Goal: Check status: Check status

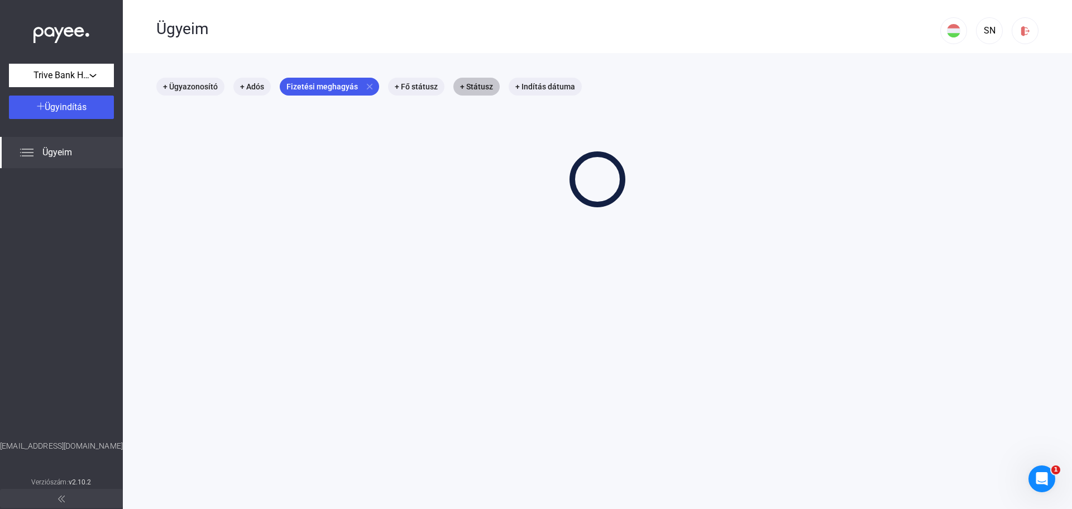
click at [466, 85] on mat-chip "+ Státusz" at bounding box center [476, 87] width 46 height 18
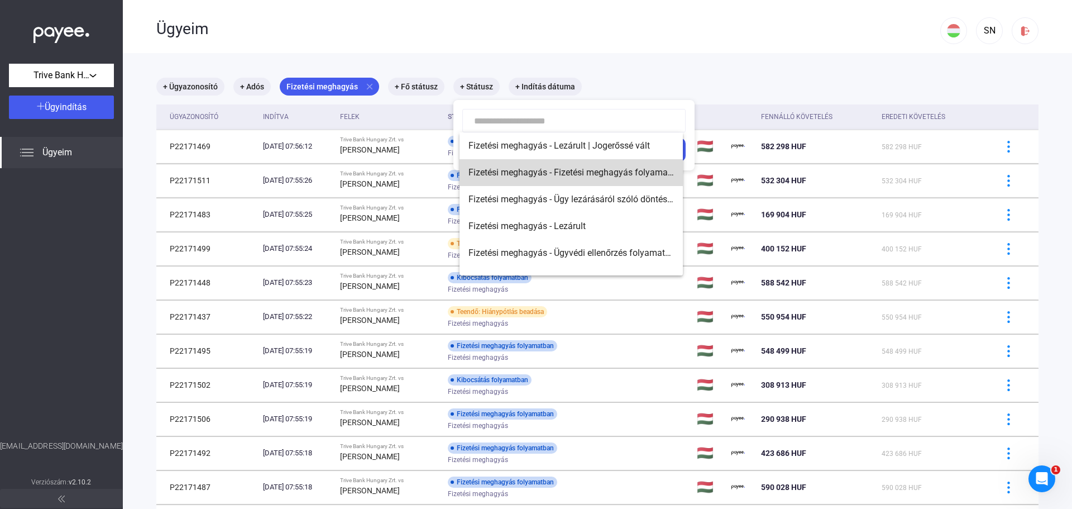
click at [611, 173] on span "Fizetési meghagyás - Fizetési meghagyás folyamatban" at bounding box center [570, 172] width 205 height 13
type input "**********"
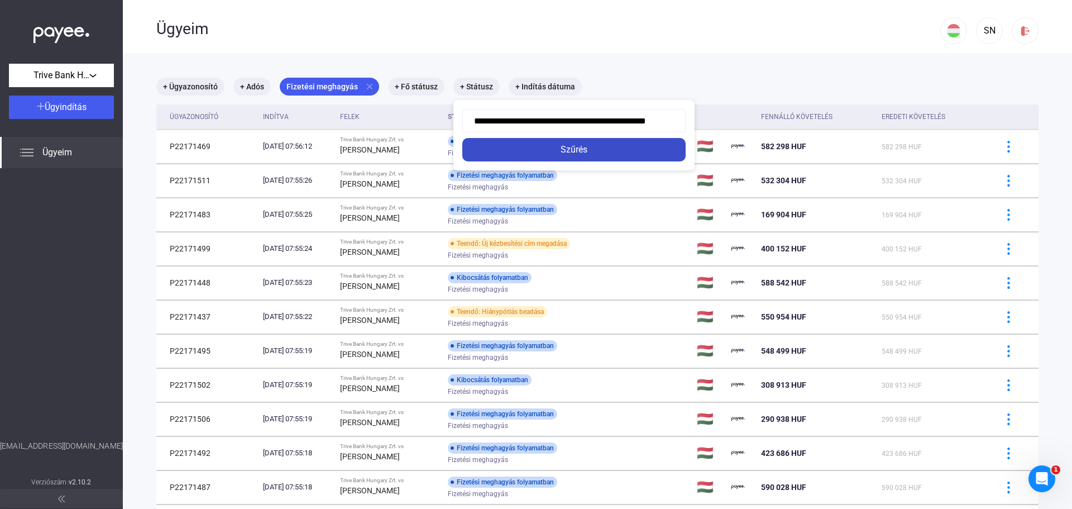
click at [588, 147] on div "Szűrés" at bounding box center [574, 149] width 217 height 13
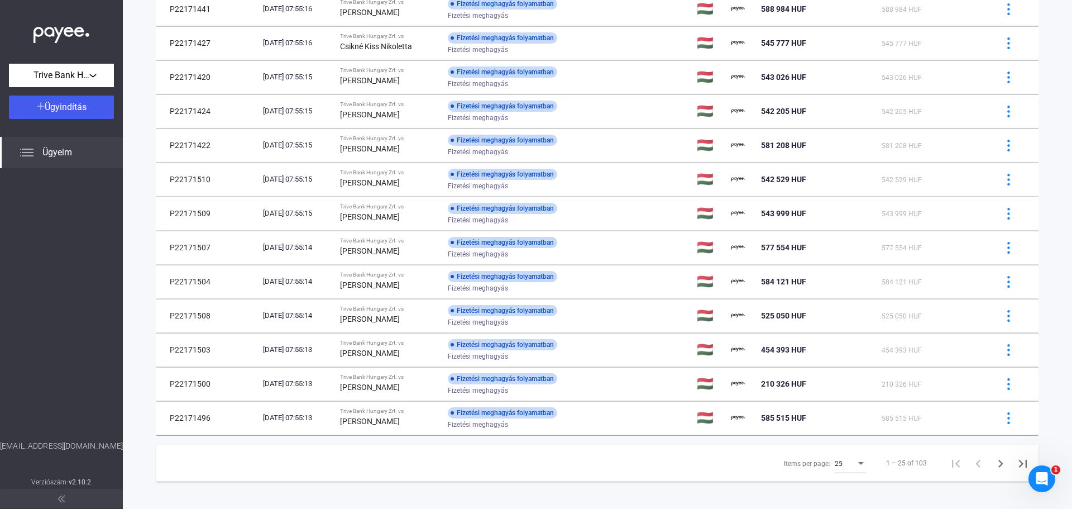
scroll to position [552, 0]
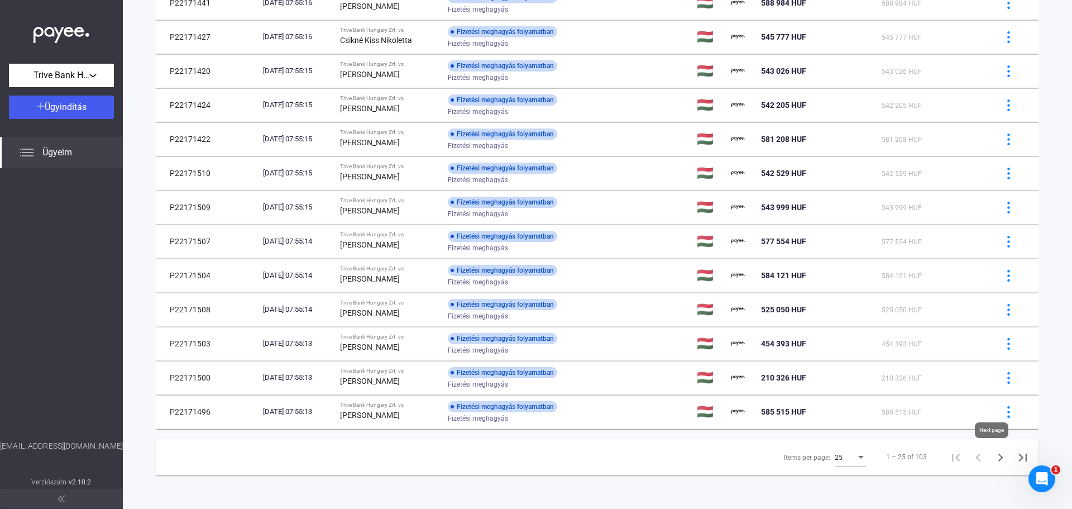
click at [993, 459] on icon "Next page" at bounding box center [1001, 457] width 16 height 16
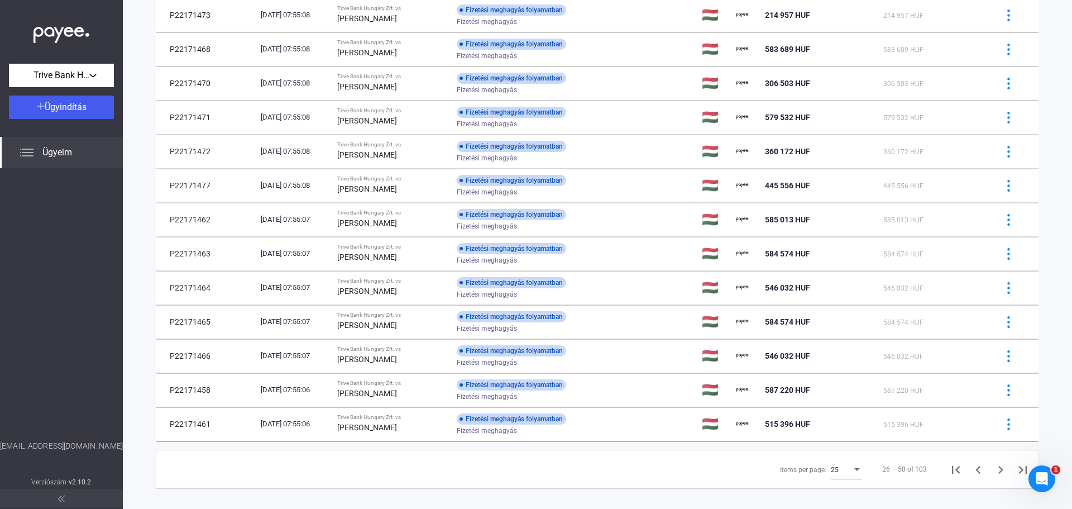
scroll to position [550, 0]
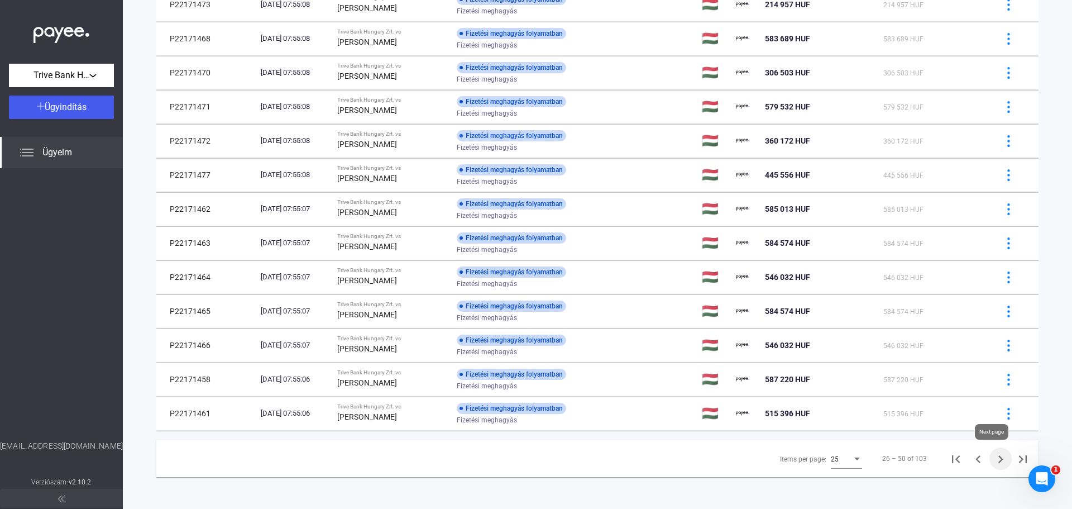
click at [993, 458] on icon "Next page" at bounding box center [1001, 459] width 16 height 16
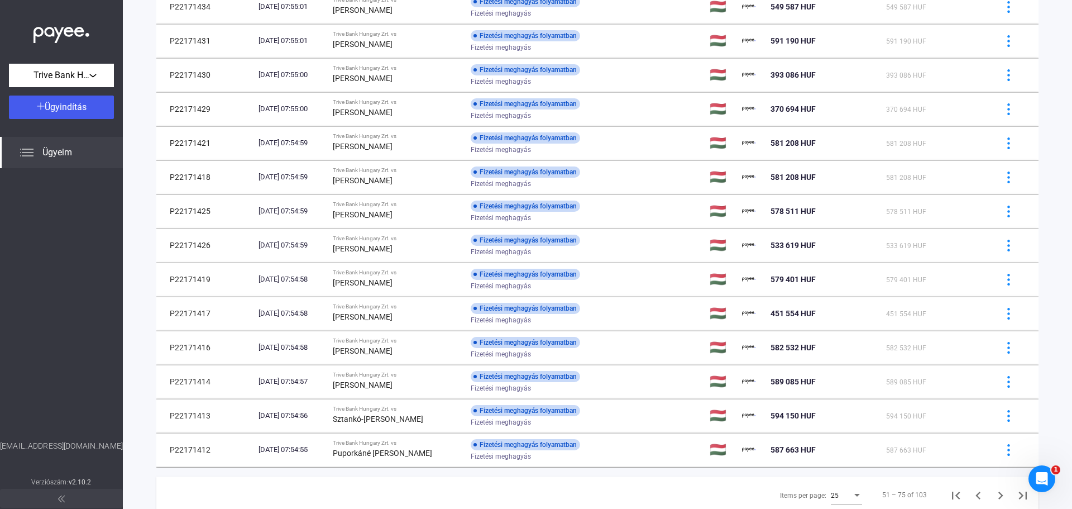
scroll to position [515, 0]
click at [998, 496] on icon "Next page" at bounding box center [1000, 494] width 5 height 8
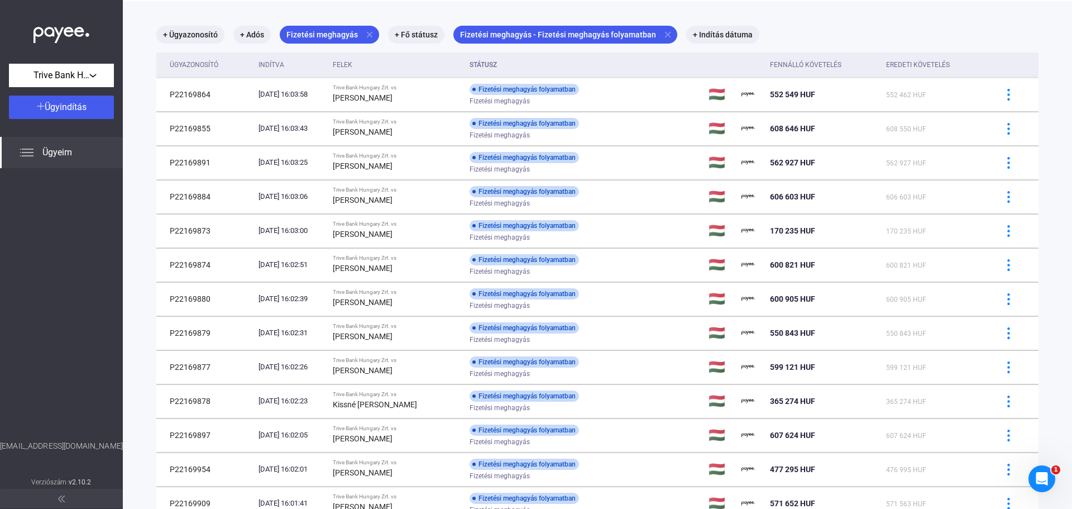
scroll to position [55, 0]
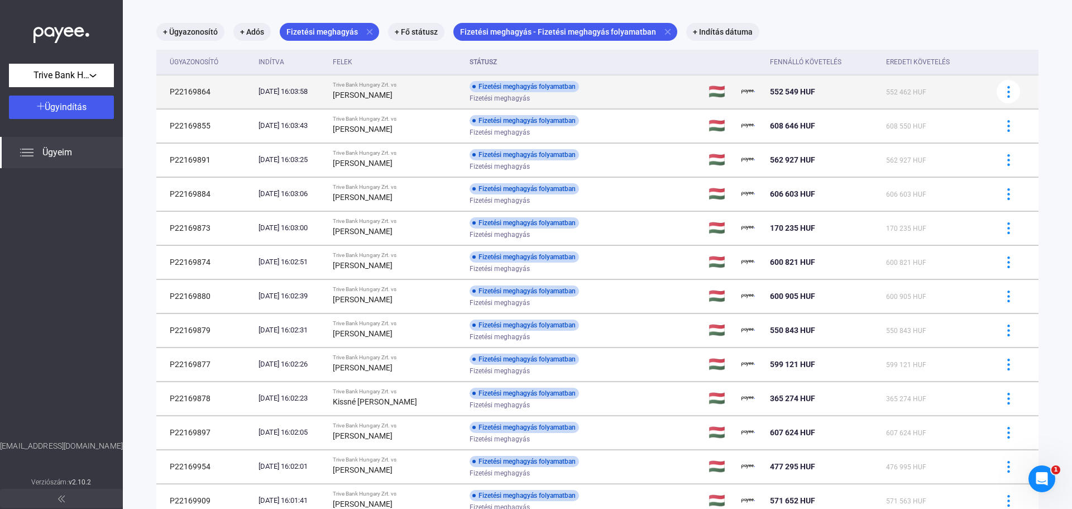
click at [638, 97] on div "Fizetési meghagyás" at bounding box center [559, 98] width 178 height 8
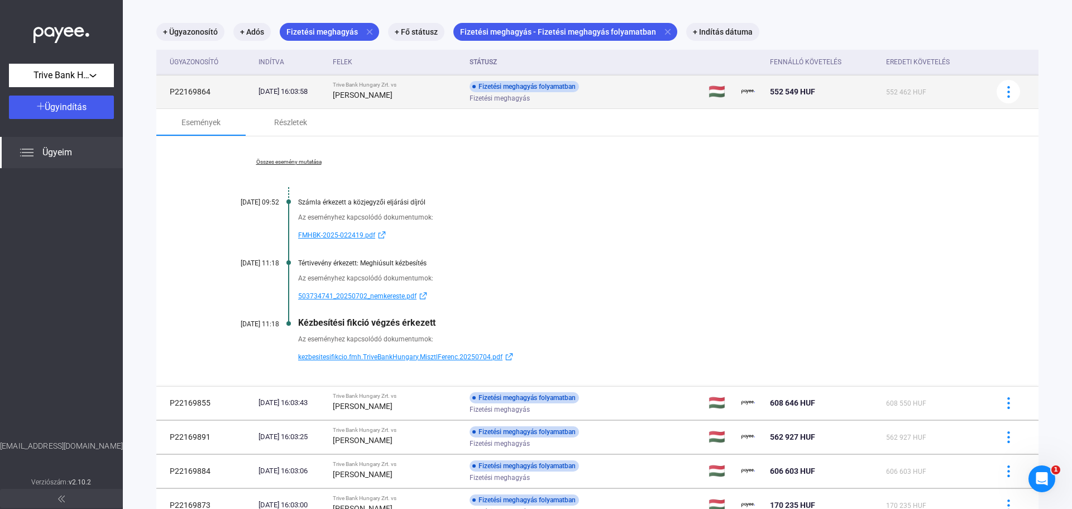
click at [638, 97] on div "Fizetési meghagyás" at bounding box center [559, 98] width 178 height 8
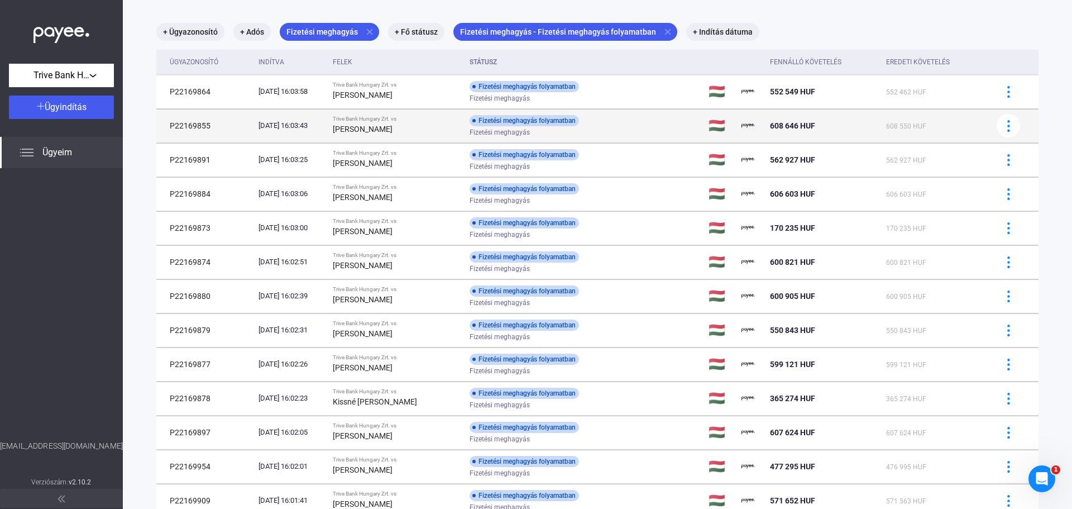
click at [662, 136] on td "Fizetési meghagyás folyamatban Fizetési meghagyás" at bounding box center [585, 125] width 240 height 33
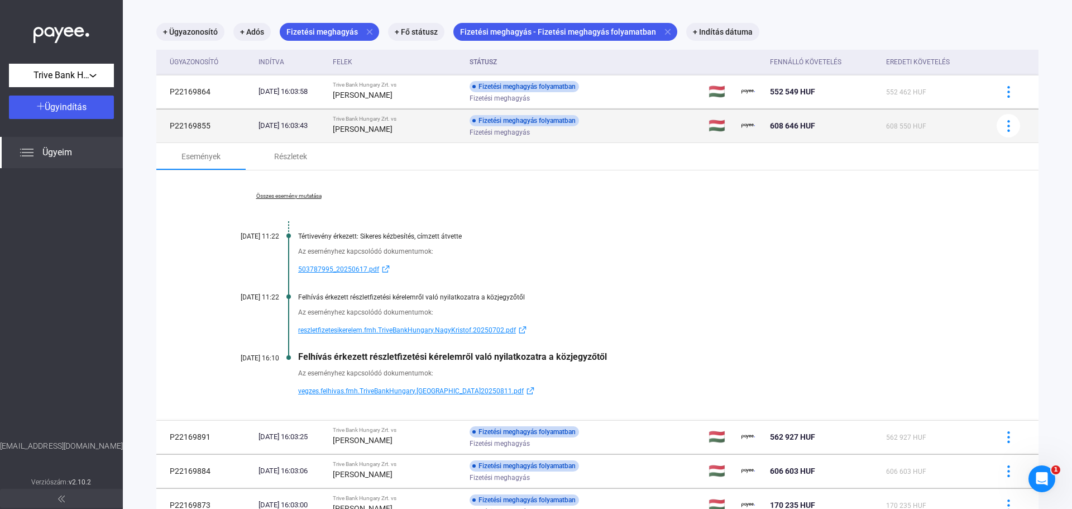
click at [662, 136] on td "Fizetési meghagyás folyamatban Fizetési meghagyás" at bounding box center [585, 125] width 240 height 33
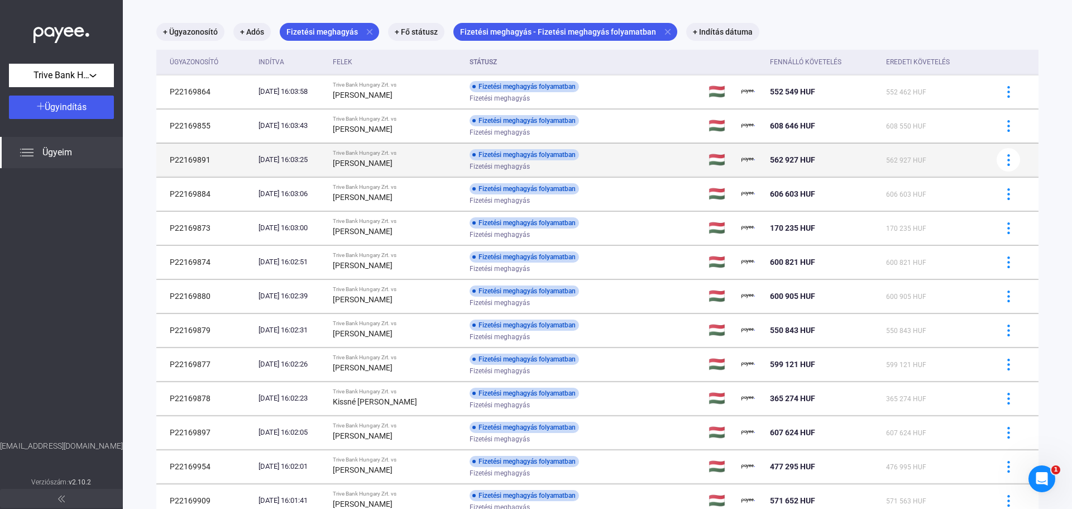
click at [663, 158] on td "Fizetési meghagyás folyamatban Fizetési meghagyás" at bounding box center [585, 159] width 240 height 33
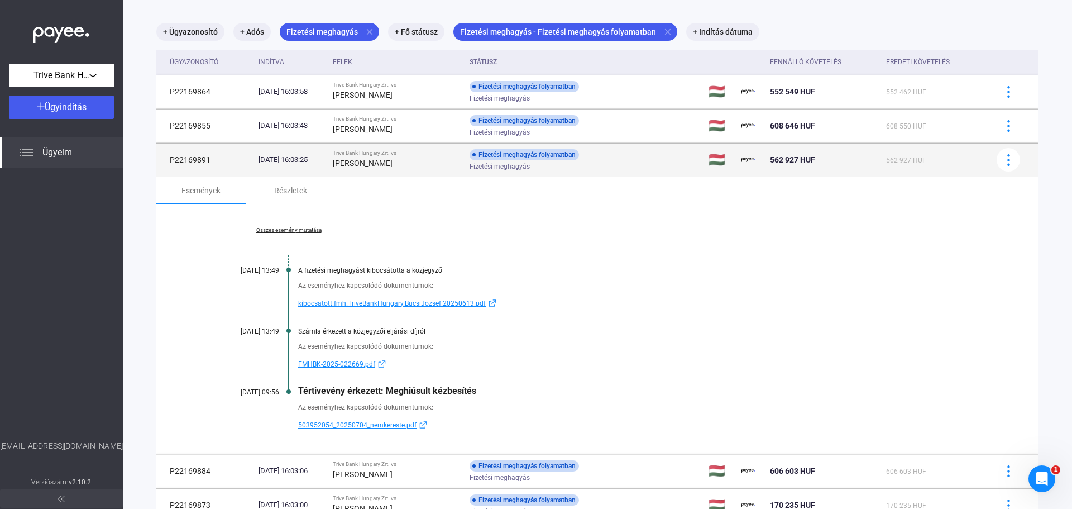
click at [663, 156] on td "Fizetési meghagyás folyamatban Fizetési meghagyás" at bounding box center [585, 159] width 240 height 33
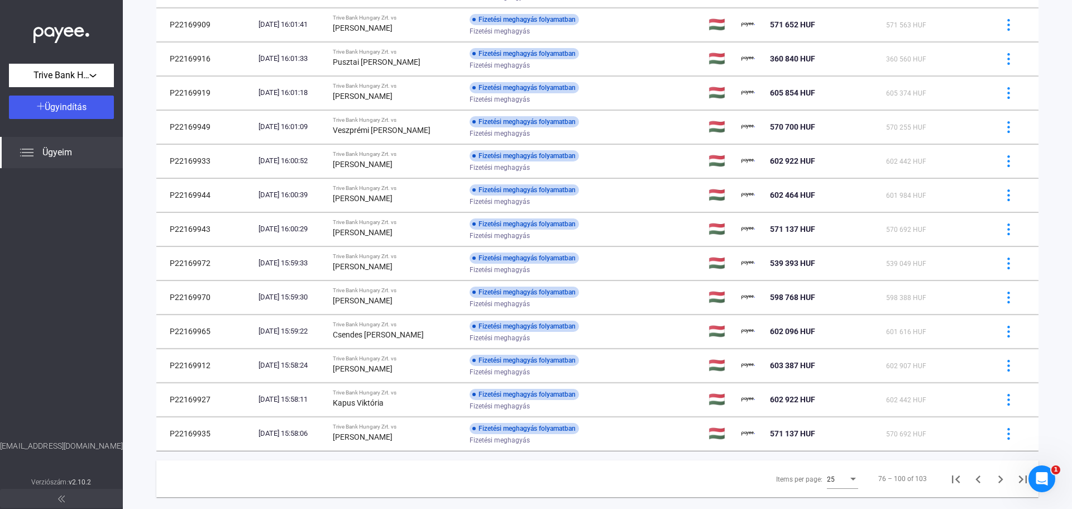
scroll to position [552, 0]
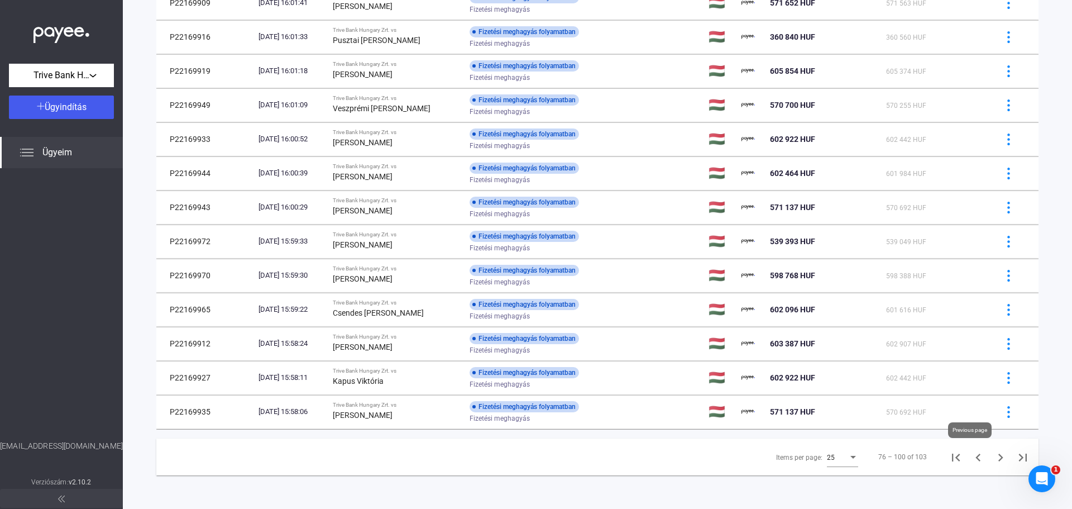
click at [970, 459] on icon "Previous page" at bounding box center [978, 457] width 16 height 16
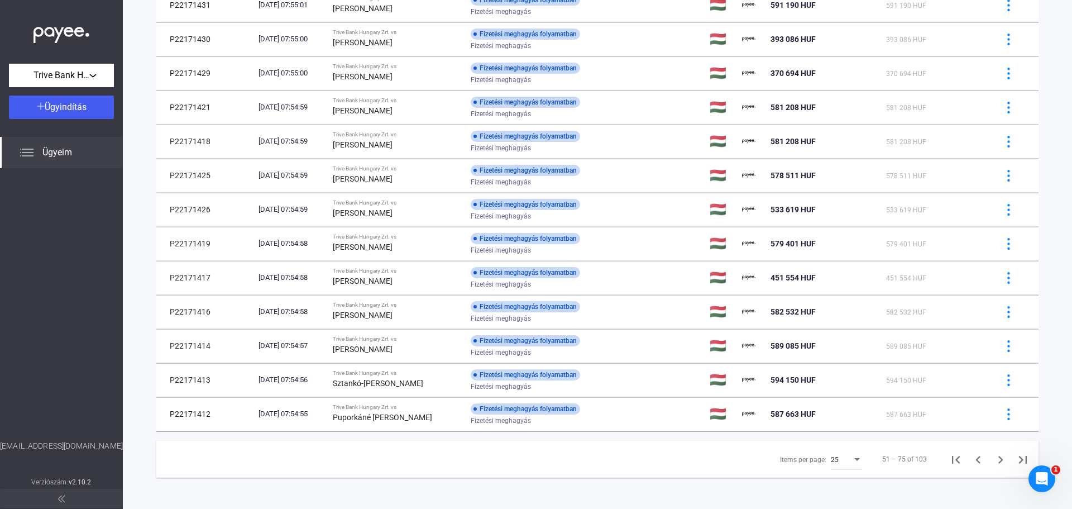
scroll to position [552, 0]
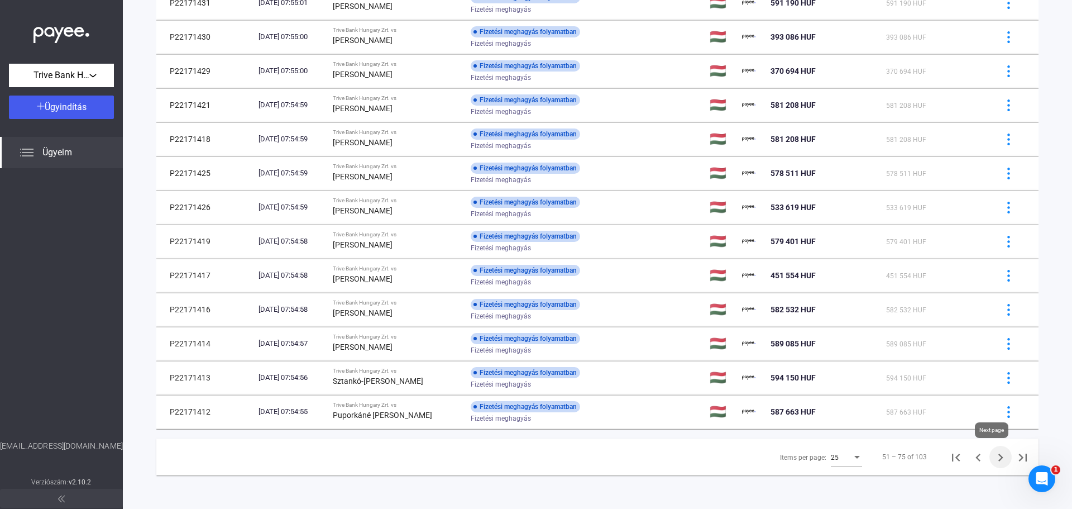
click at [993, 455] on icon "Next page" at bounding box center [1001, 457] width 16 height 16
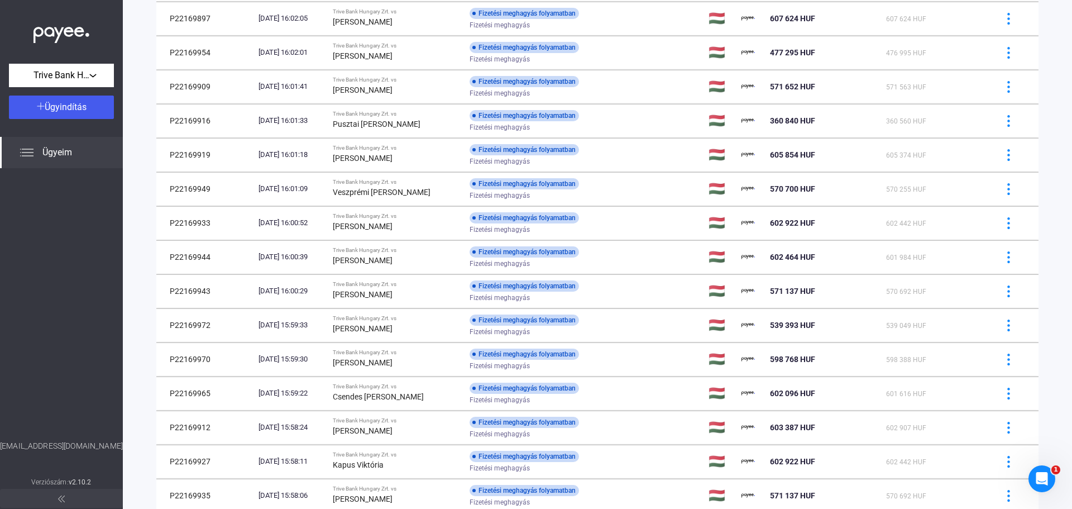
scroll to position [552, 0]
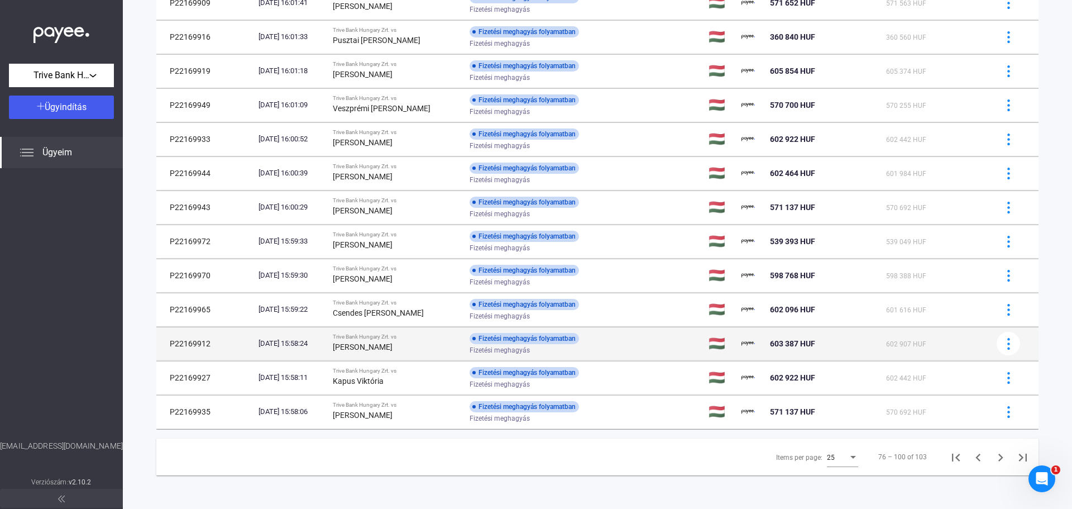
click at [628, 347] on div "Fizetési meghagyás" at bounding box center [559, 350] width 178 height 8
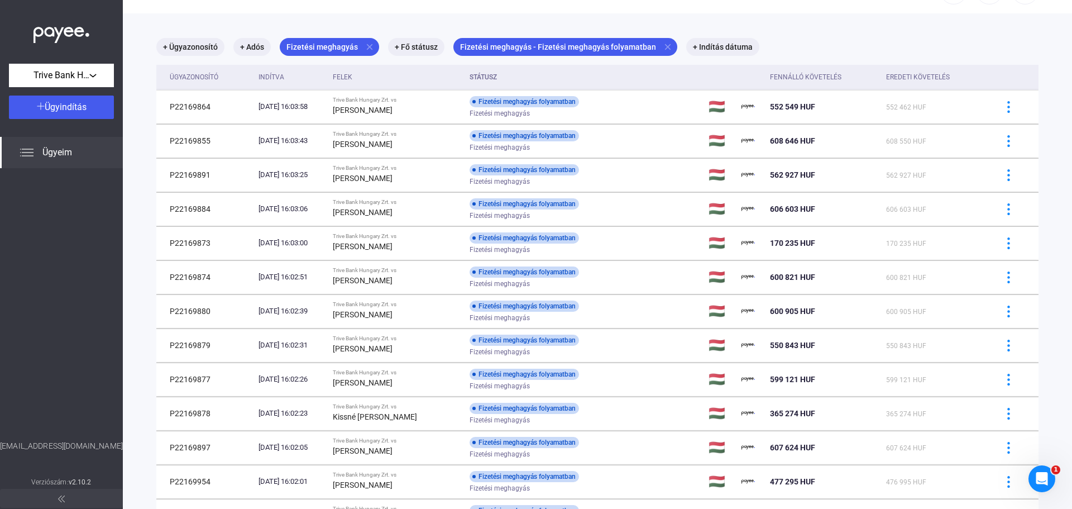
scroll to position [0, 0]
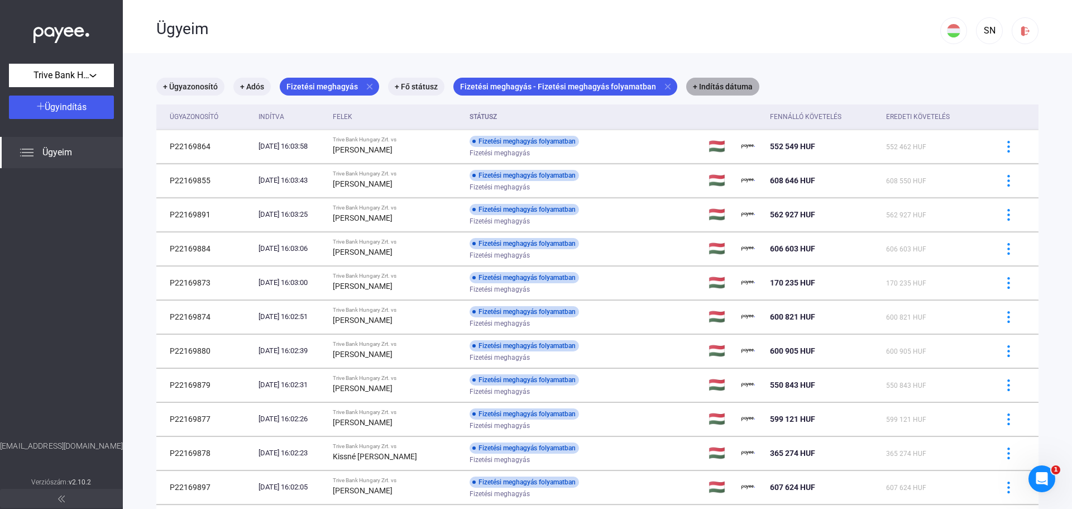
click at [722, 87] on mat-chip "+ Indítás dátuma" at bounding box center [722, 87] width 73 height 18
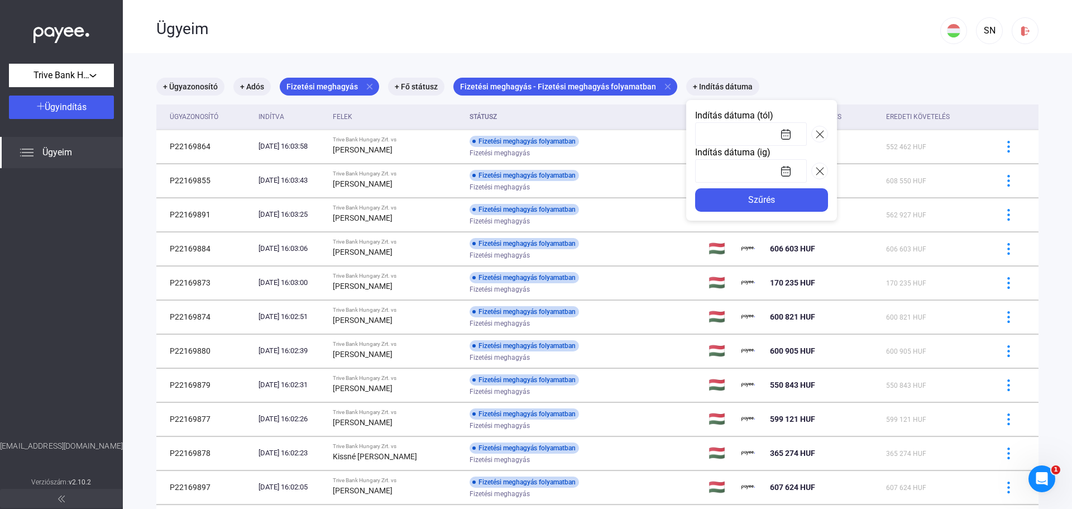
click at [417, 83] on div at bounding box center [536, 254] width 1072 height 509
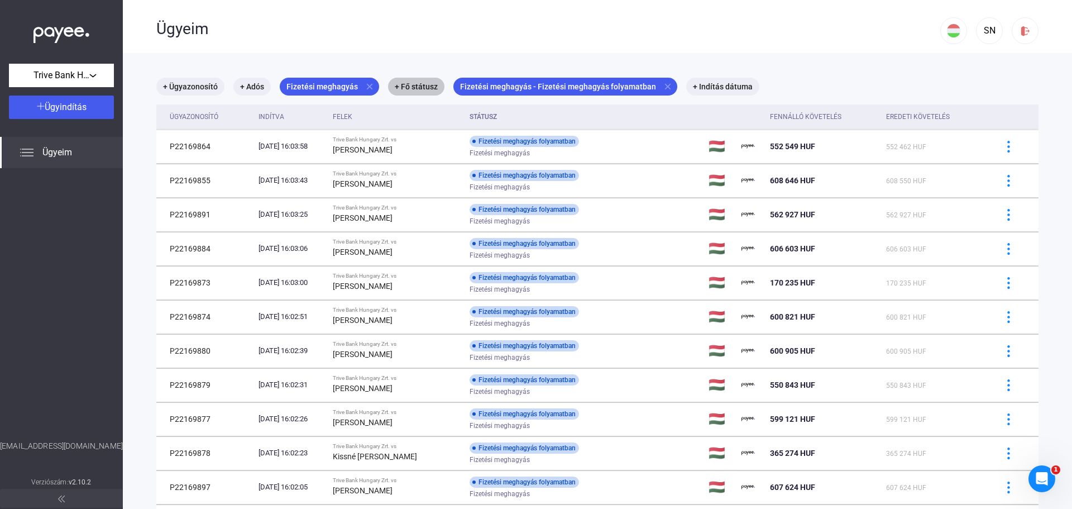
click at [417, 84] on mat-chip "+ Fő státusz" at bounding box center [416, 87] width 56 height 18
click at [453, 118] on div "Válassz..." at bounding box center [444, 120] width 71 height 13
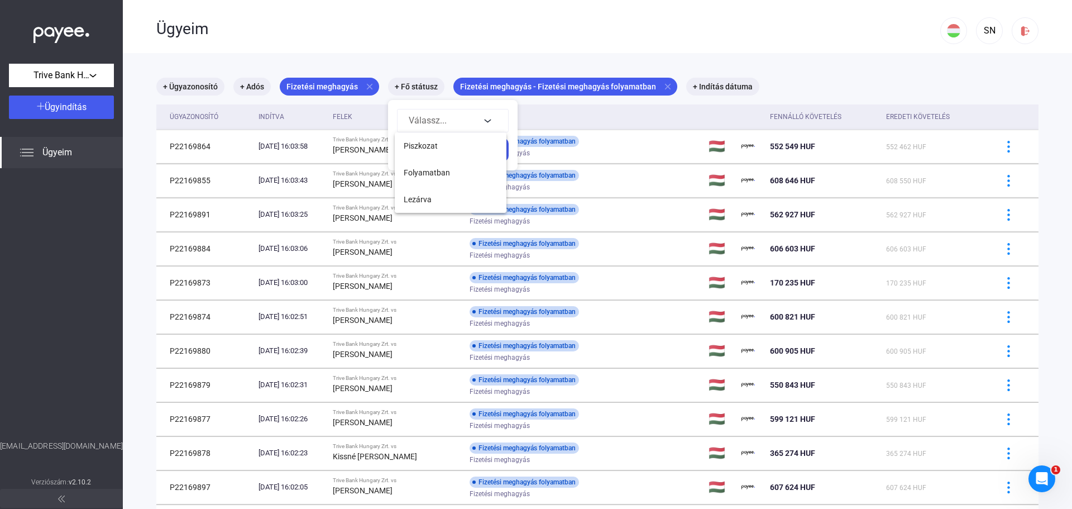
click at [486, 48] on div at bounding box center [536, 254] width 1072 height 509
click at [861, 83] on div at bounding box center [536, 254] width 1072 height 509
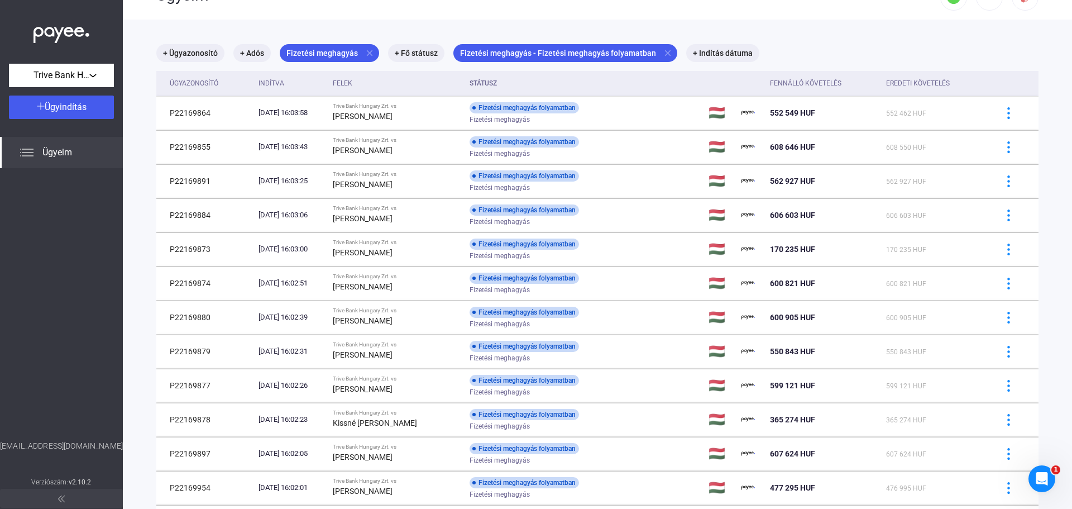
scroll to position [27, 0]
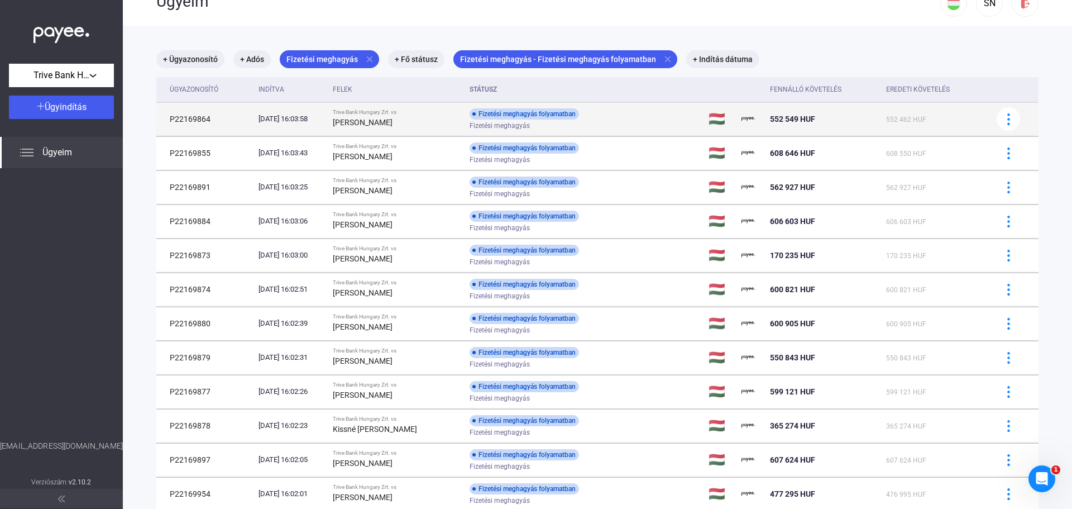
click at [667, 123] on td "Fizetési meghagyás folyamatban Fizetési meghagyás" at bounding box center [585, 118] width 240 height 33
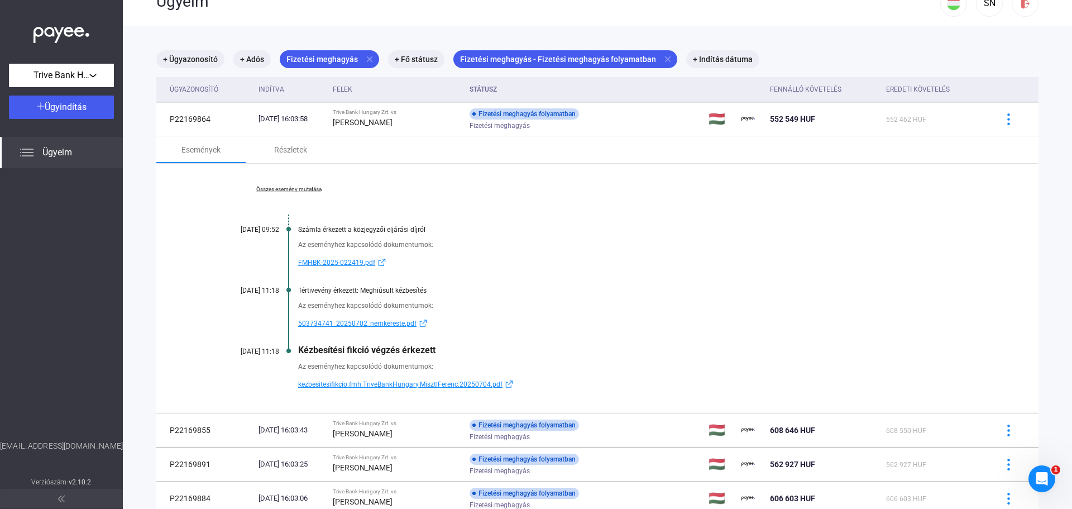
click at [298, 186] on link "Összes esemény mutatása" at bounding box center [288, 189] width 153 height 7
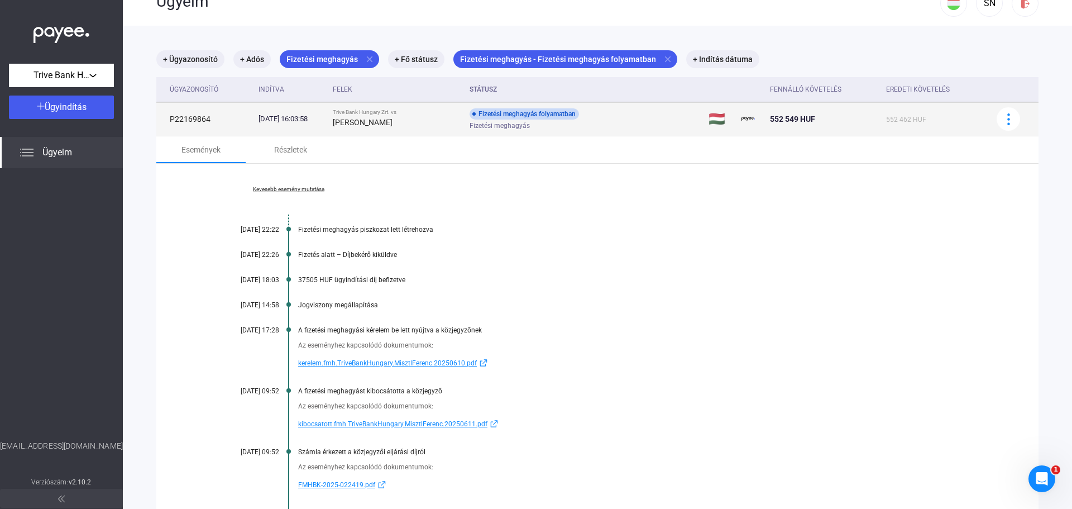
click at [658, 113] on td "Fizetési meghagyás folyamatban Fizetési meghagyás" at bounding box center [585, 118] width 240 height 33
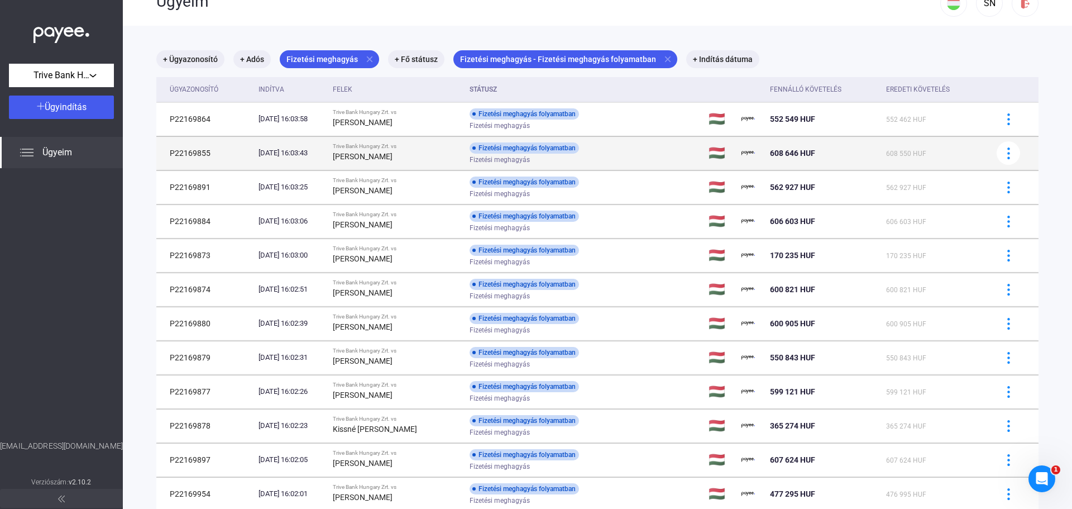
click at [646, 158] on div "Fizetési meghagyás" at bounding box center [559, 160] width 178 height 8
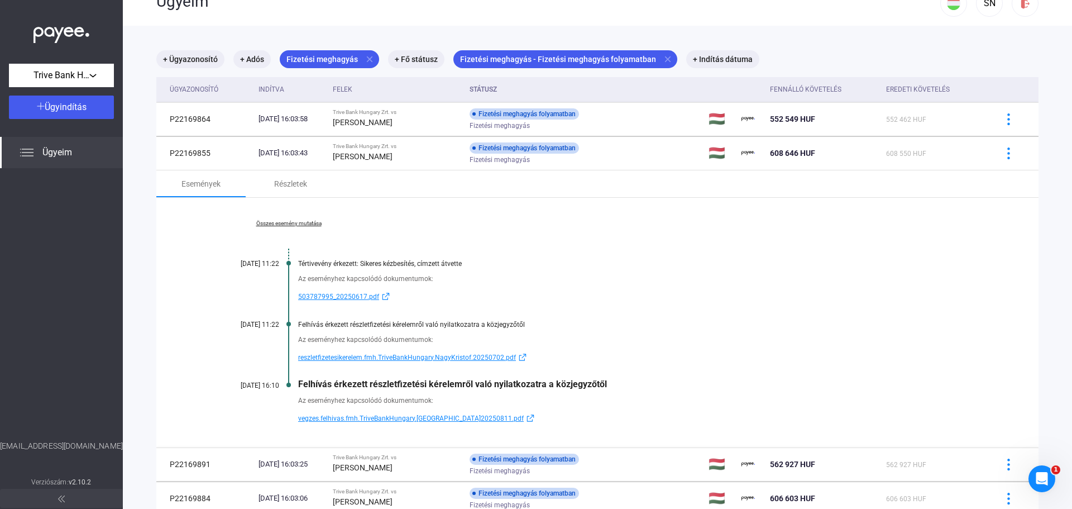
click at [310, 221] on link "Összes esemény mutatása" at bounding box center [288, 223] width 153 height 7
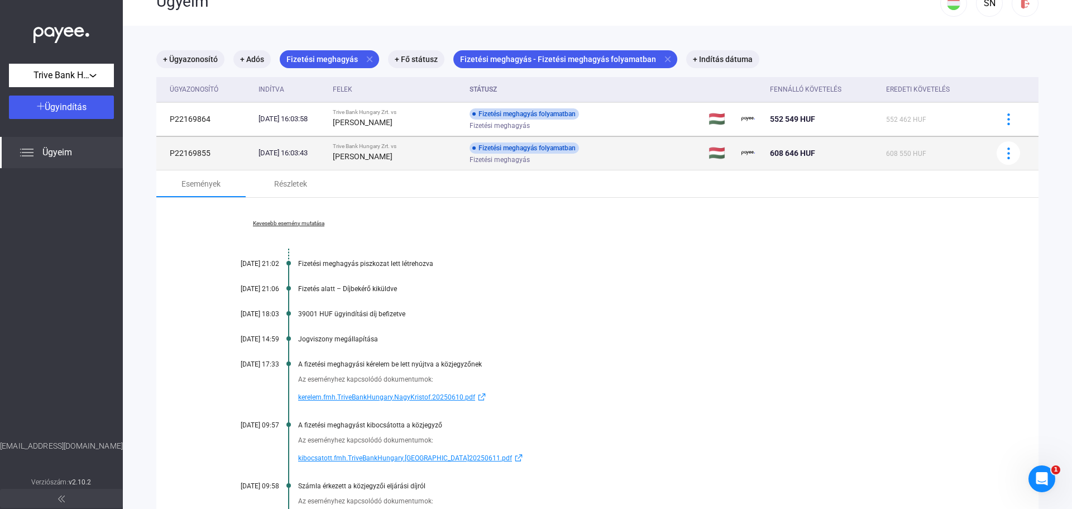
click at [654, 145] on td "Fizetési meghagyás folyamatban Fizetési meghagyás" at bounding box center [585, 152] width 240 height 33
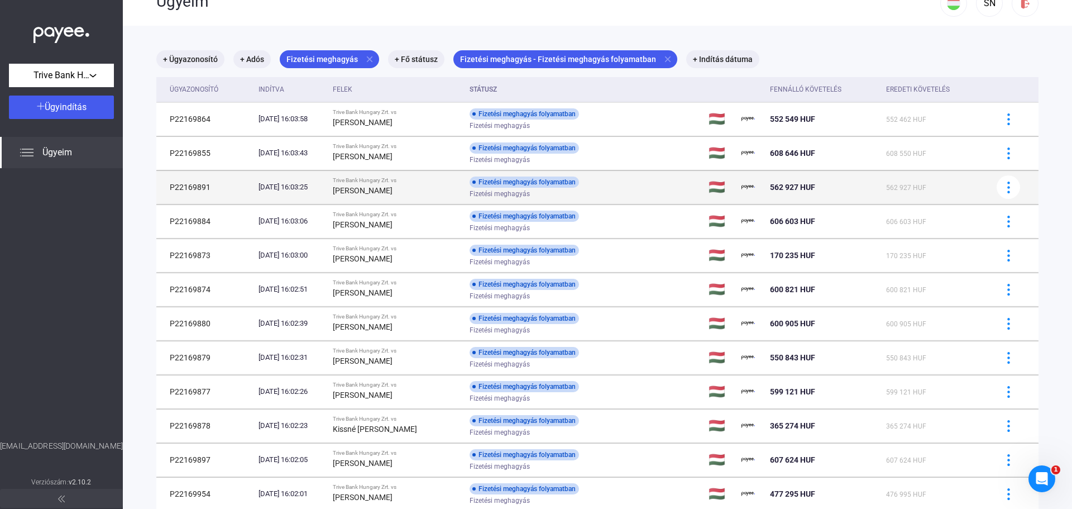
click at [639, 194] on div "Fizetési meghagyás" at bounding box center [559, 194] width 178 height 8
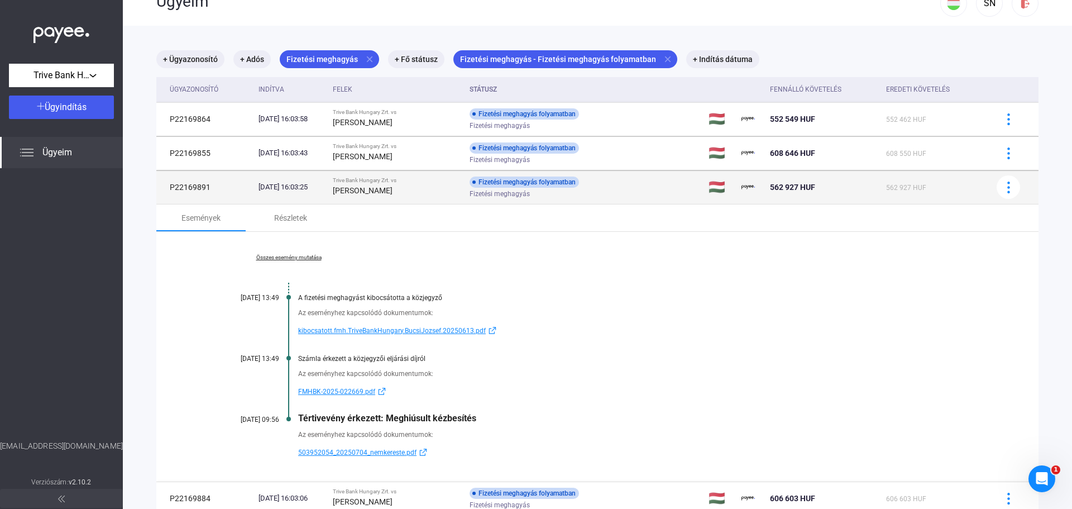
click at [629, 191] on div "Fizetési meghagyás" at bounding box center [559, 194] width 178 height 8
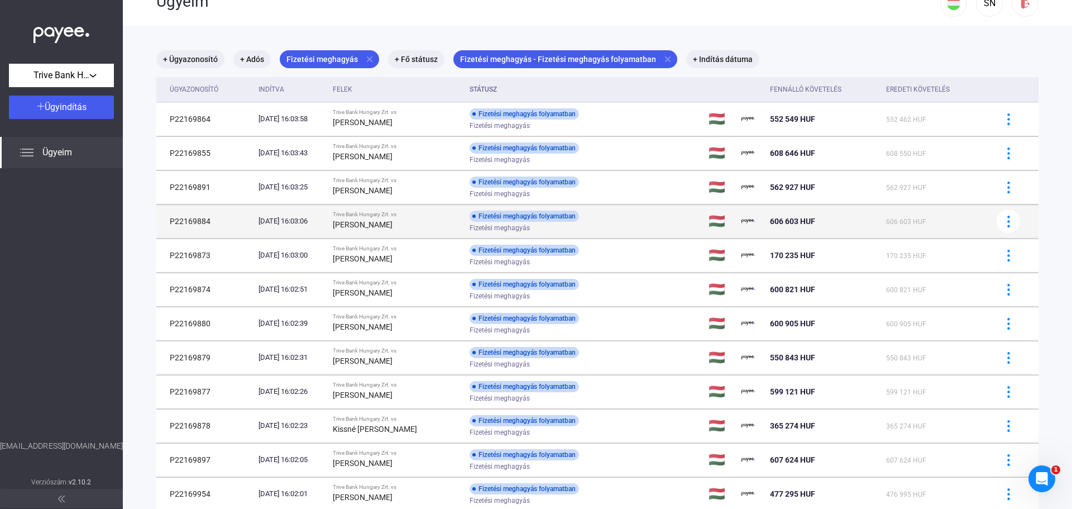
click at [610, 230] on div "Fizetési meghagyás" at bounding box center [559, 228] width 178 height 8
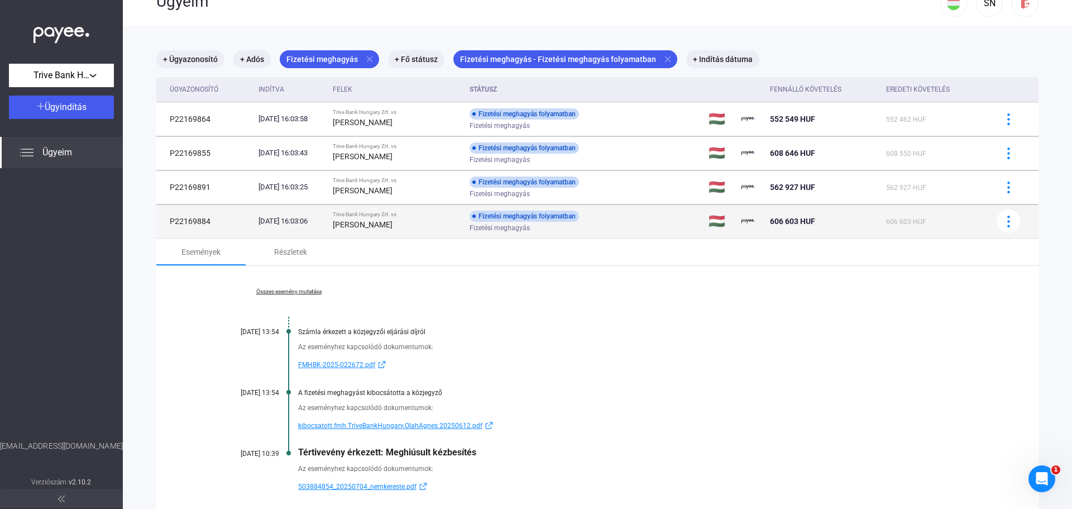
click at [683, 226] on td "Fizetési meghagyás folyamatban Fizetési meghagyás" at bounding box center [585, 220] width 240 height 33
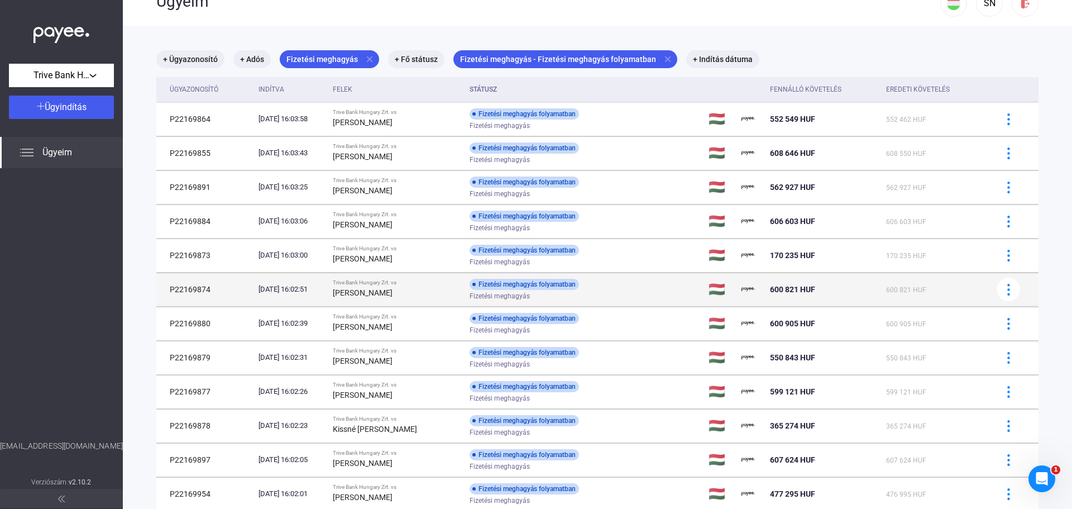
click at [638, 293] on div "Fizetési meghagyás" at bounding box center [559, 296] width 178 height 8
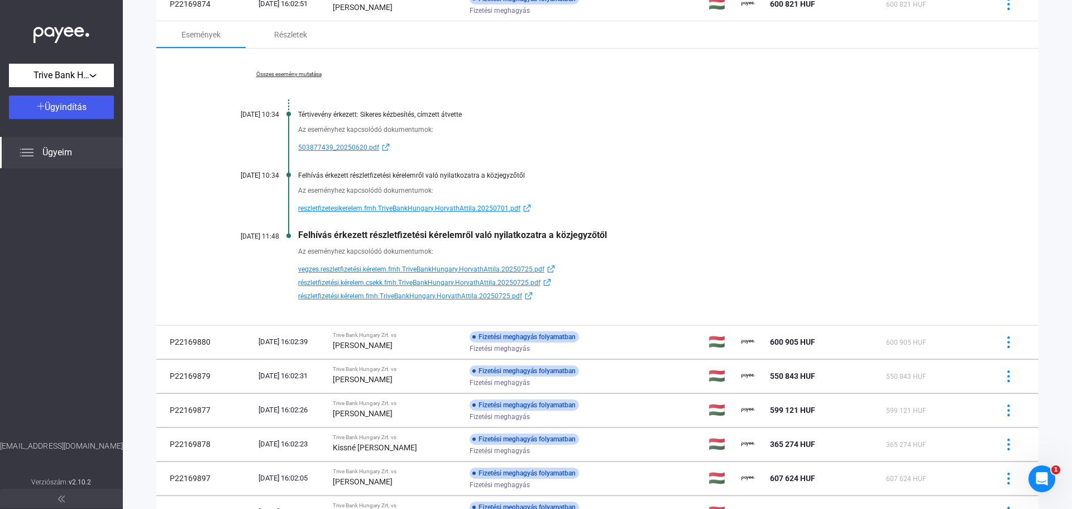
scroll to position [316, 0]
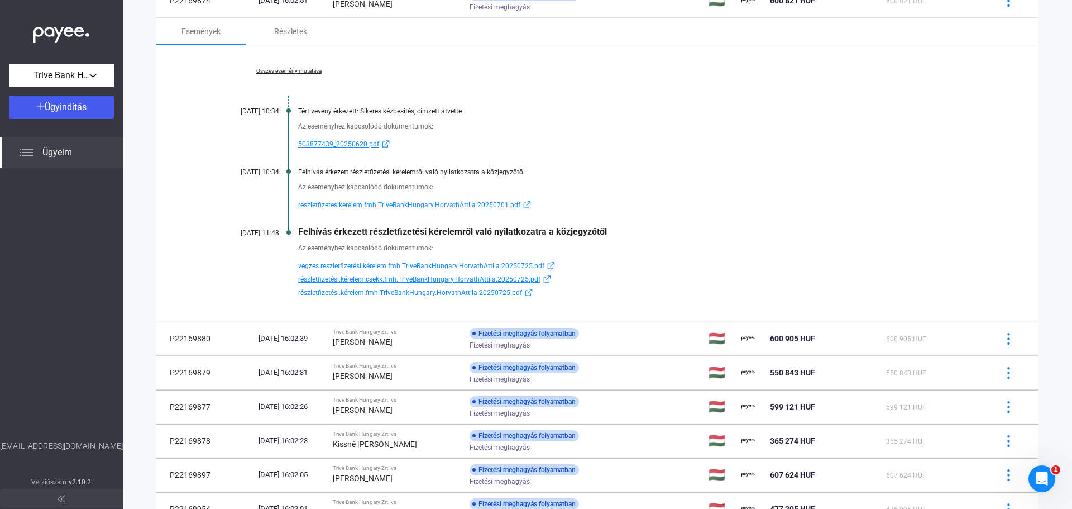
click at [300, 72] on link "Összes esemény mutatása" at bounding box center [288, 71] width 153 height 7
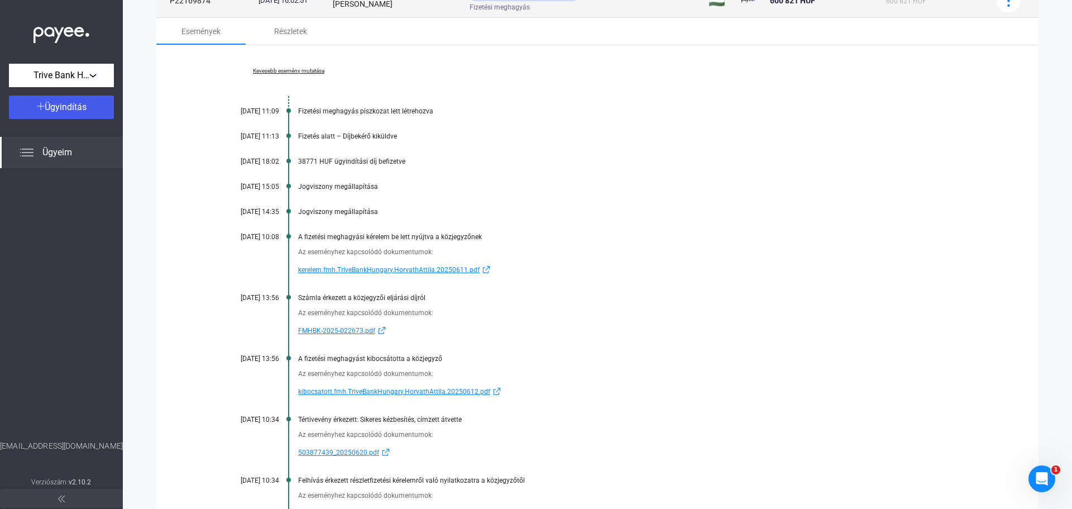
click at [849, 8] on td "600 821 HUF" at bounding box center [823, 0] width 116 height 33
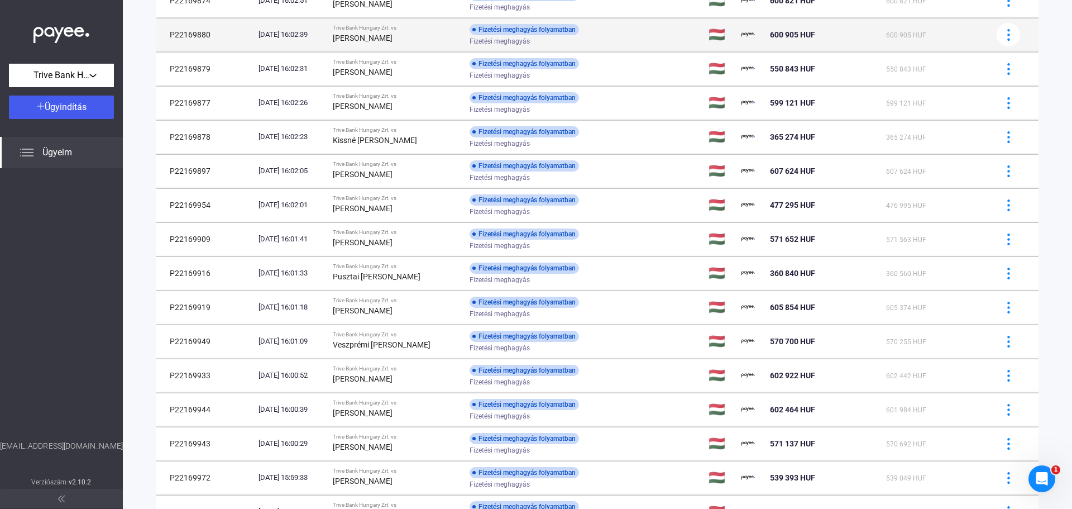
click at [832, 35] on div "600 905 HUF" at bounding box center [823, 34] width 107 height 13
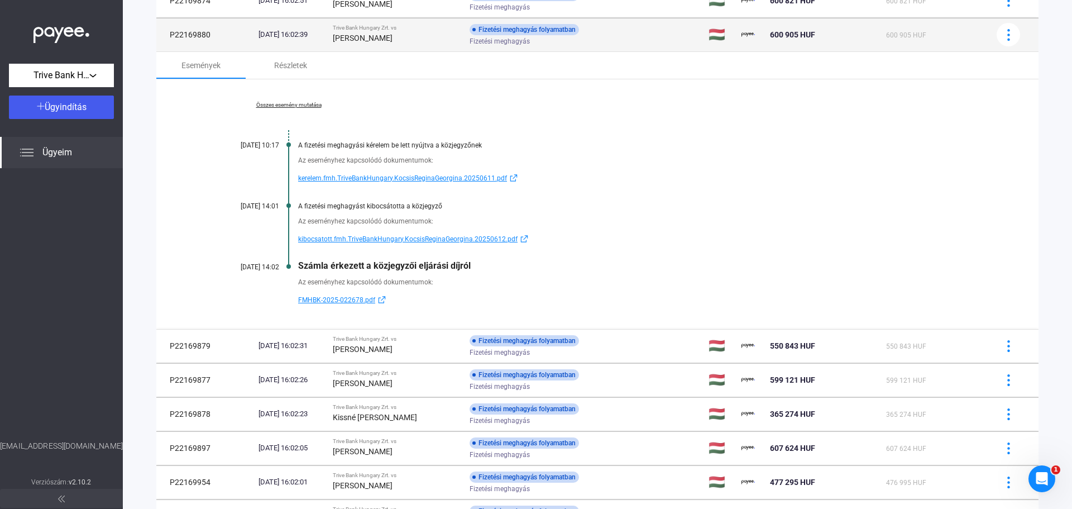
click at [667, 39] on td "Fizetési meghagyás folyamatban Fizetési meghagyás" at bounding box center [585, 34] width 240 height 33
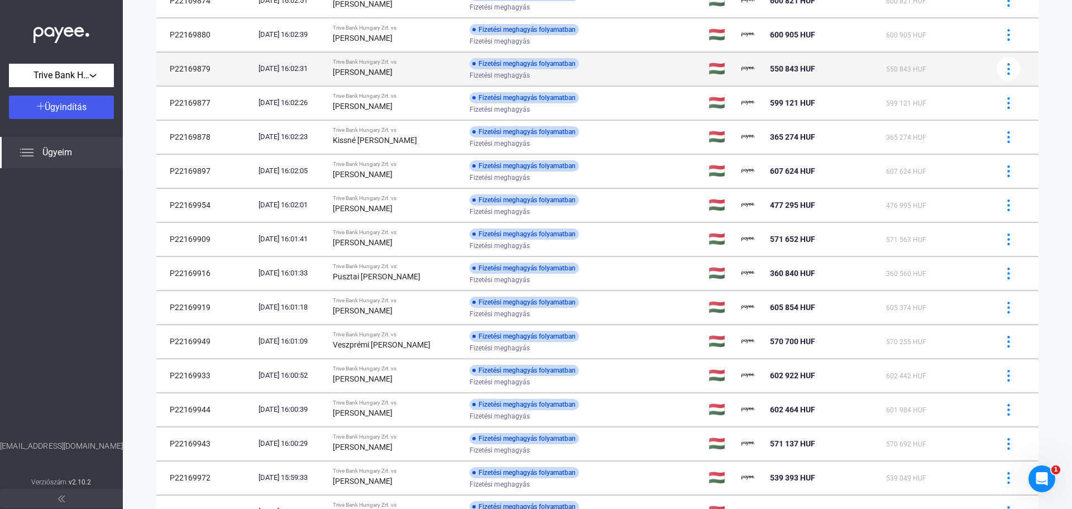
click at [654, 78] on td "Fizetési meghagyás folyamatban Fizetési meghagyás" at bounding box center [585, 68] width 240 height 33
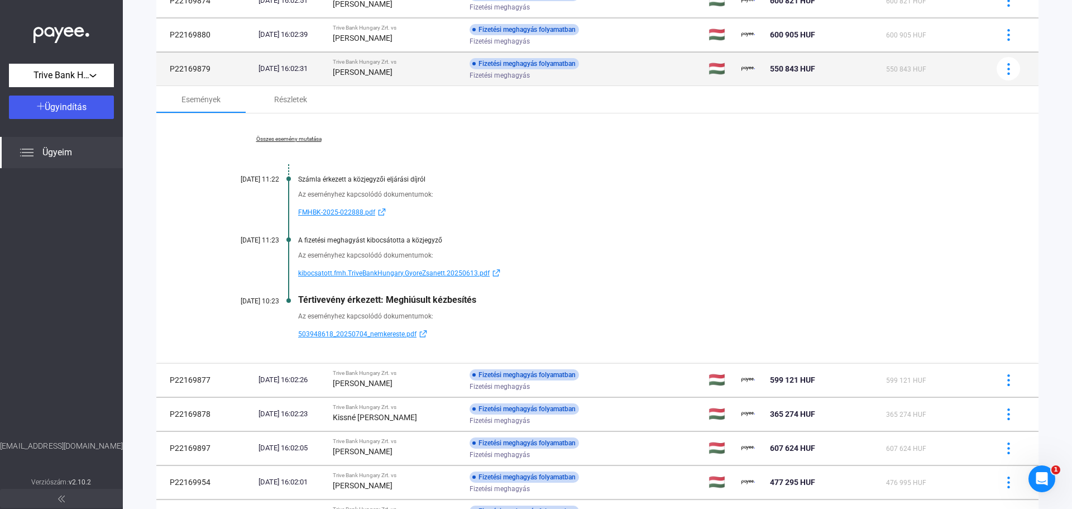
click at [658, 71] on td "Fizetési meghagyás folyamatban Fizetési meghagyás" at bounding box center [585, 68] width 240 height 33
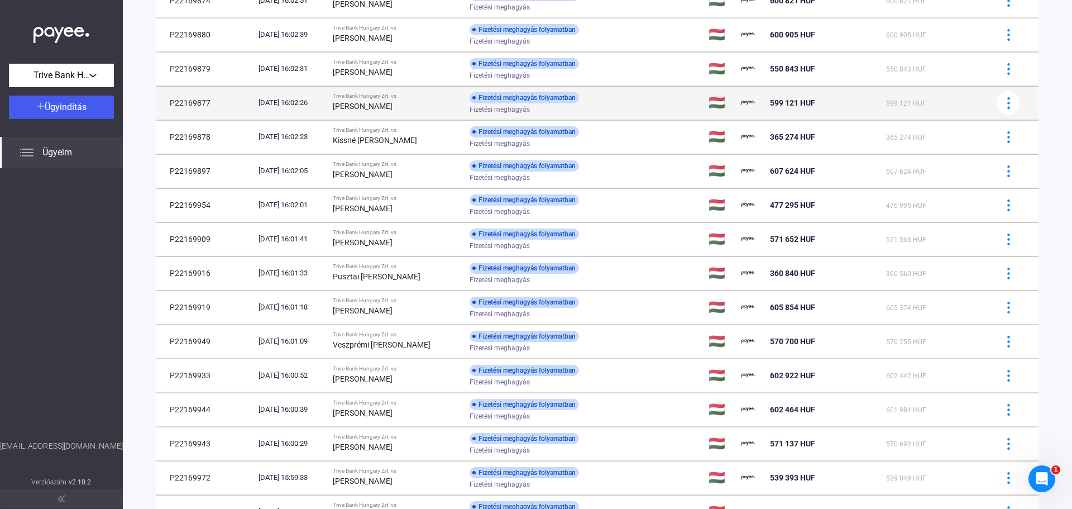
click at [632, 109] on div "Fizetési meghagyás" at bounding box center [559, 110] width 178 height 8
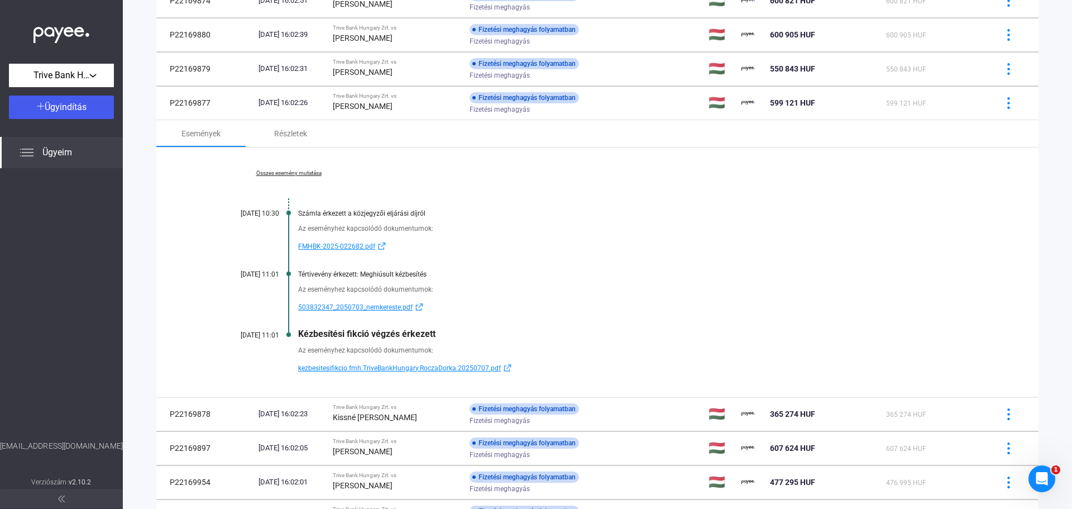
click at [309, 171] on link "Összes esemény mutatása" at bounding box center [288, 173] width 153 height 7
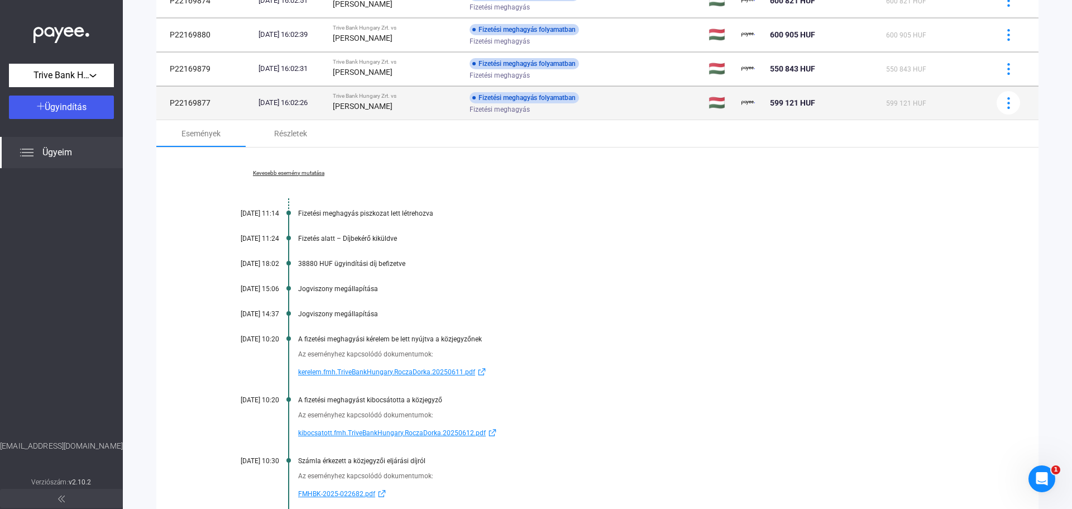
click at [627, 107] on div "Fizetési meghagyás" at bounding box center [559, 110] width 178 height 8
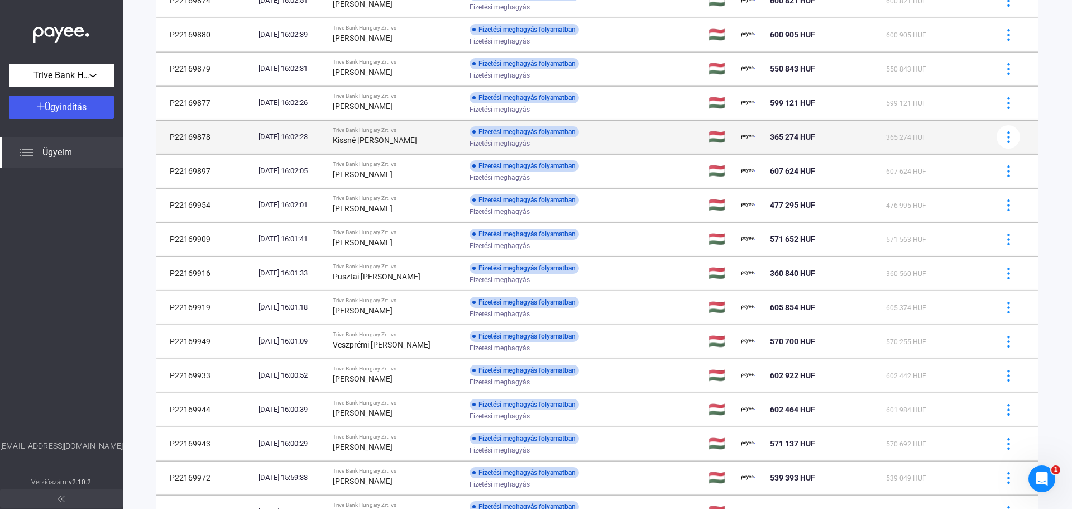
click at [632, 141] on div "Fizetési meghagyás" at bounding box center [559, 144] width 178 height 8
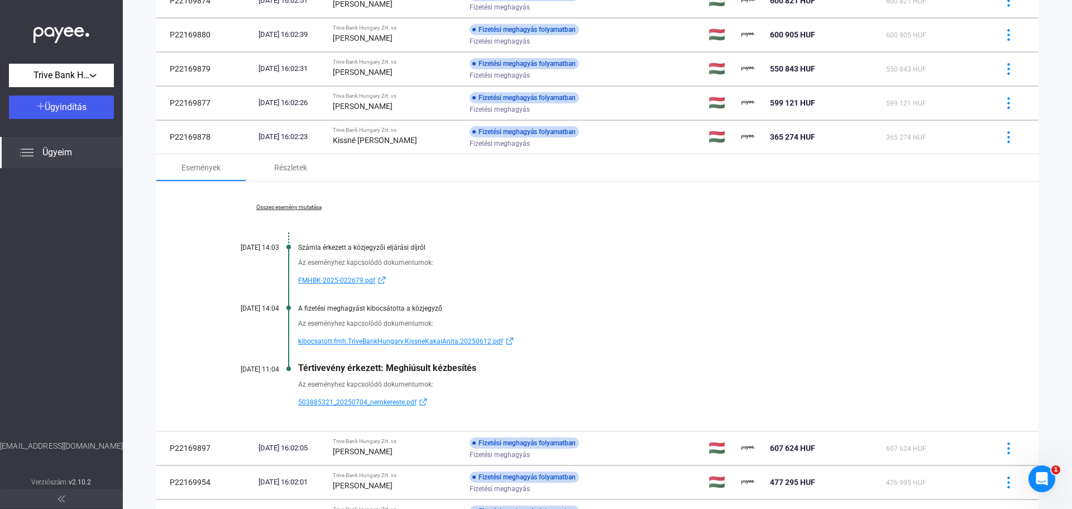
click at [292, 209] on link "Összes esemény mutatása" at bounding box center [288, 207] width 153 height 7
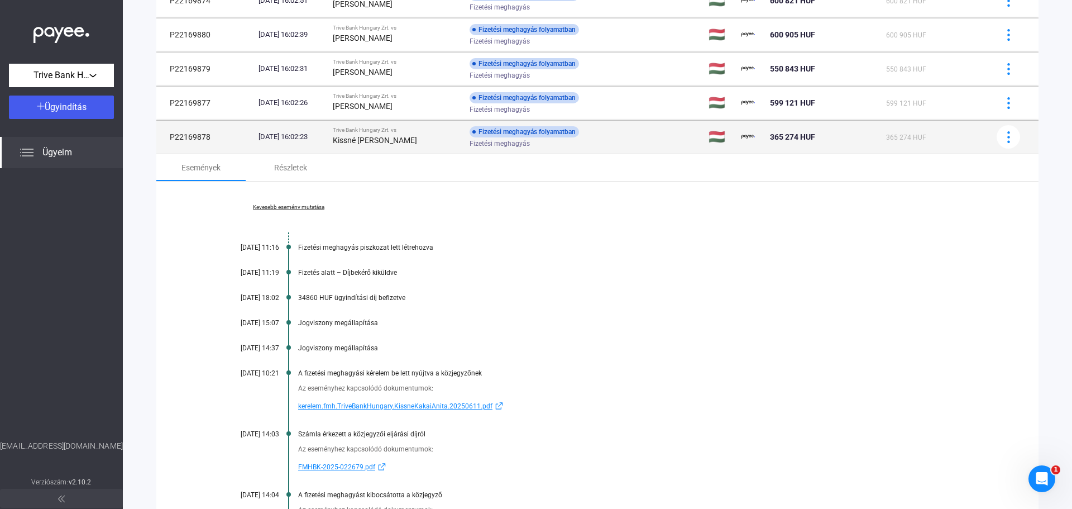
click at [643, 134] on div "Fizetési meghagyás folyamatban Fizetési meghagyás" at bounding box center [559, 137] width 178 height 22
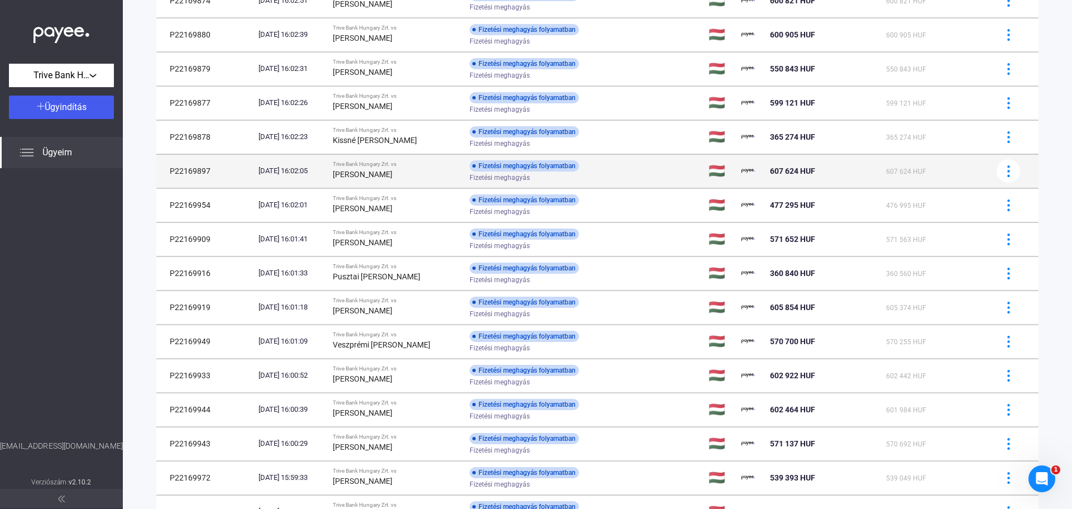
click at [629, 179] on div "Fizetési meghagyás" at bounding box center [559, 178] width 178 height 8
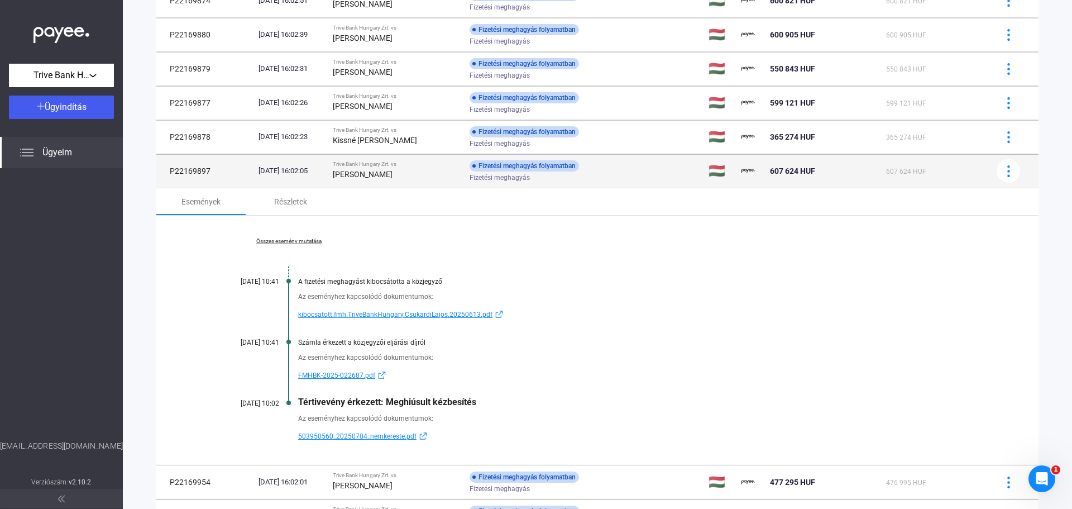
click at [616, 183] on td "Fizetési meghagyás folyamatban Fizetési meghagyás" at bounding box center [585, 170] width 240 height 33
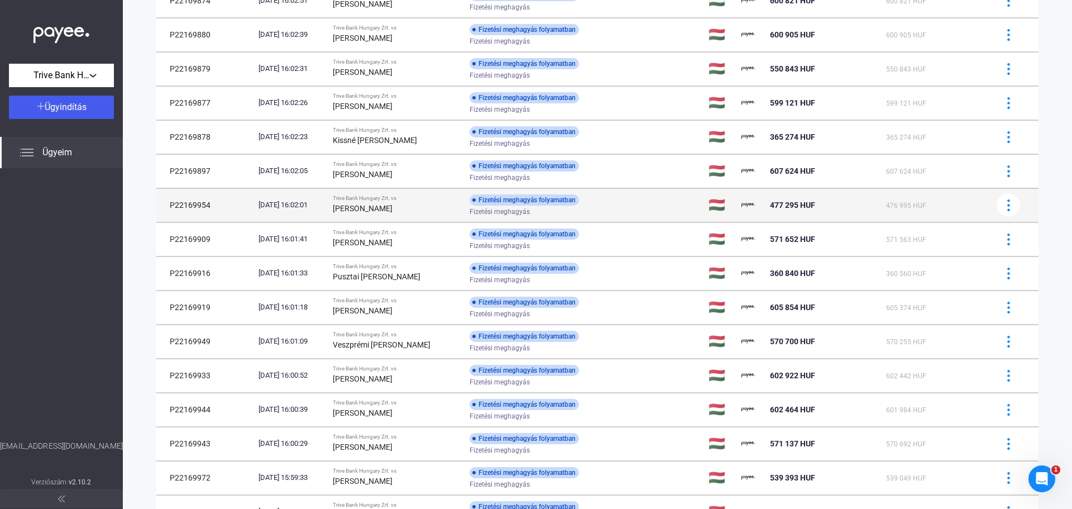
click at [620, 204] on div "Fizetési meghagyás folyamatban Fizetési meghagyás" at bounding box center [559, 205] width 178 height 22
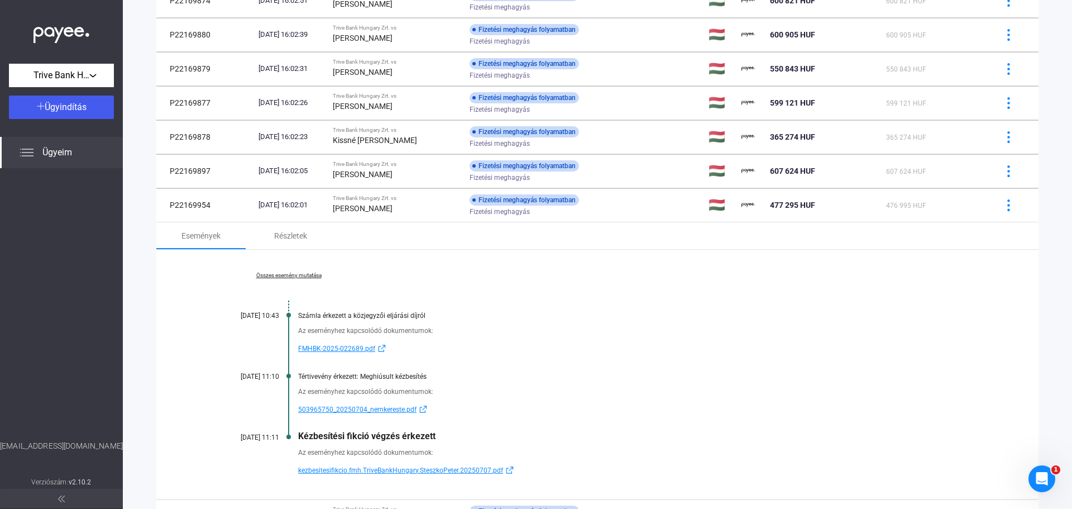
click at [300, 274] on link "Összes esemény mutatása" at bounding box center [288, 275] width 153 height 7
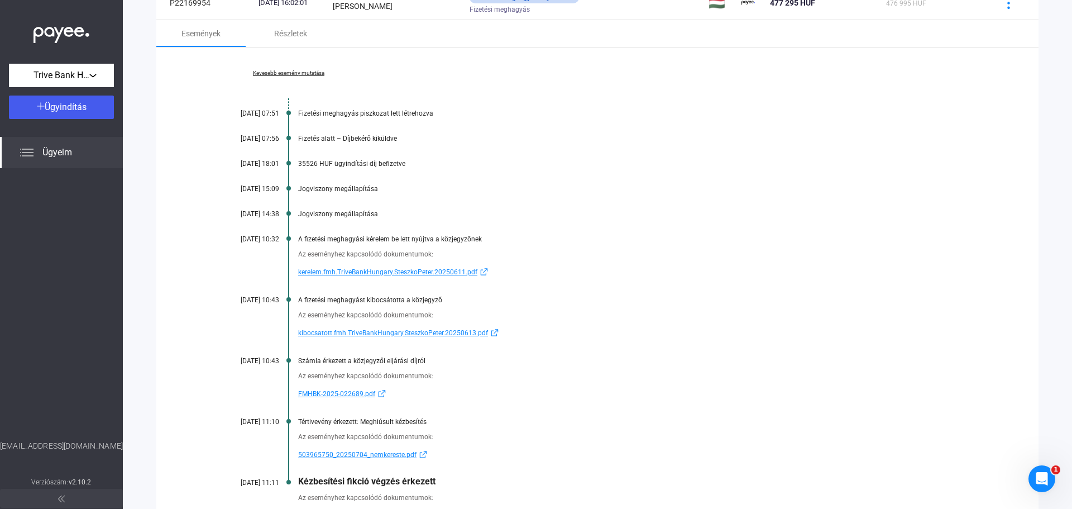
scroll to position [508, 0]
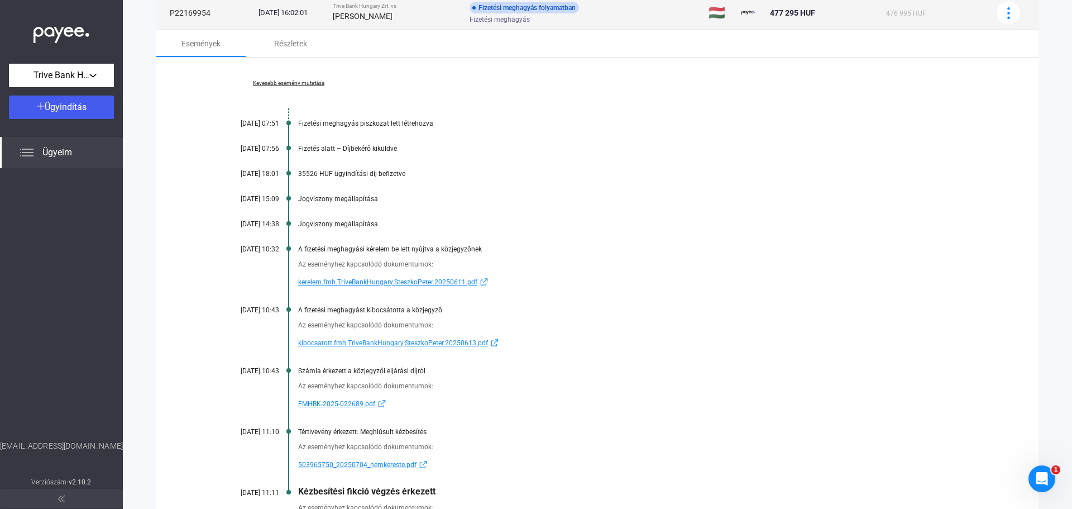
click at [648, 9] on div "Fizetési meghagyás folyamatban Fizetési meghagyás" at bounding box center [559, 13] width 178 height 22
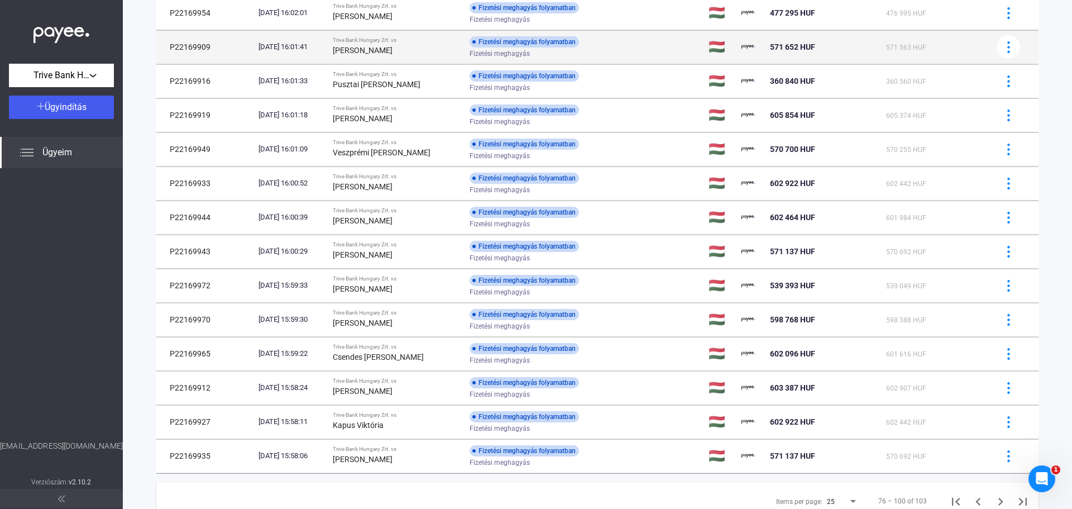
click at [616, 50] on div "Fizetési meghagyás" at bounding box center [559, 54] width 178 height 8
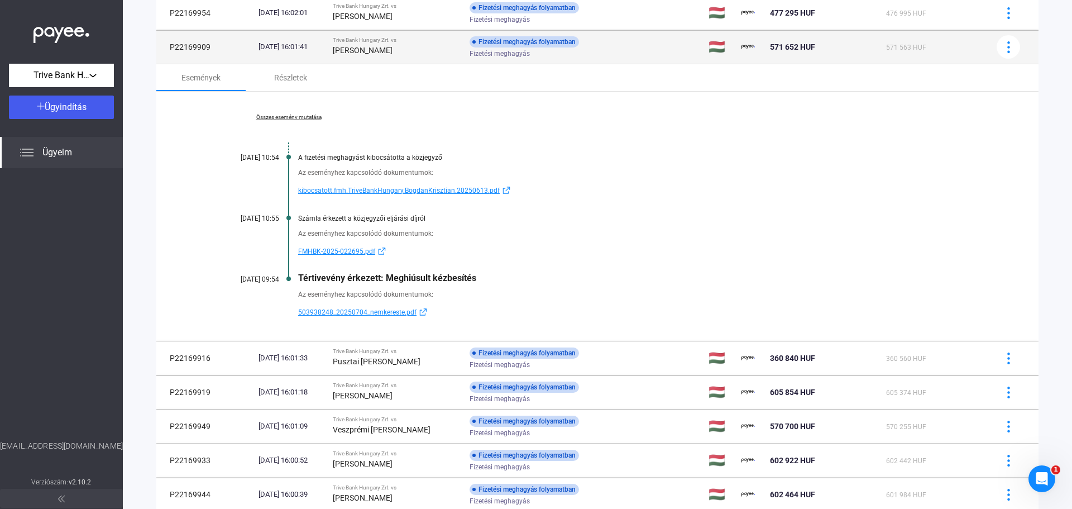
click at [635, 45] on div "Fizetési meghagyás folyamatban Fizetési meghagyás" at bounding box center [559, 47] width 178 height 22
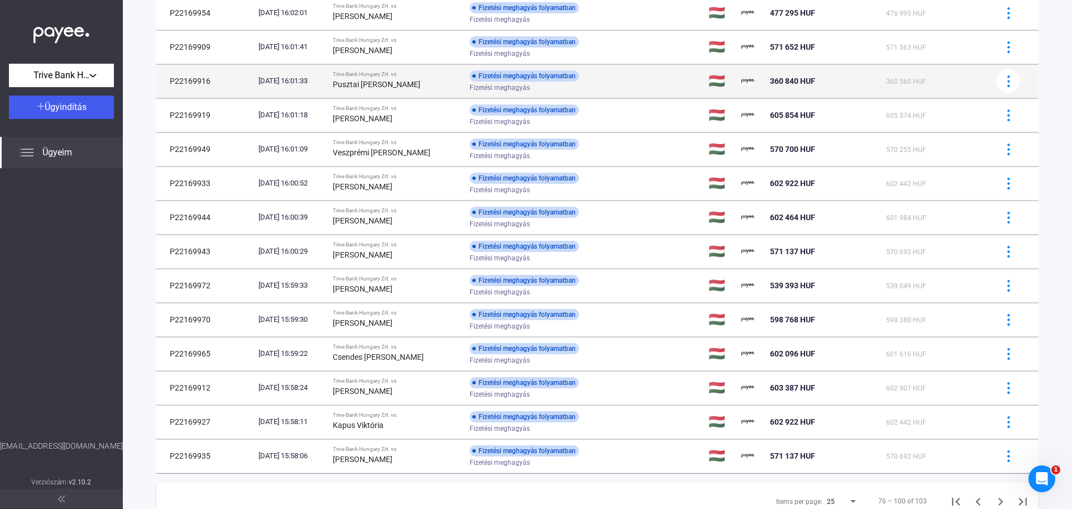
click at [609, 89] on div "Fizetési meghagyás" at bounding box center [559, 88] width 178 height 8
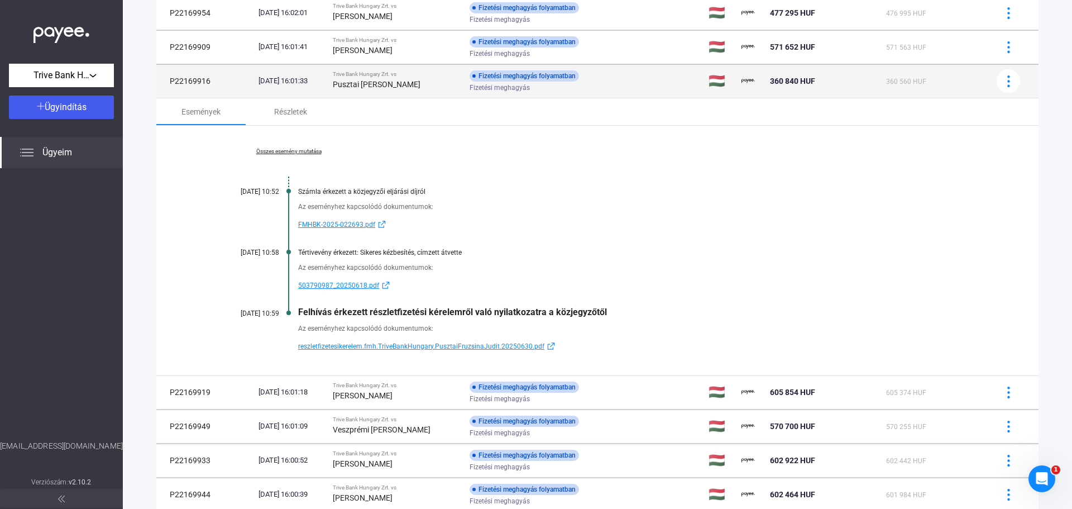
click at [614, 85] on div "Fizetési meghagyás" at bounding box center [559, 88] width 178 height 8
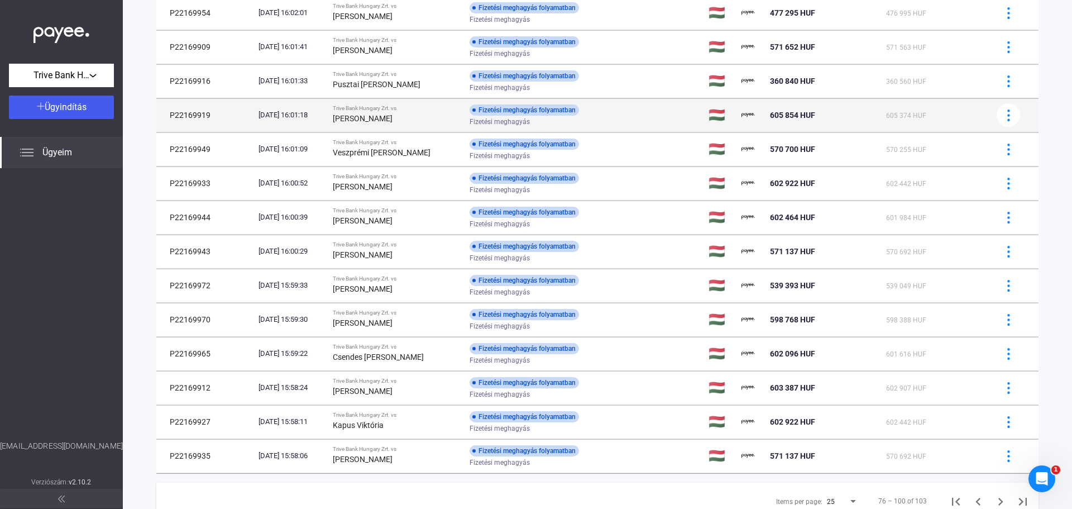
click at [616, 124] on div "Fizetési meghagyás" at bounding box center [559, 122] width 178 height 8
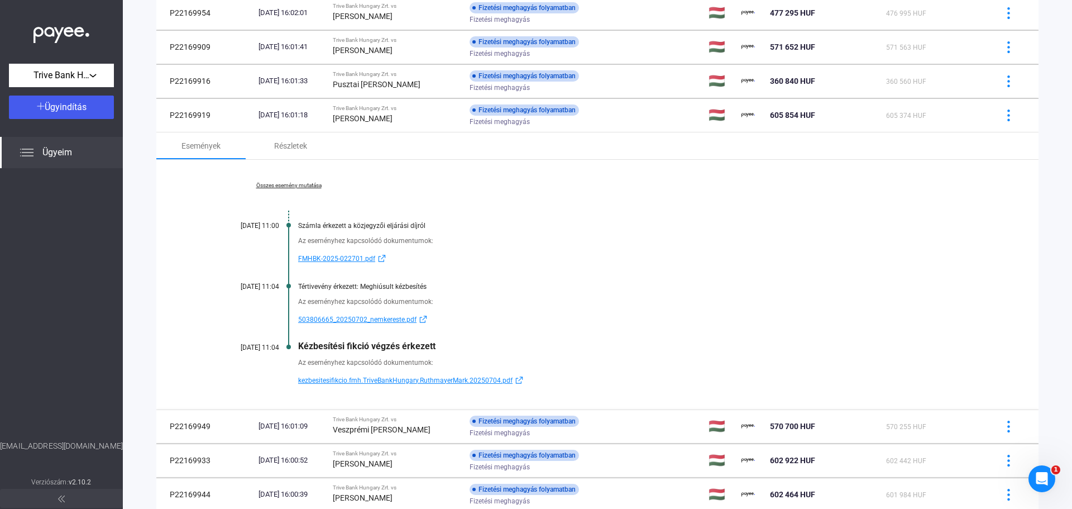
click at [298, 185] on link "Összes esemény mutatása" at bounding box center [288, 185] width 153 height 7
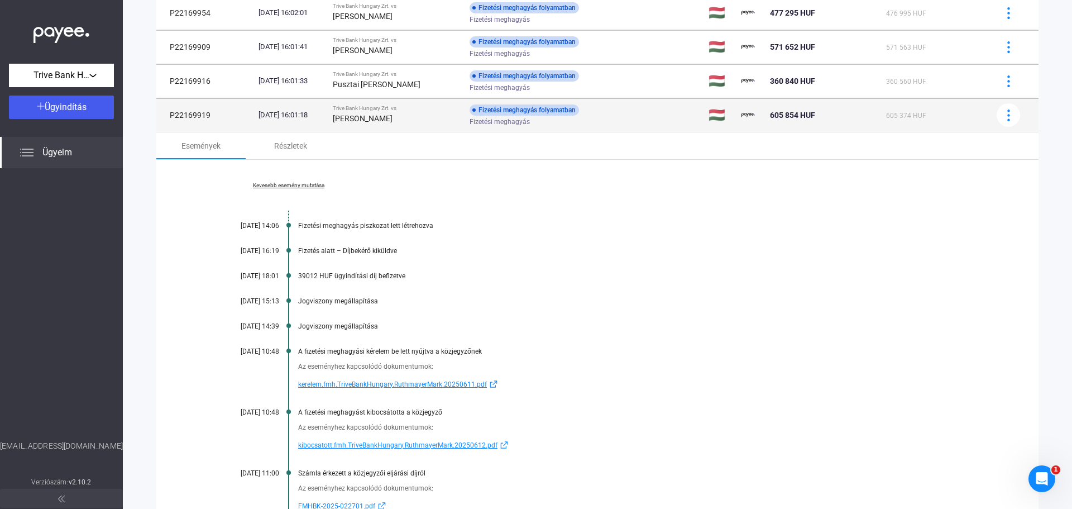
click at [669, 112] on td "Fizetési meghagyás folyamatban Fizetési meghagyás" at bounding box center [585, 114] width 240 height 33
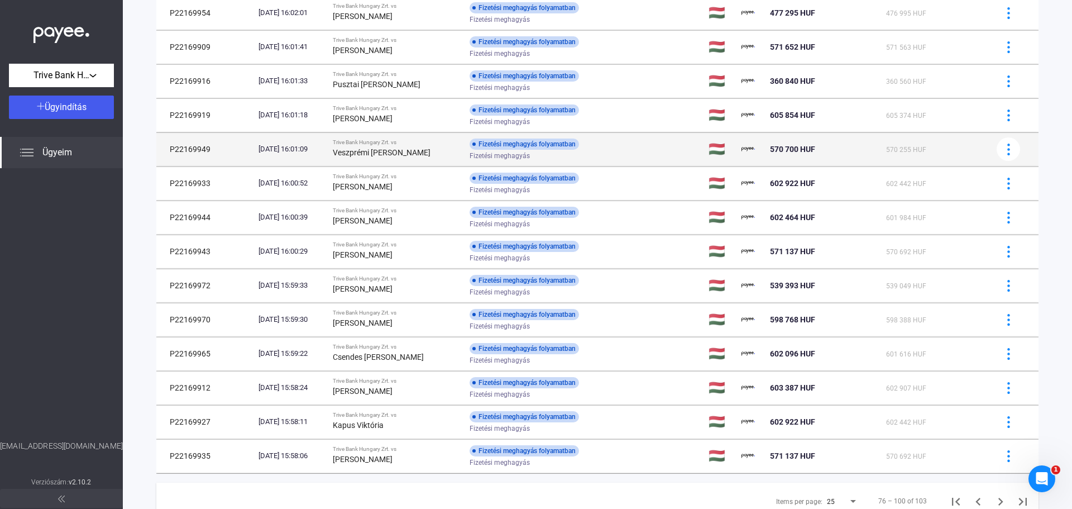
click at [655, 154] on td "Fizetési meghagyás folyamatban Fizetési meghagyás" at bounding box center [585, 148] width 240 height 33
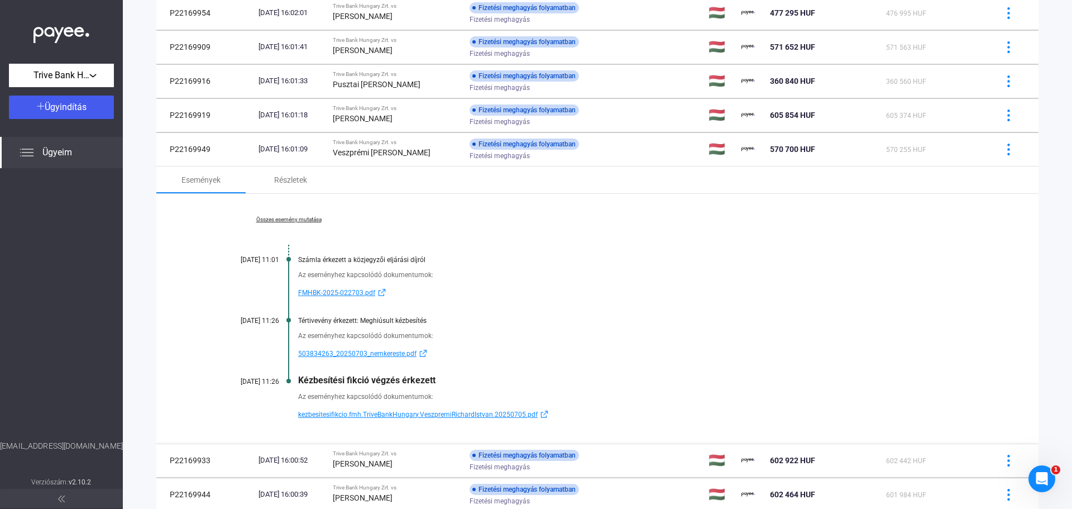
click at [310, 218] on link "Összes esemény mutatása" at bounding box center [288, 219] width 153 height 7
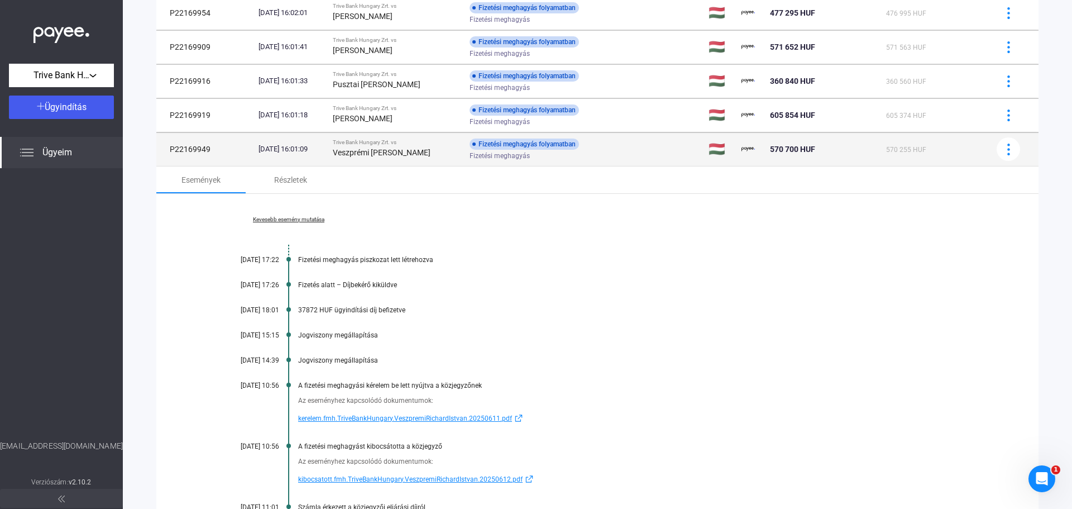
click at [667, 156] on td "Fizetési meghagyás folyamatban Fizetési meghagyás" at bounding box center [585, 148] width 240 height 33
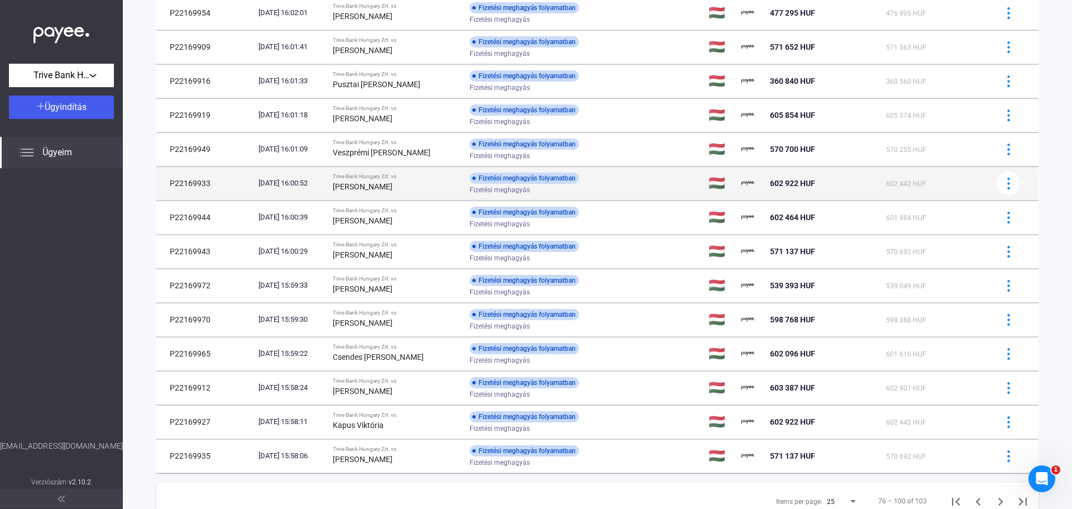
click at [626, 196] on td "Fizetési meghagyás folyamatban Fizetési meghagyás" at bounding box center [585, 182] width 240 height 33
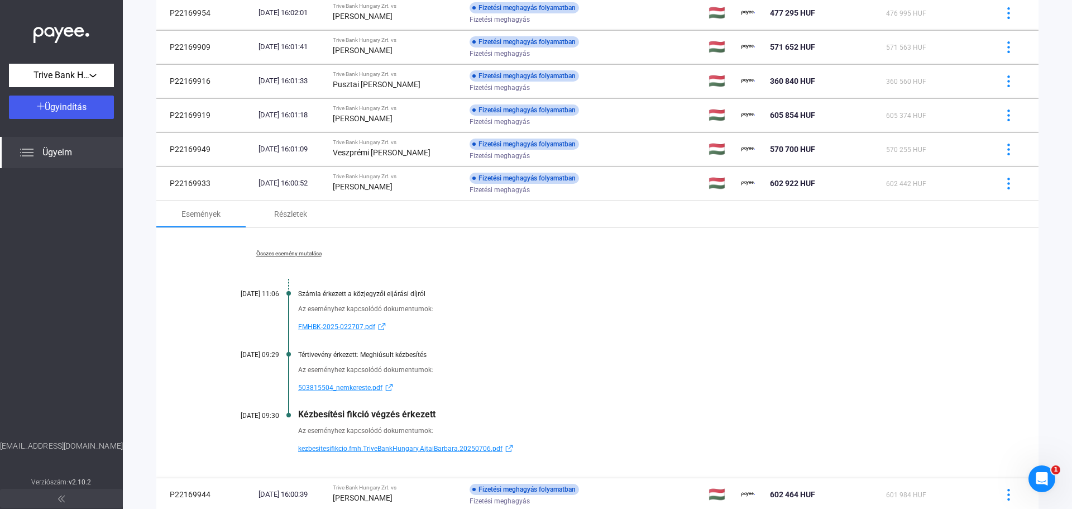
click at [300, 250] on link "Összes esemény mutatása" at bounding box center [288, 253] width 153 height 7
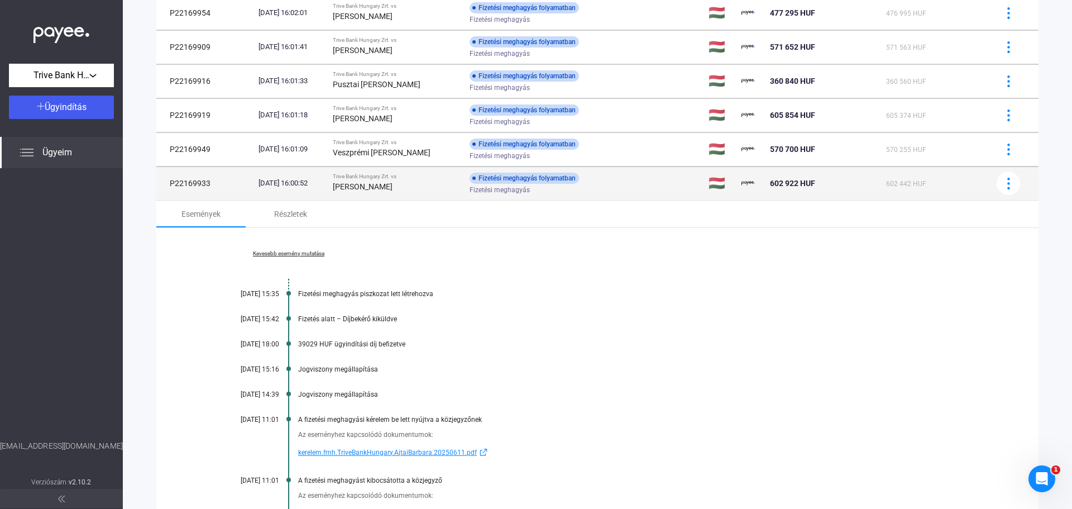
click at [669, 178] on td "Fizetési meghagyás folyamatban Fizetési meghagyás" at bounding box center [585, 182] width 240 height 33
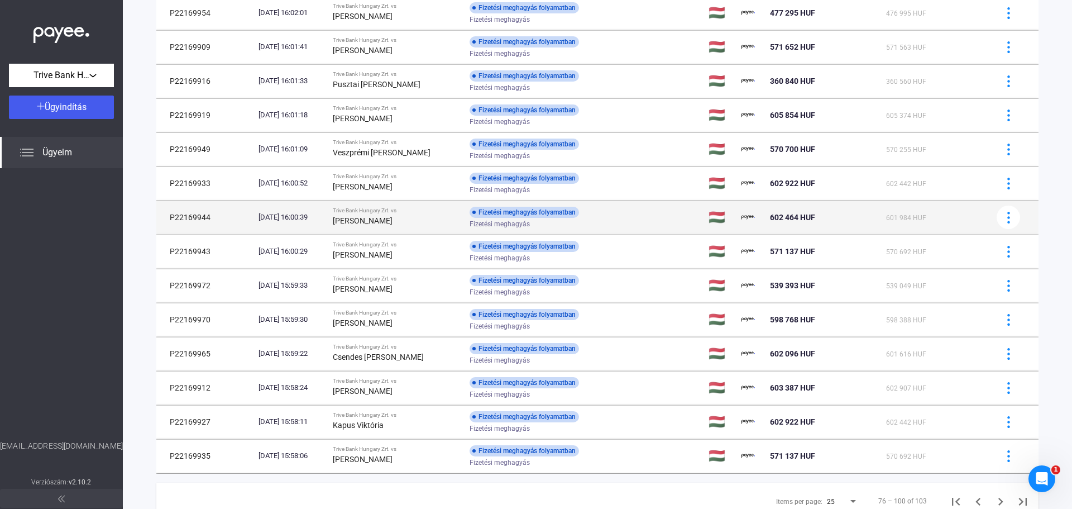
click at [636, 227] on div "Fizetési meghagyás" at bounding box center [559, 224] width 178 height 8
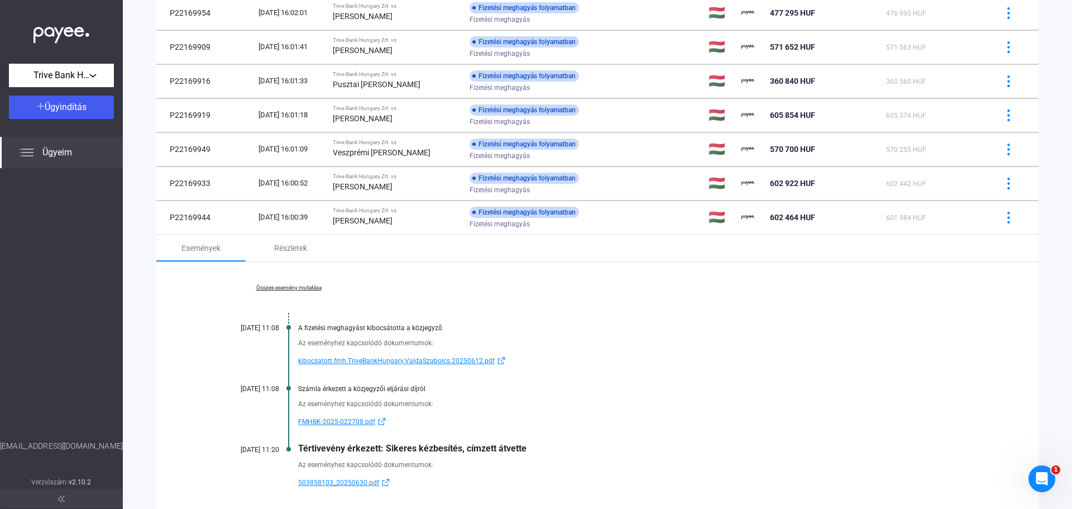
click at [300, 288] on link "Összes esemény mutatása" at bounding box center [288, 287] width 153 height 7
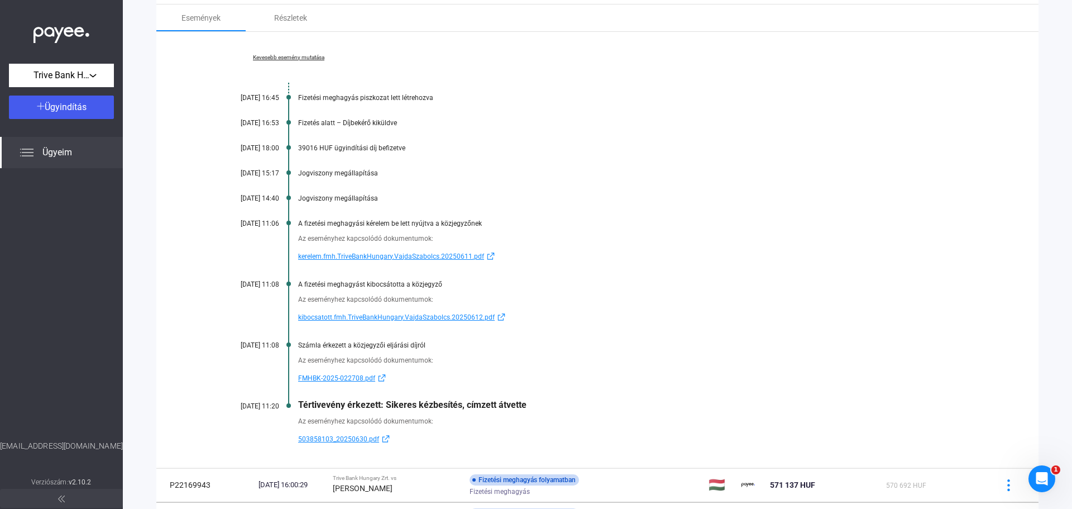
scroll to position [716, 0]
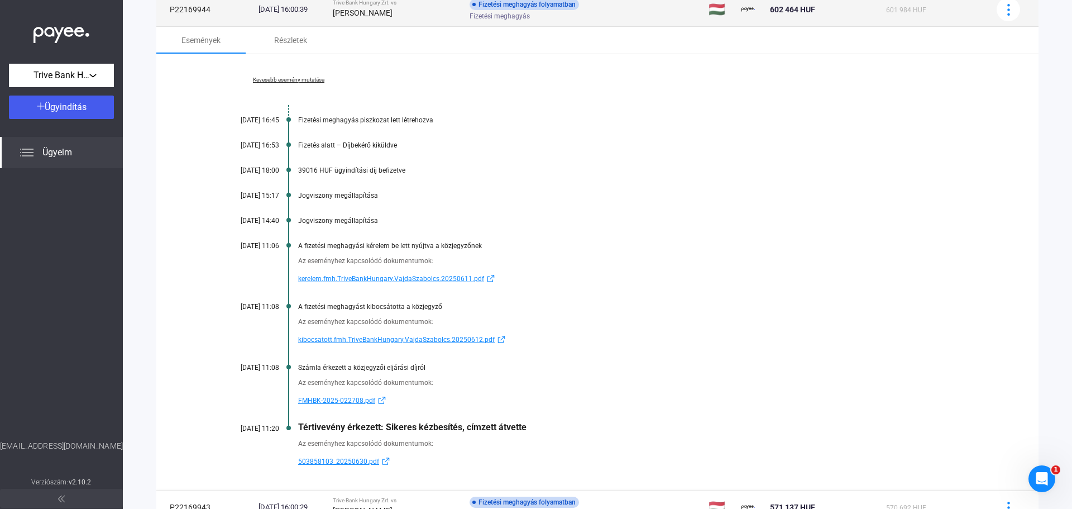
click at [638, 10] on div "Fizetési meghagyás folyamatban Fizetési meghagyás" at bounding box center [559, 10] width 178 height 22
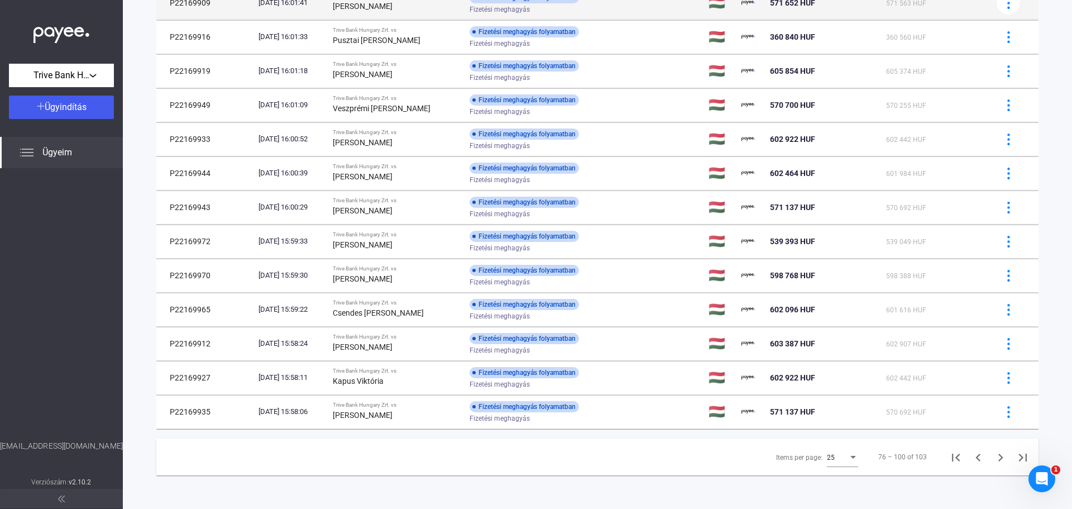
scroll to position [552, 0]
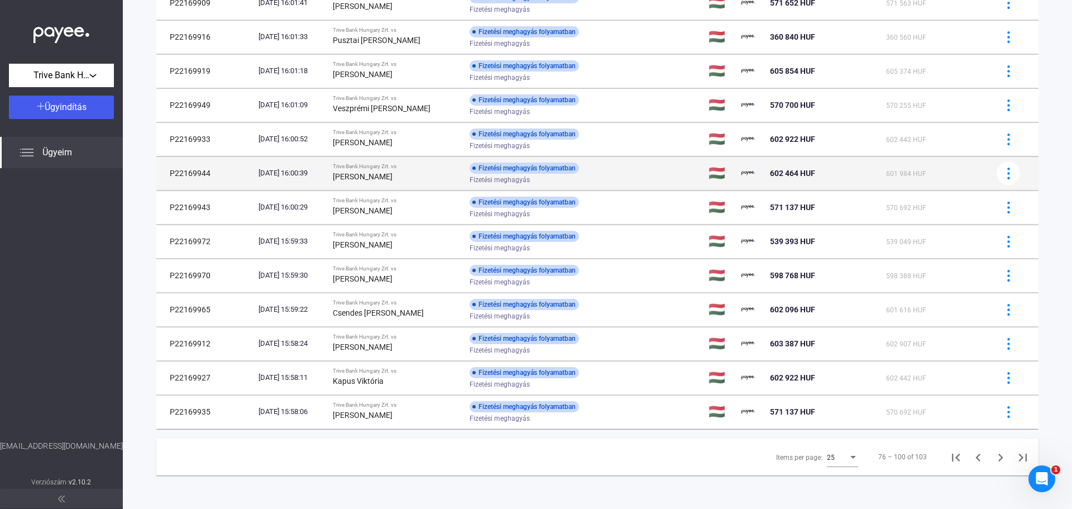
click at [616, 179] on div "Fizetési meghagyás" at bounding box center [559, 180] width 178 height 8
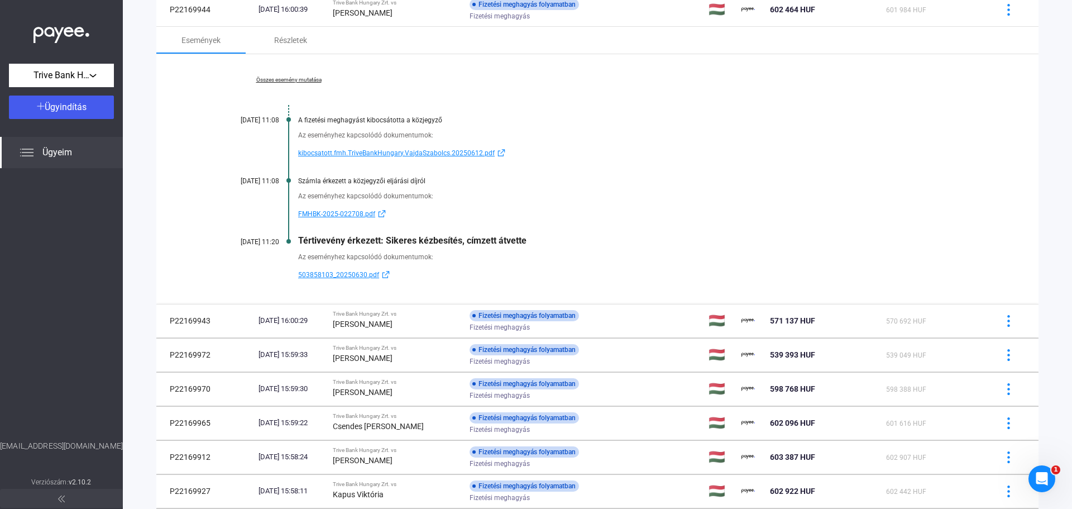
scroll to position [693, 0]
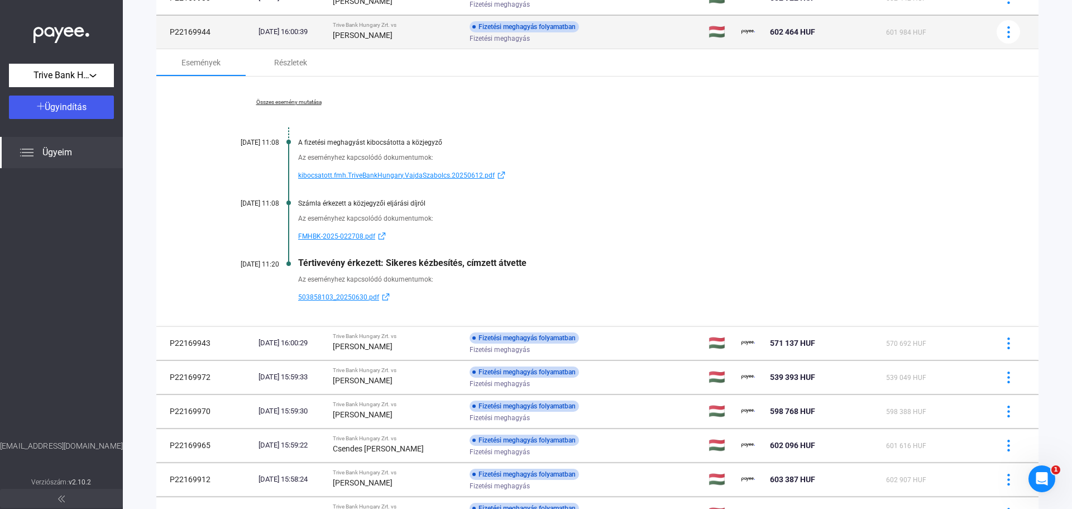
click at [619, 33] on div "Fizetési meghagyás folyamatban Fizetési meghagyás" at bounding box center [559, 32] width 178 height 22
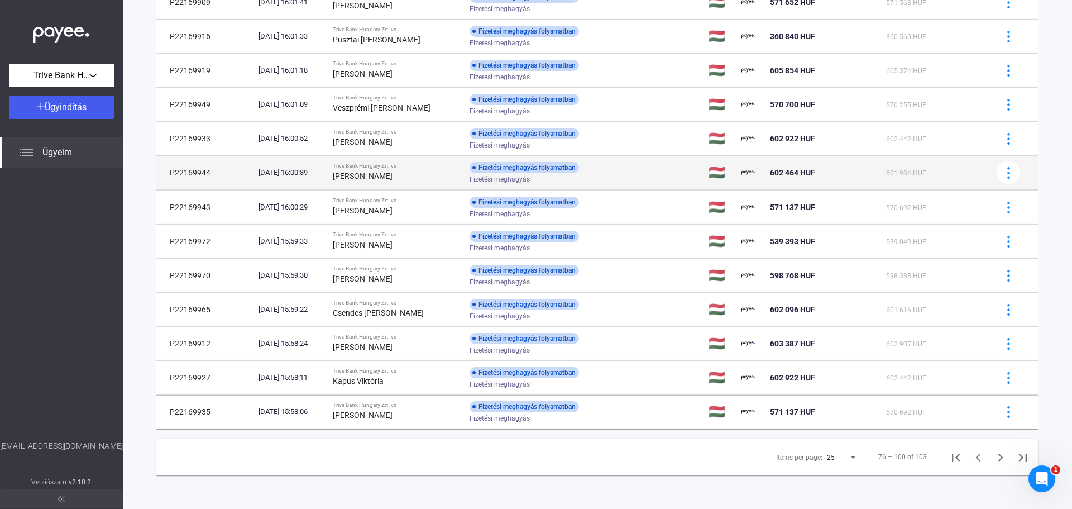
scroll to position [552, 0]
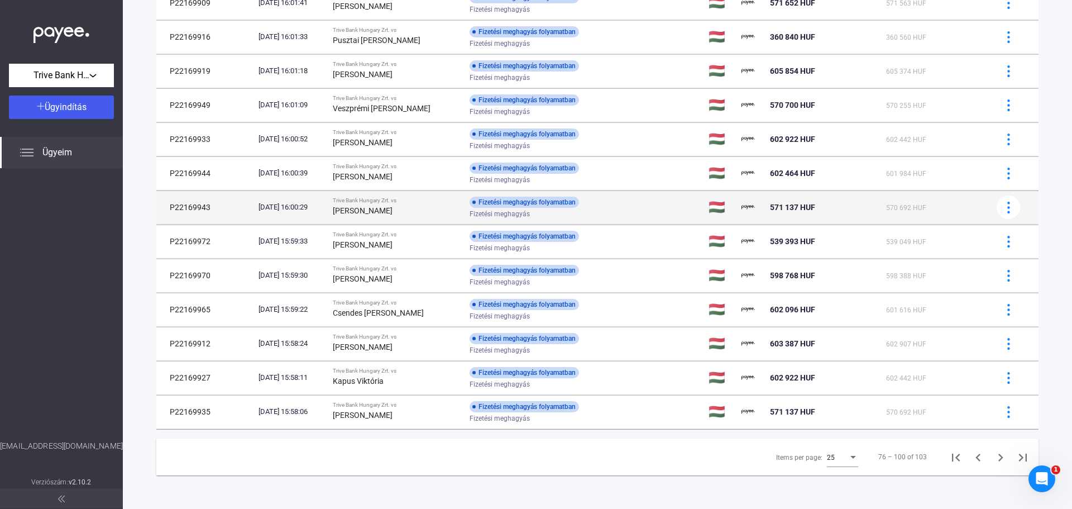
click at [611, 219] on td "Fizetési meghagyás folyamatban Fizetési meghagyás" at bounding box center [585, 206] width 240 height 33
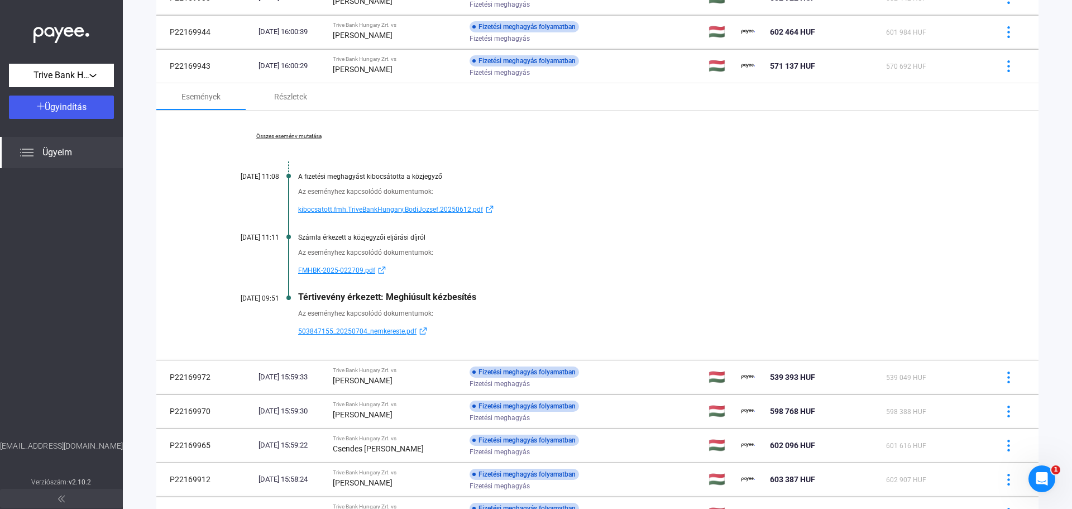
scroll to position [671, 0]
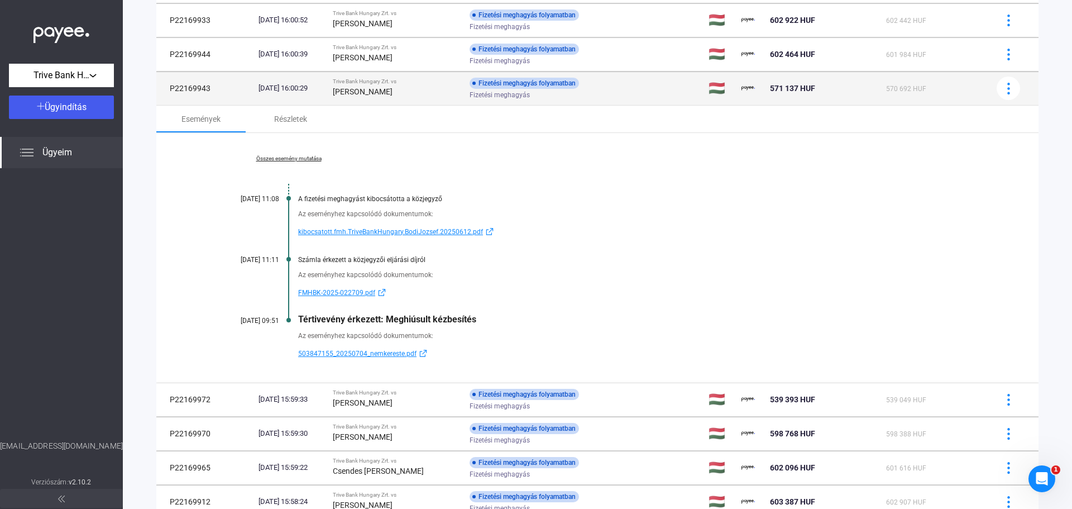
click at [624, 89] on div "Fizetési meghagyás folyamatban Fizetési meghagyás" at bounding box center [559, 89] width 178 height 22
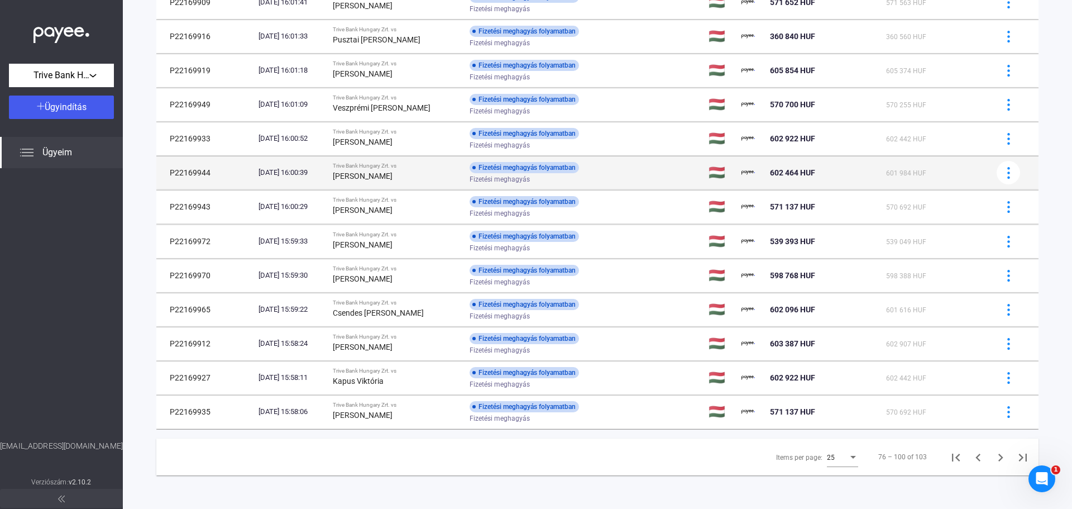
scroll to position [552, 0]
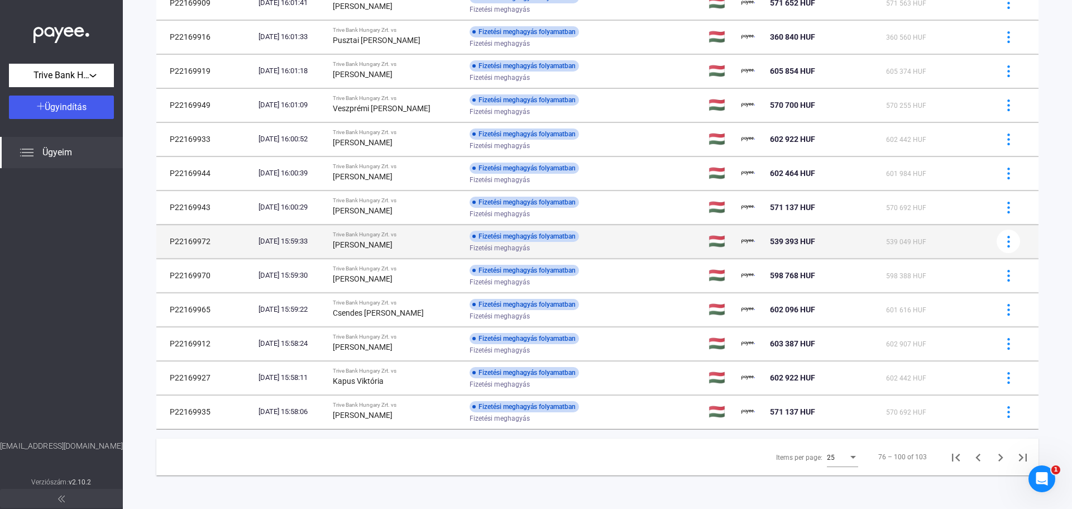
click at [602, 251] on div "Fizetési meghagyás" at bounding box center [559, 248] width 178 height 8
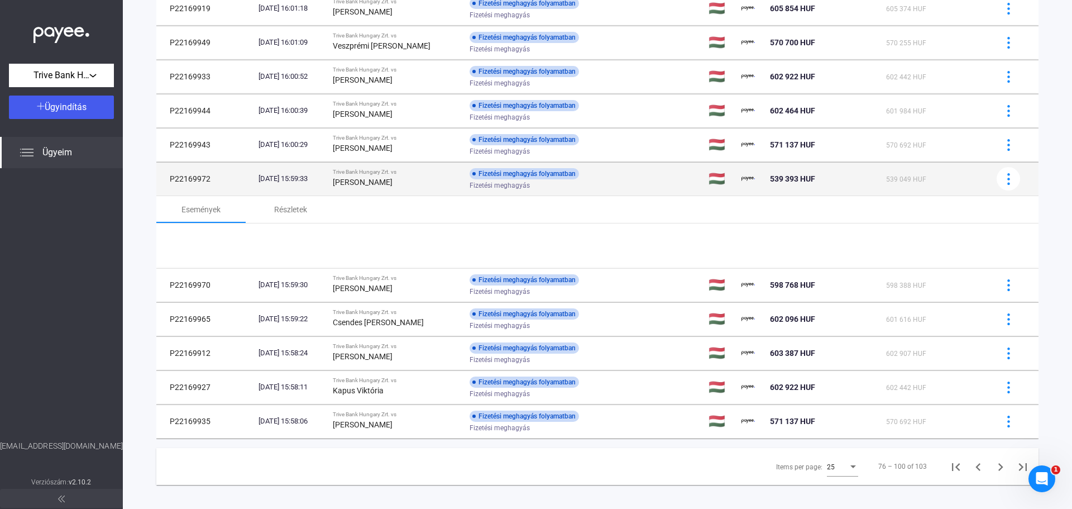
scroll to position [671, 0]
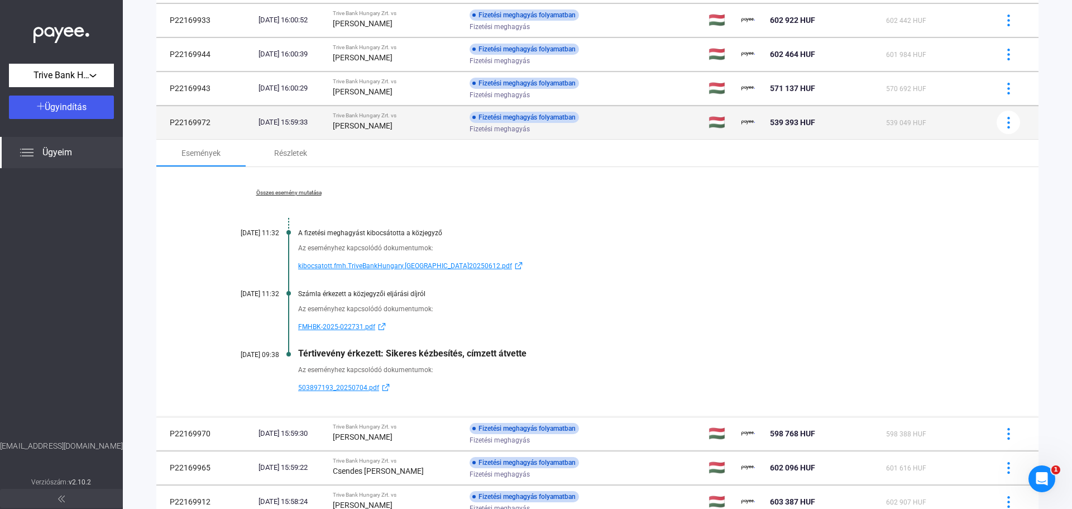
click at [639, 126] on div "Fizetési meghagyás" at bounding box center [559, 129] width 178 height 8
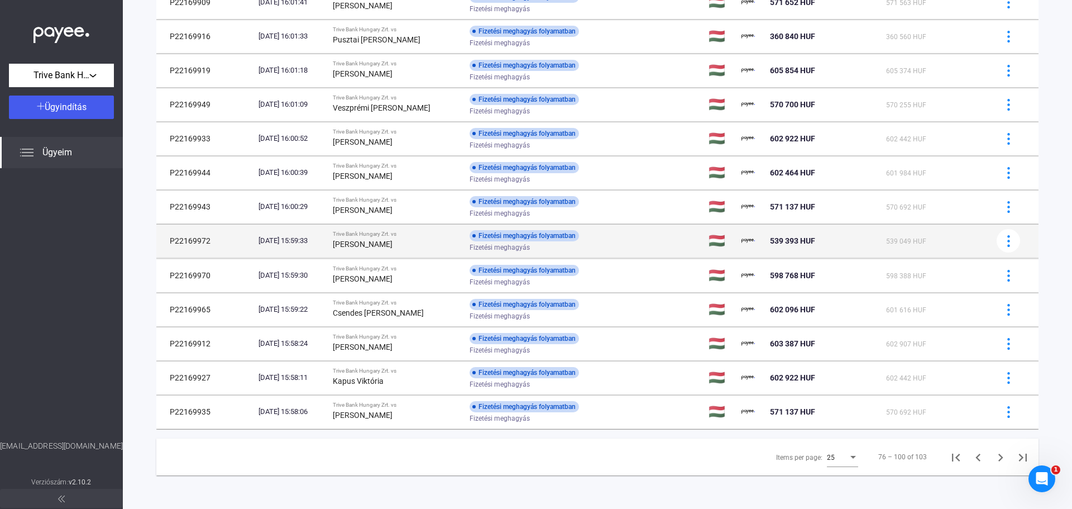
scroll to position [552, 0]
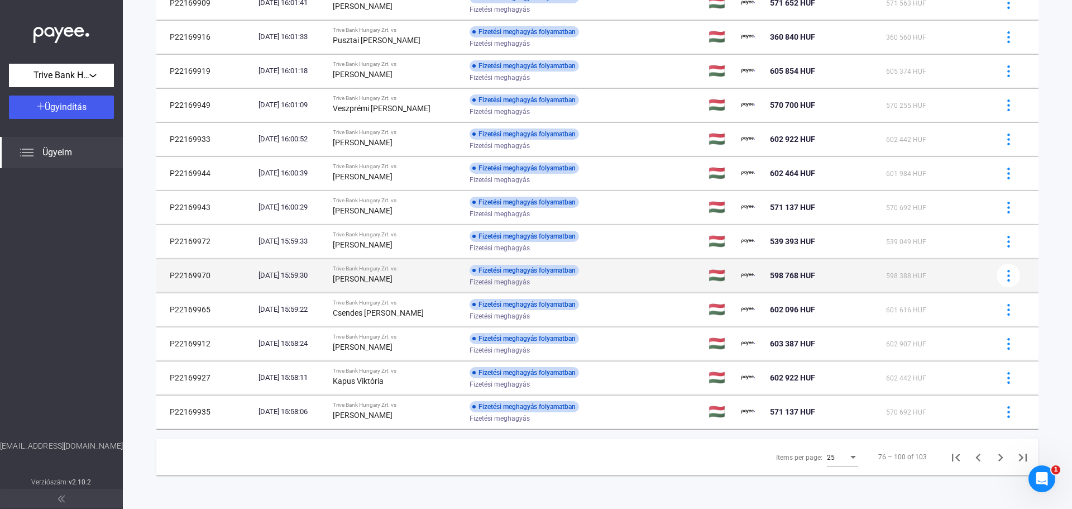
click at [615, 272] on div "Fizetési meghagyás folyamatban Fizetési meghagyás" at bounding box center [559, 276] width 178 height 22
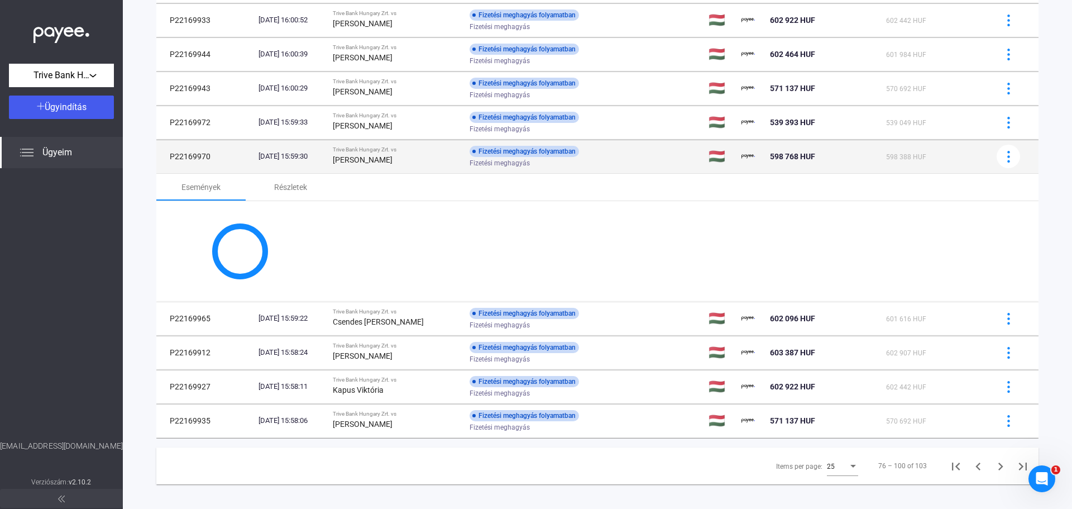
scroll to position [671, 0]
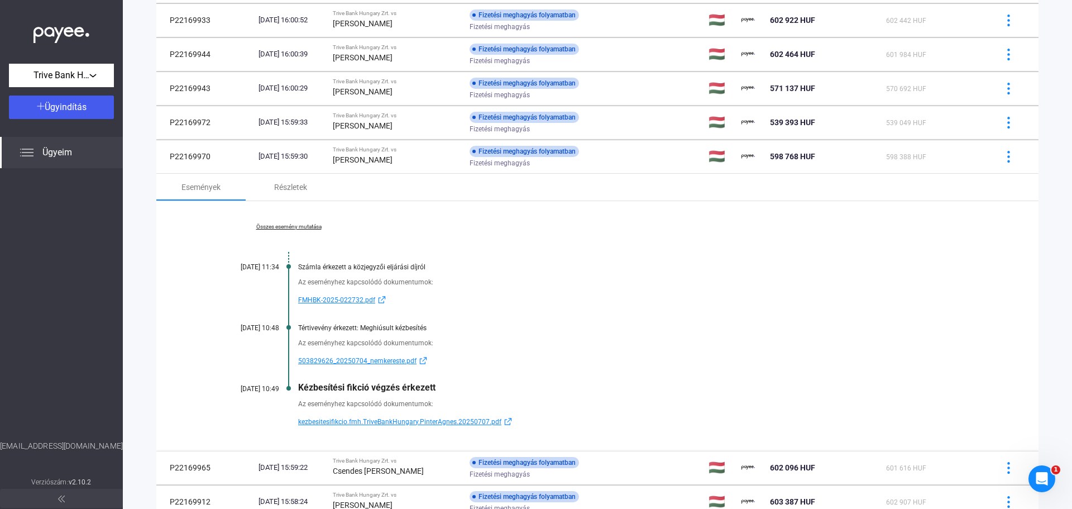
click at [305, 223] on link "Összes esemény mutatása" at bounding box center [288, 226] width 153 height 7
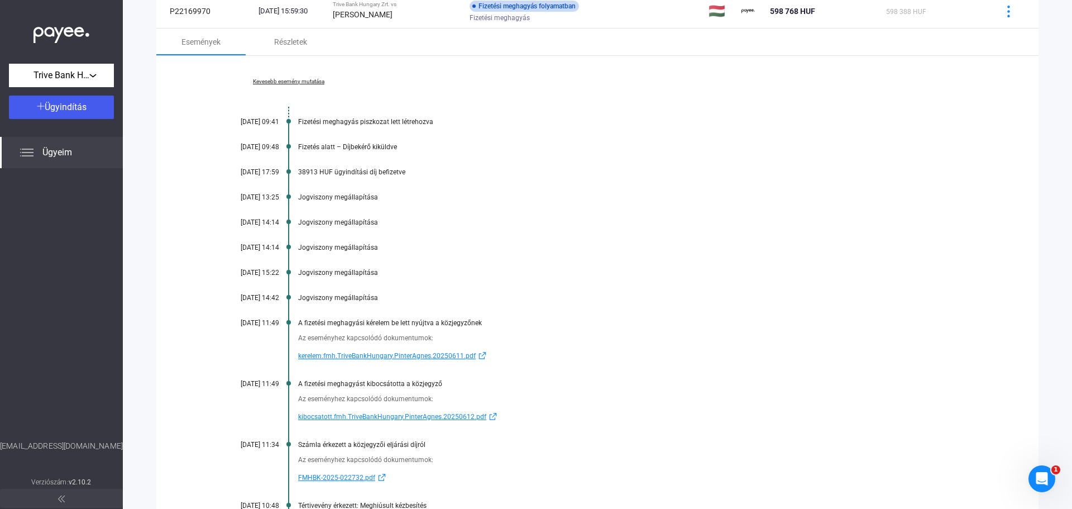
scroll to position [804, 0]
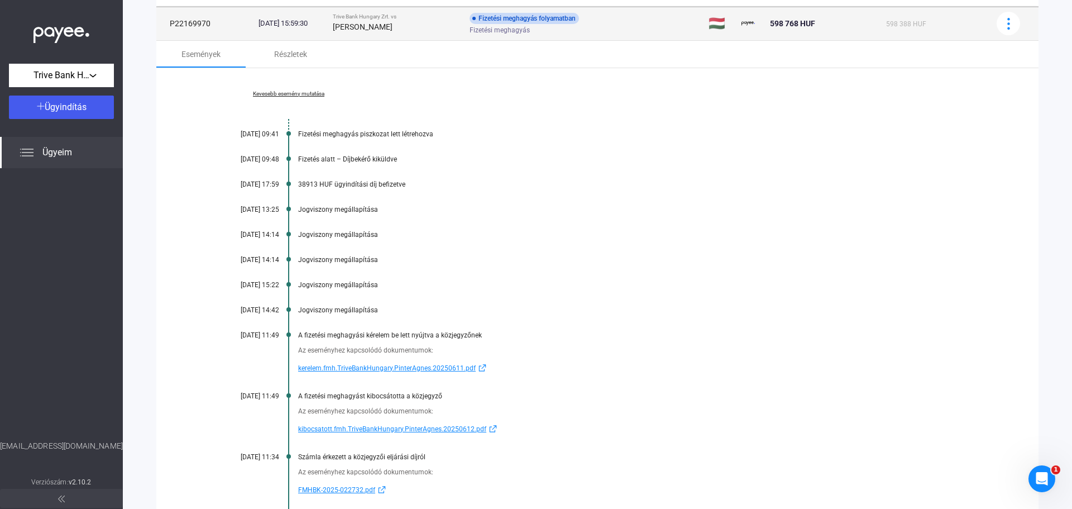
click at [610, 31] on div "Fizetési meghagyás" at bounding box center [559, 30] width 178 height 8
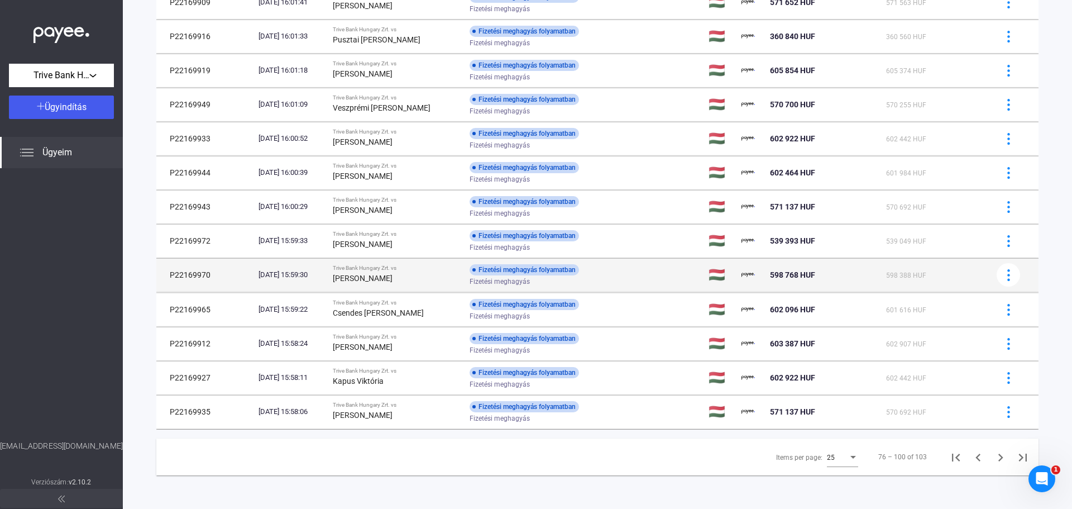
scroll to position [552, 0]
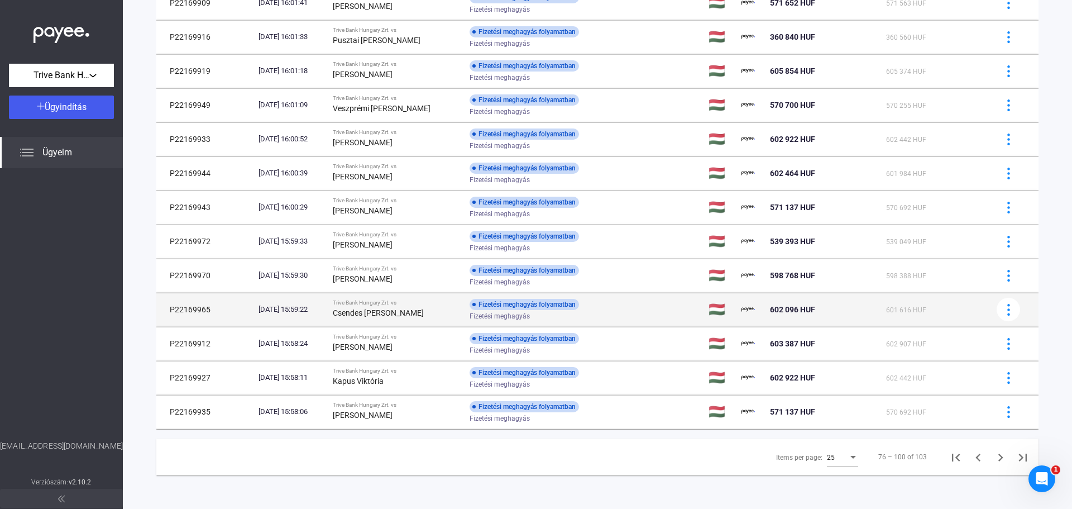
click at [624, 314] on div "Fizetési meghagyás" at bounding box center [559, 316] width 178 height 8
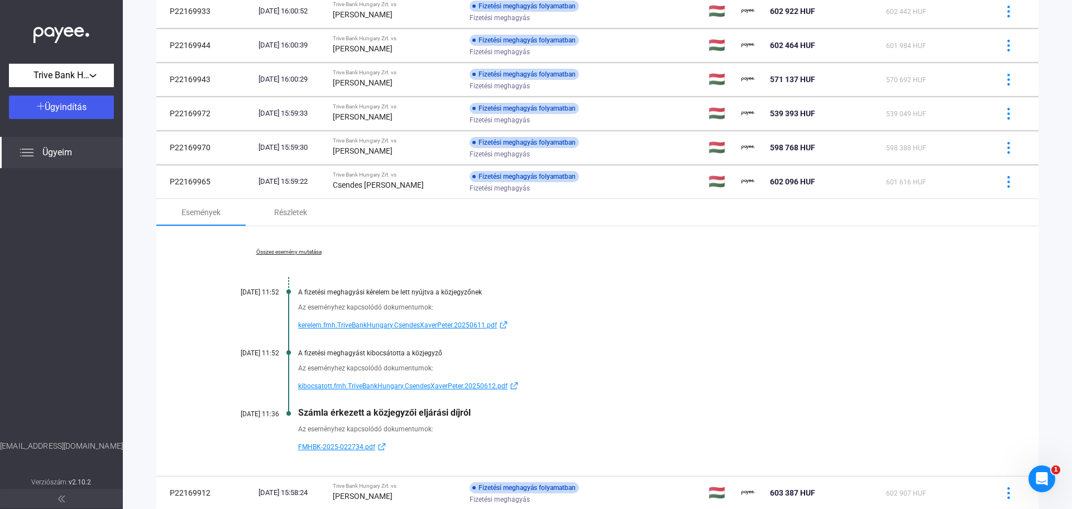
scroll to position [804, 0]
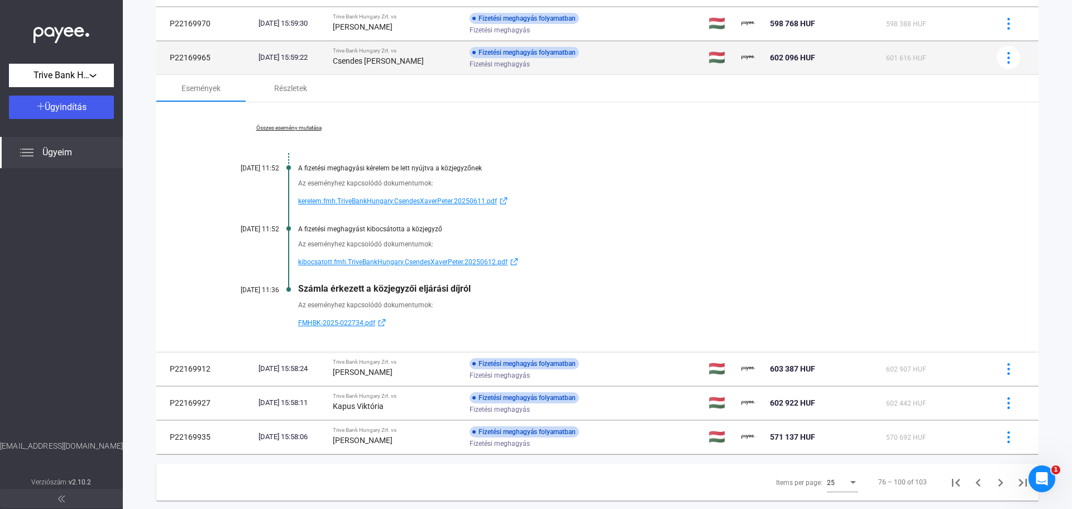
click at [639, 50] on div "Fizetési meghagyás folyamatban Fizetési meghagyás" at bounding box center [559, 58] width 178 height 22
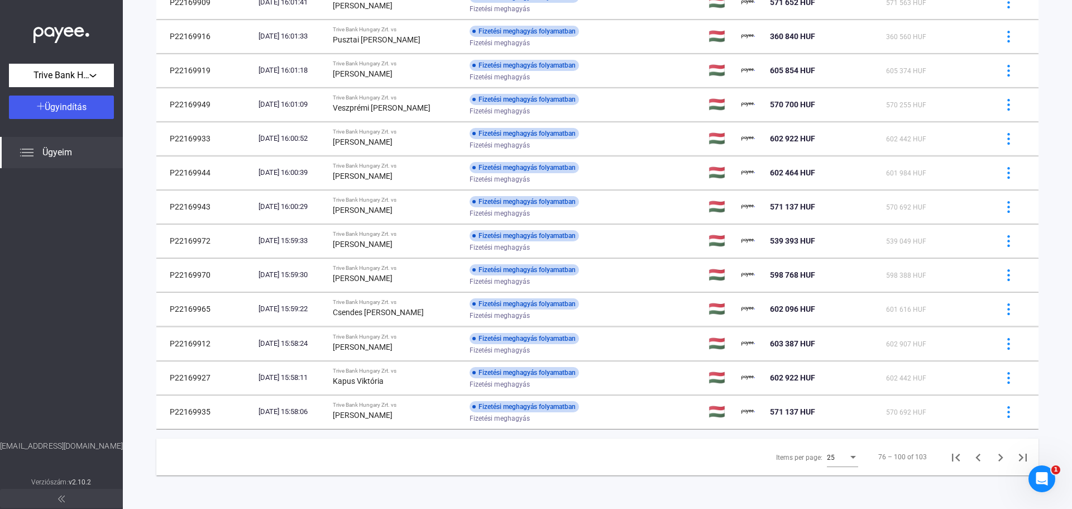
scroll to position [552, 0]
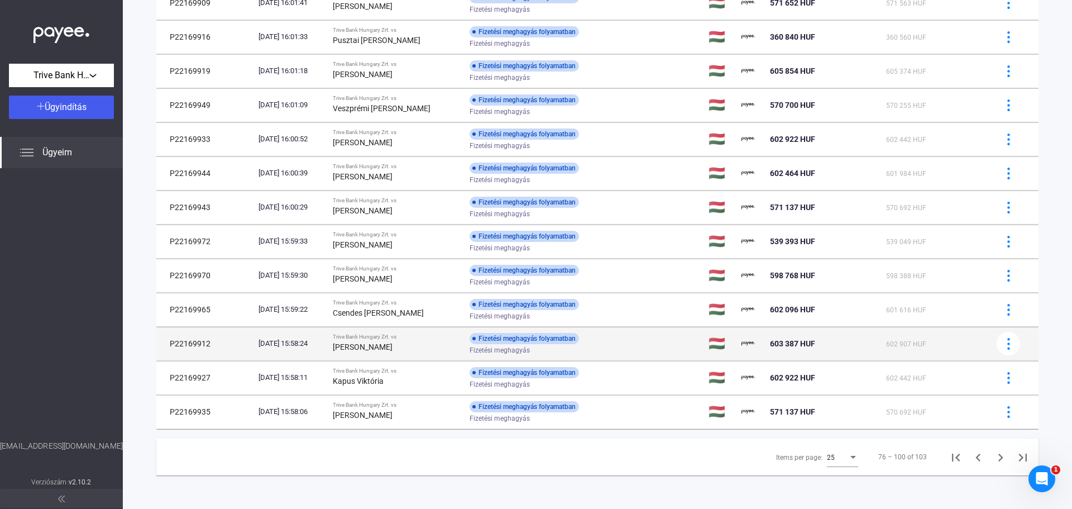
click at [629, 356] on td "Fizetési meghagyás folyamatban Fizetési meghagyás" at bounding box center [585, 343] width 240 height 33
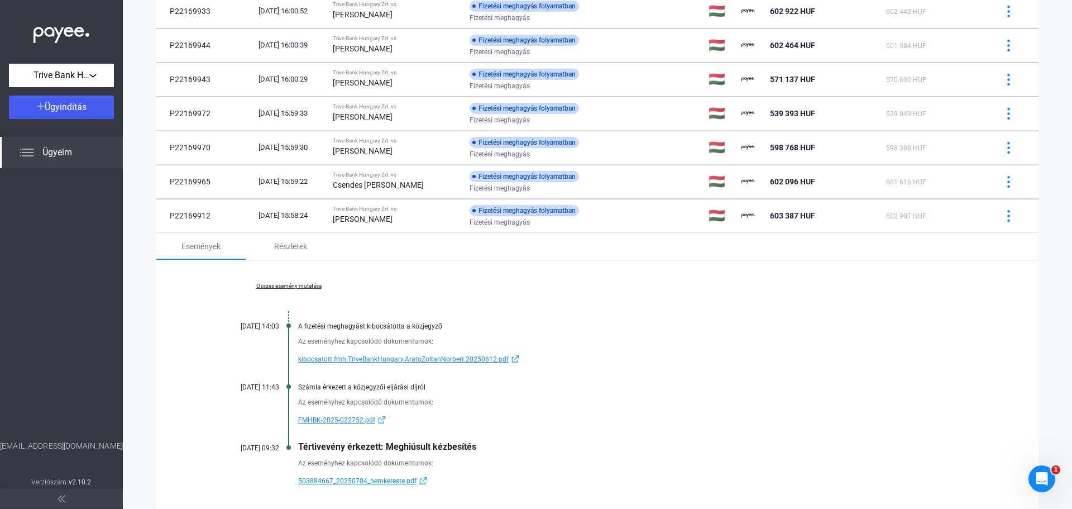
scroll to position [804, 0]
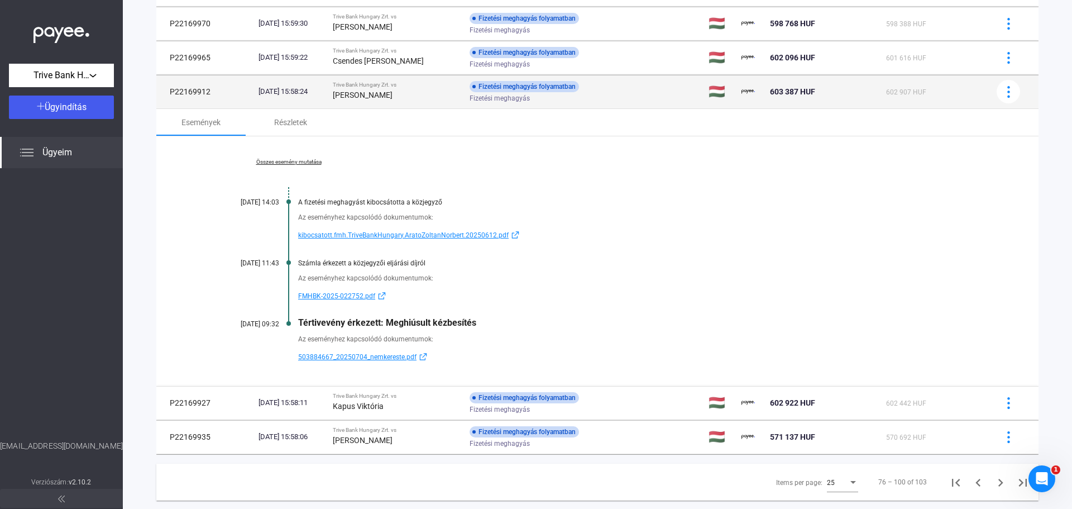
click at [671, 94] on td "Fizetési meghagyás folyamatban Fizetési meghagyás" at bounding box center [585, 91] width 240 height 33
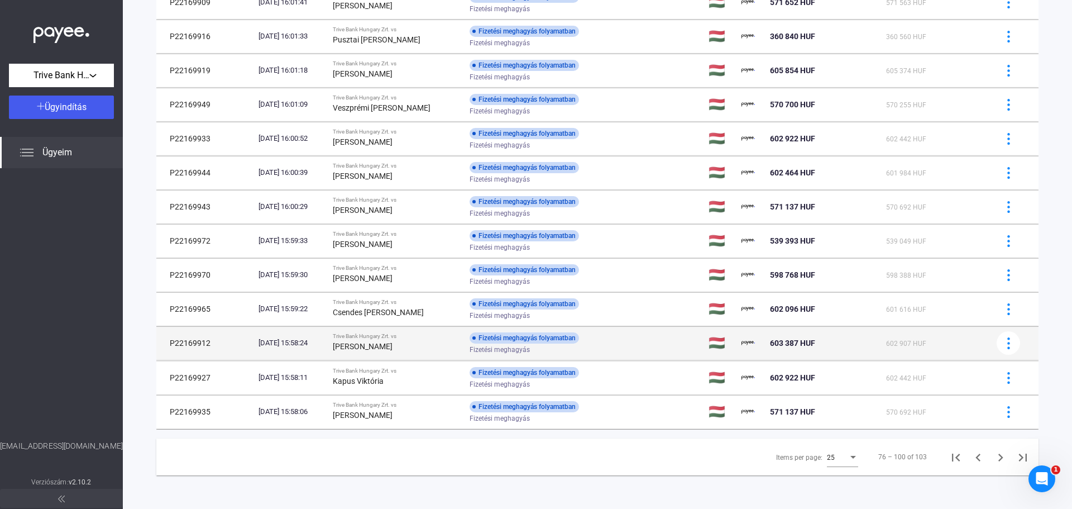
scroll to position [552, 0]
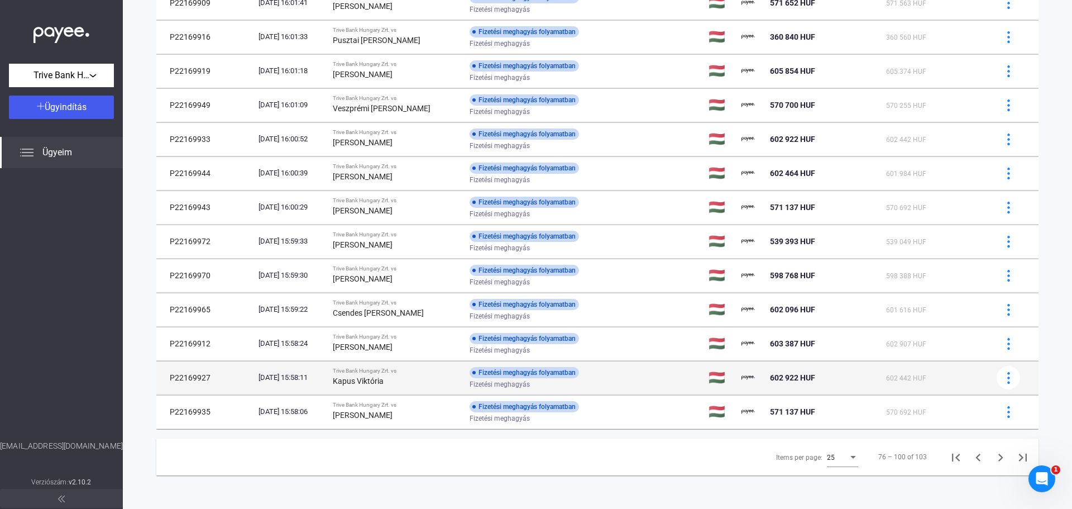
click at [617, 385] on div "Fizetési meghagyás" at bounding box center [559, 384] width 178 height 8
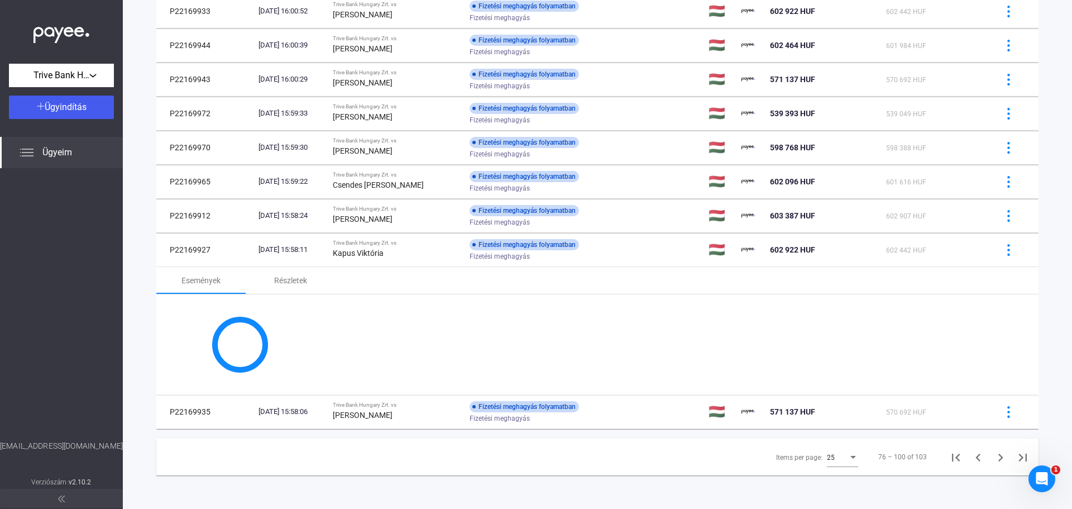
scroll to position [804, 0]
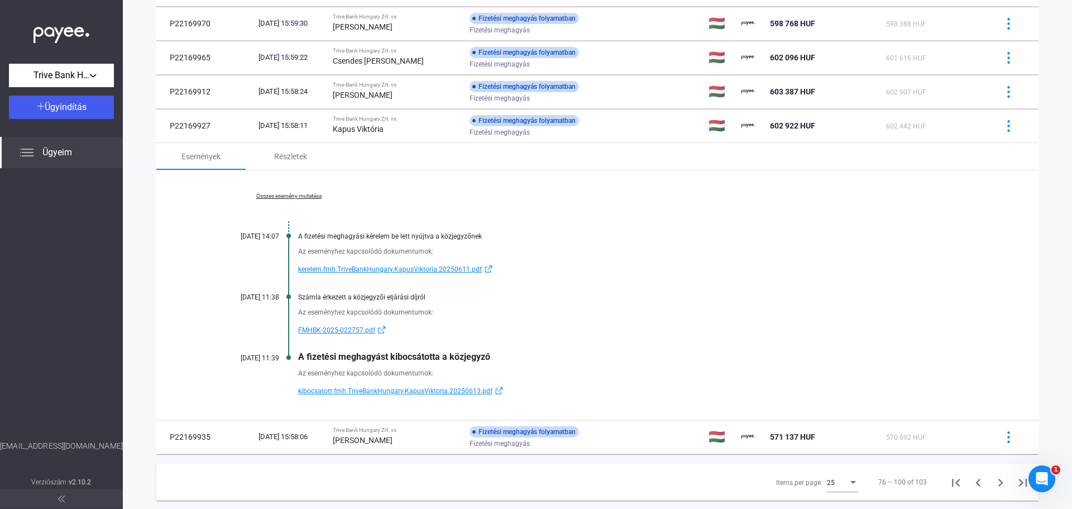
click at [310, 195] on link "Összes esemény mutatása" at bounding box center [288, 196] width 153 height 7
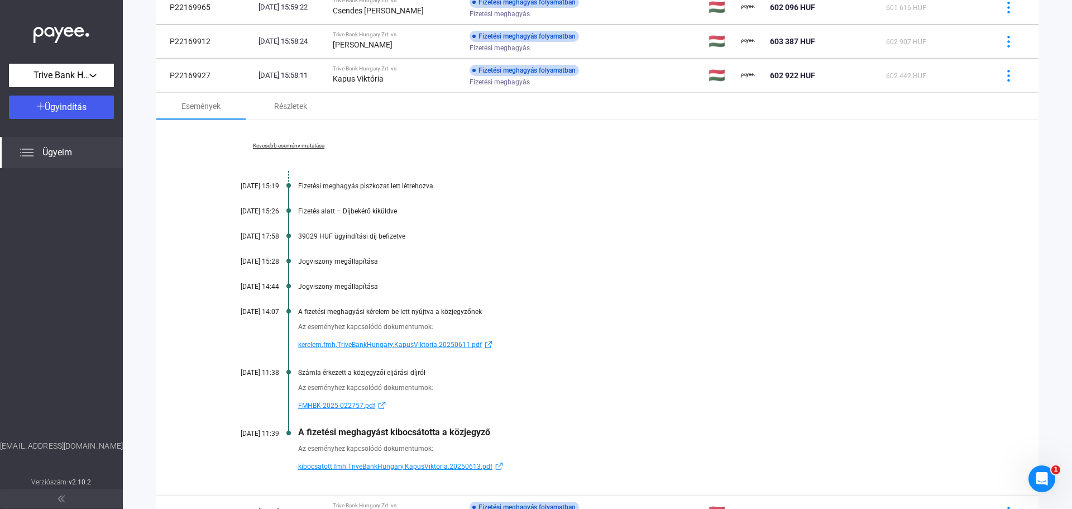
scroll to position [858, 0]
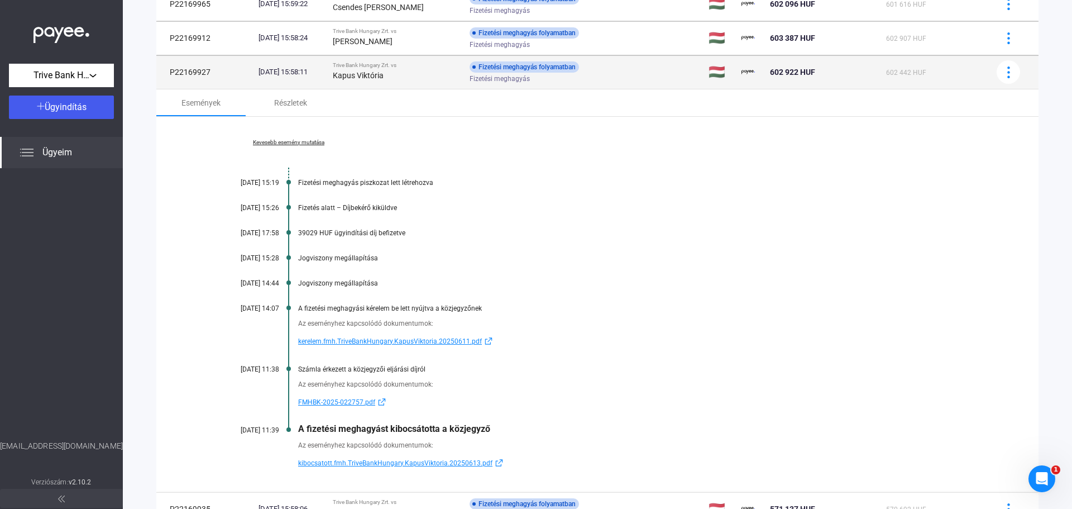
click at [672, 76] on td "Fizetési meghagyás folyamatban Fizetési meghagyás" at bounding box center [585, 71] width 240 height 33
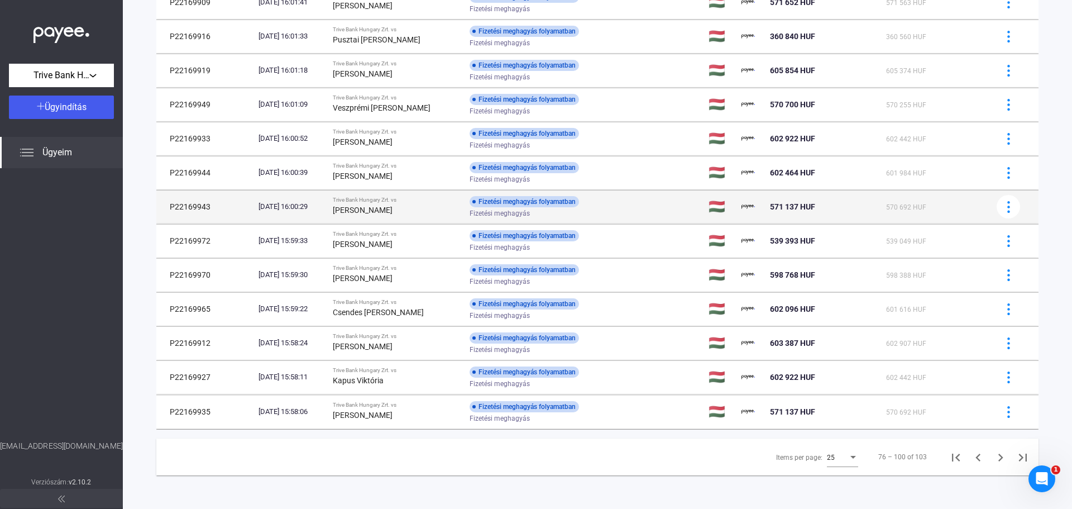
scroll to position [552, 0]
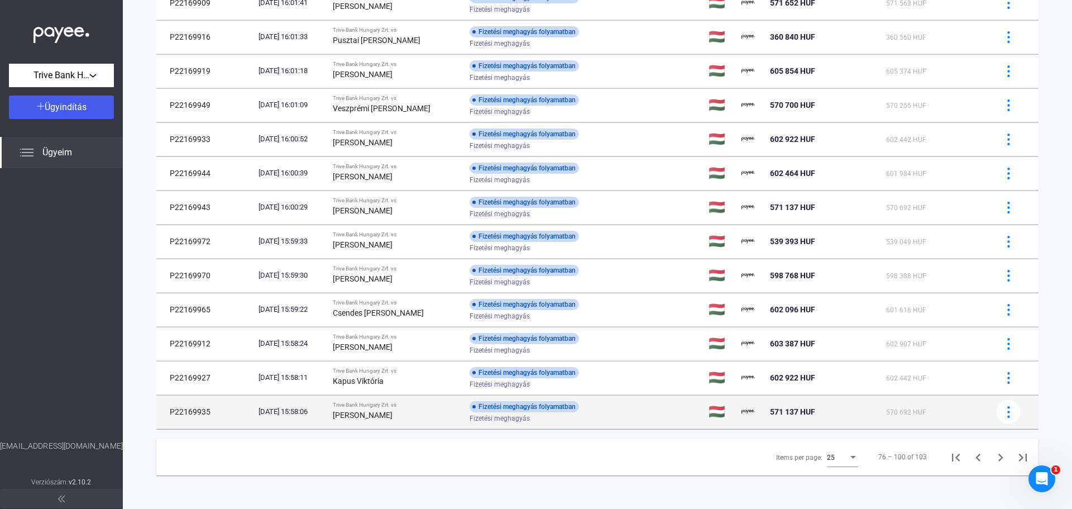
click at [626, 416] on div "Fizetési meghagyás" at bounding box center [559, 418] width 178 height 8
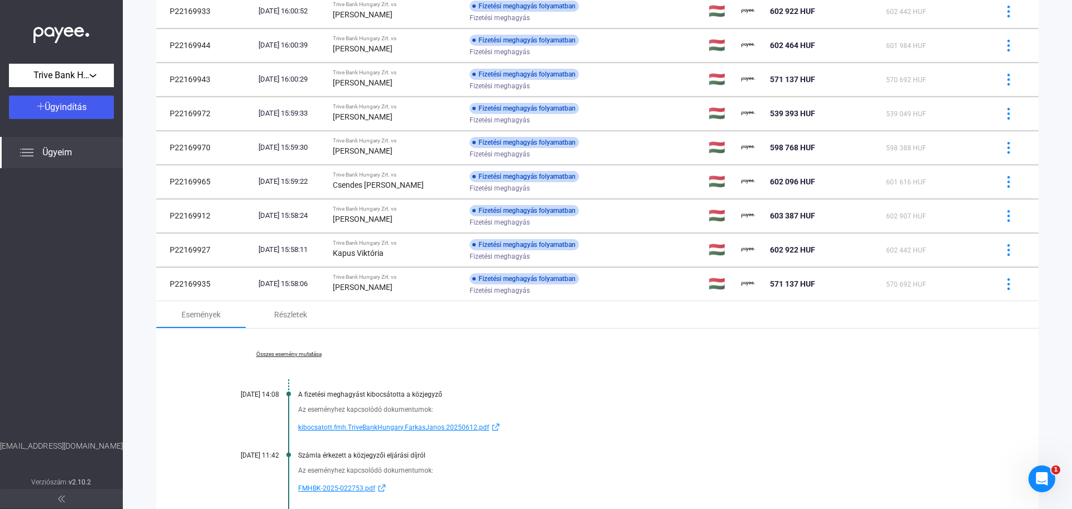
scroll to position [829, 0]
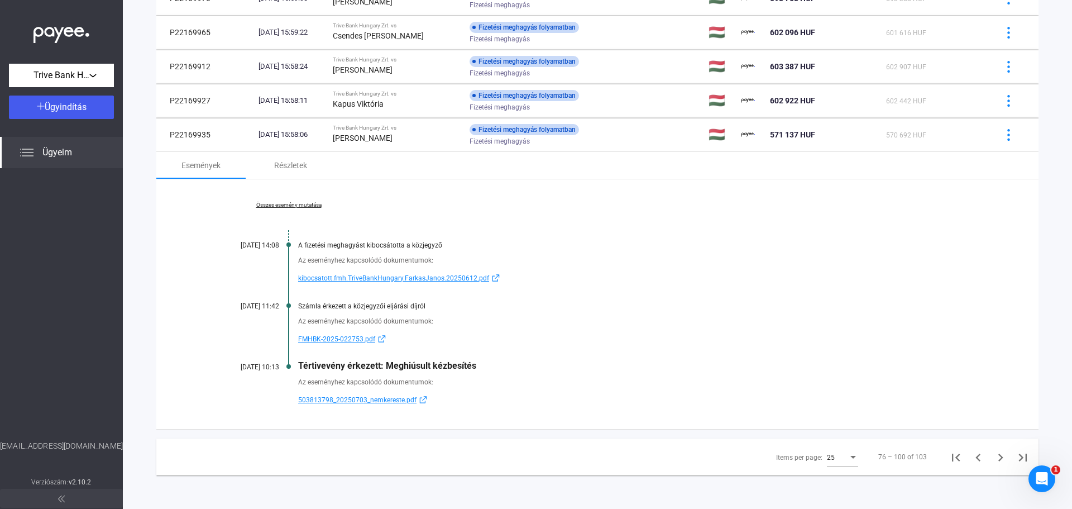
click at [313, 205] on link "Összes esemény mutatása" at bounding box center [288, 205] width 153 height 7
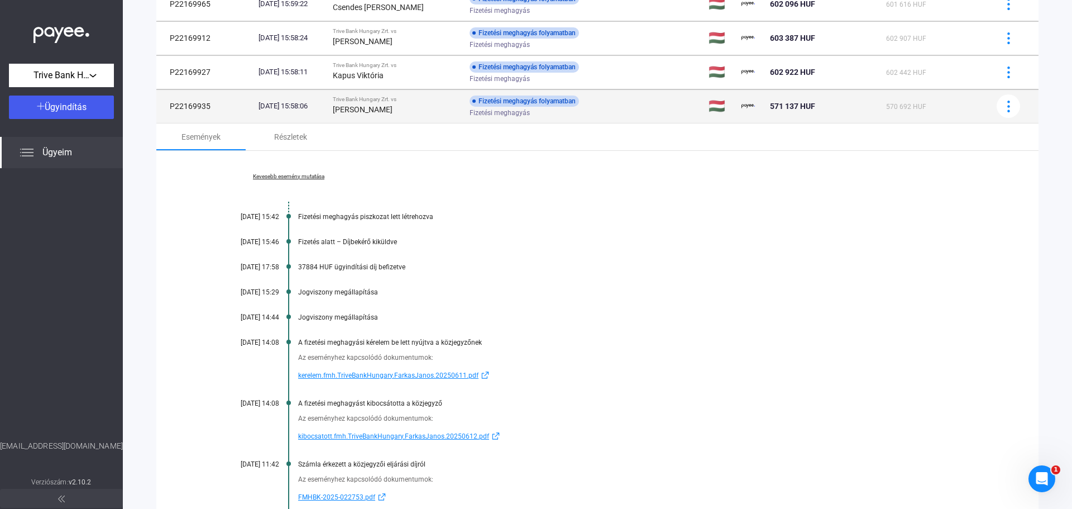
click at [636, 106] on div "Fizetési meghagyás folyamatban Fizetési meghagyás" at bounding box center [559, 106] width 178 height 22
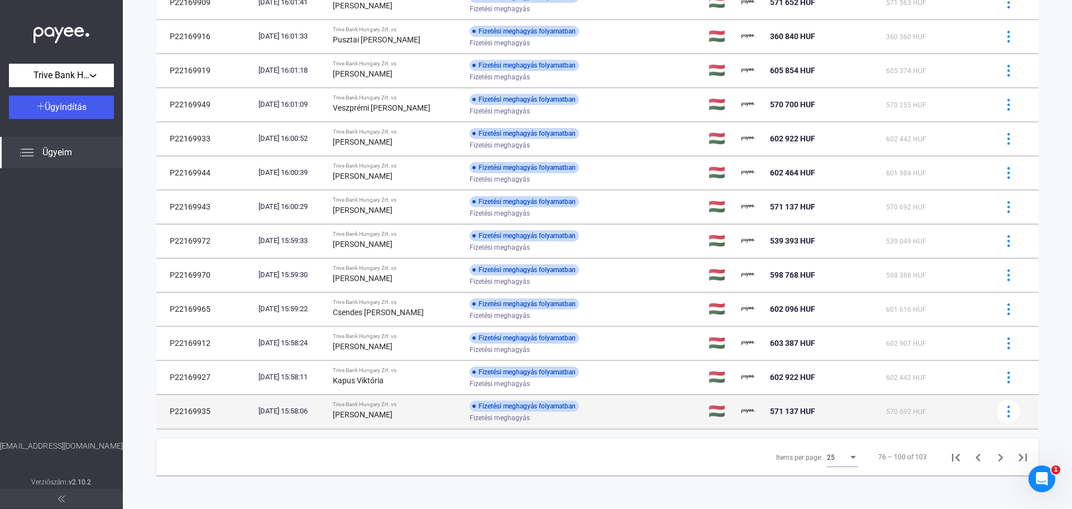
scroll to position [552, 0]
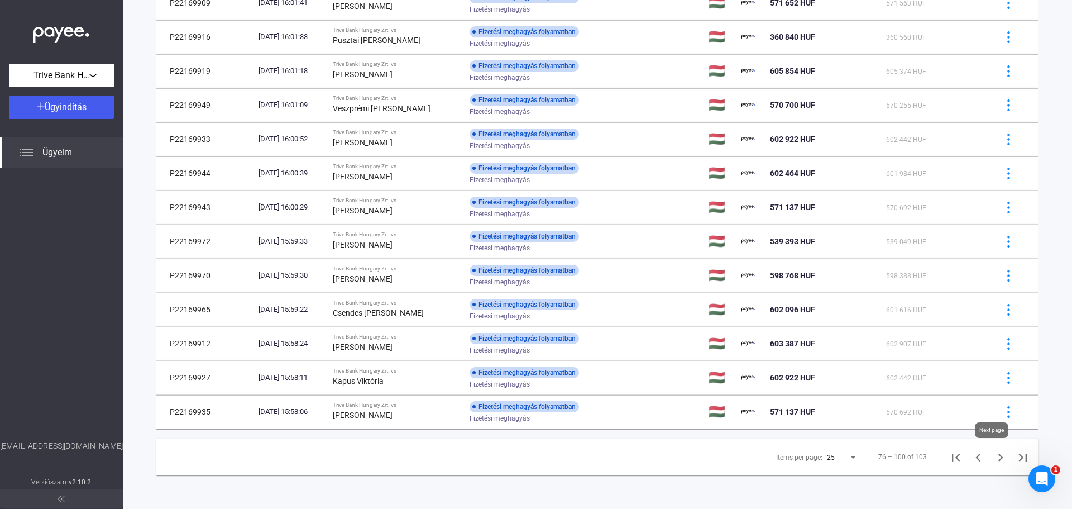
click at [993, 457] on icon "Next page" at bounding box center [1001, 457] width 16 height 16
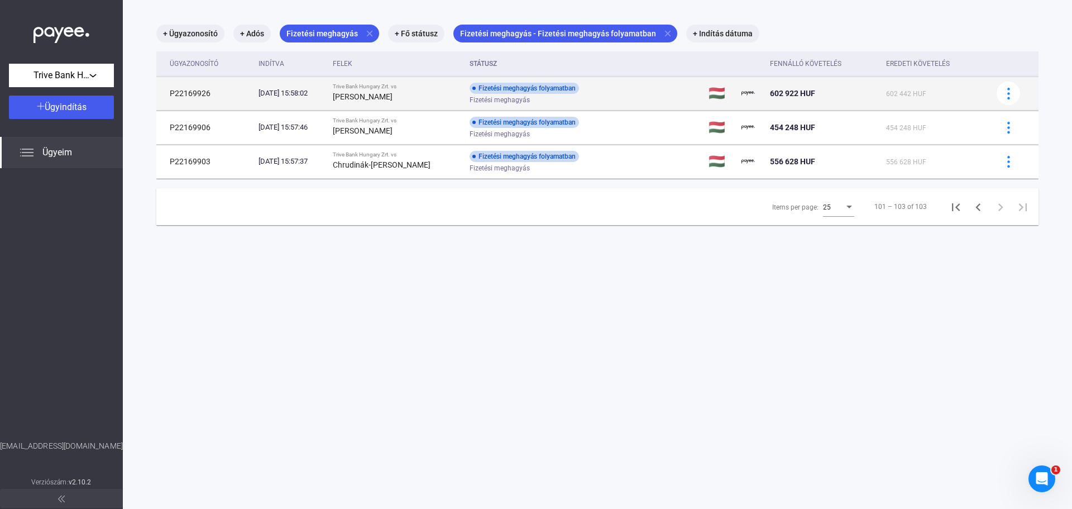
click at [624, 93] on div "Fizetési meghagyás folyamatban Fizetési meghagyás" at bounding box center [559, 94] width 178 height 22
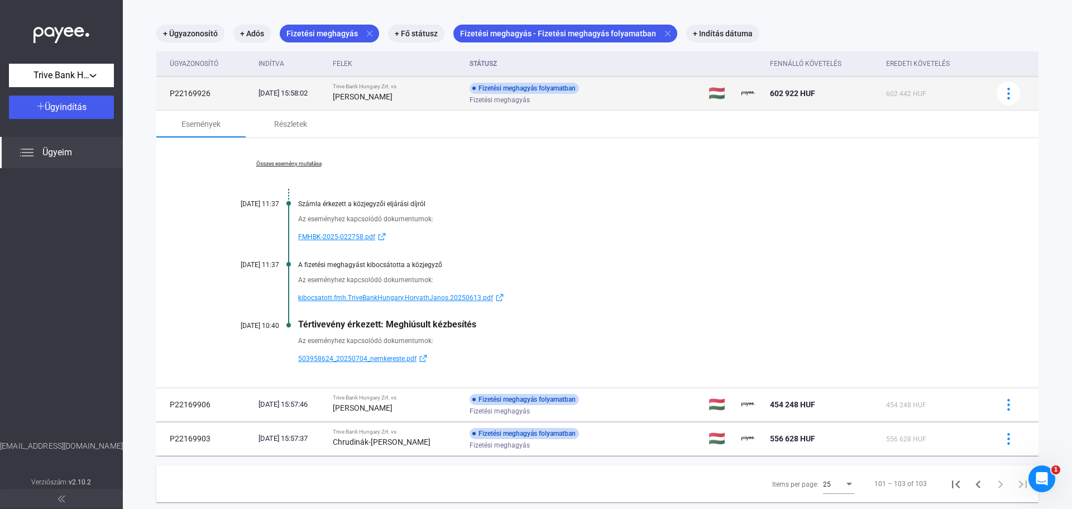
click at [634, 97] on div "Fizetési meghagyás" at bounding box center [559, 100] width 178 height 8
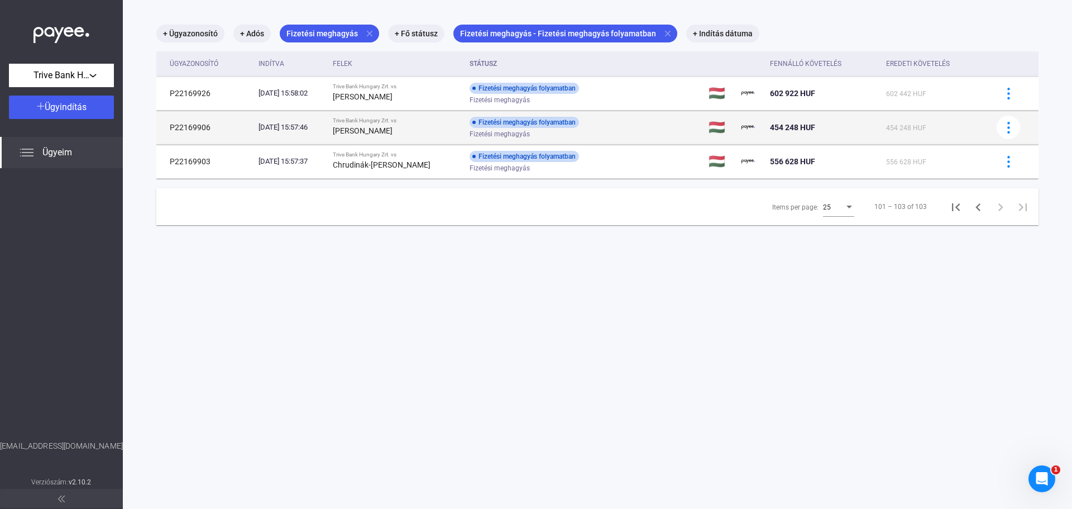
click at [648, 130] on div "Fizetési meghagyás" at bounding box center [559, 134] width 178 height 8
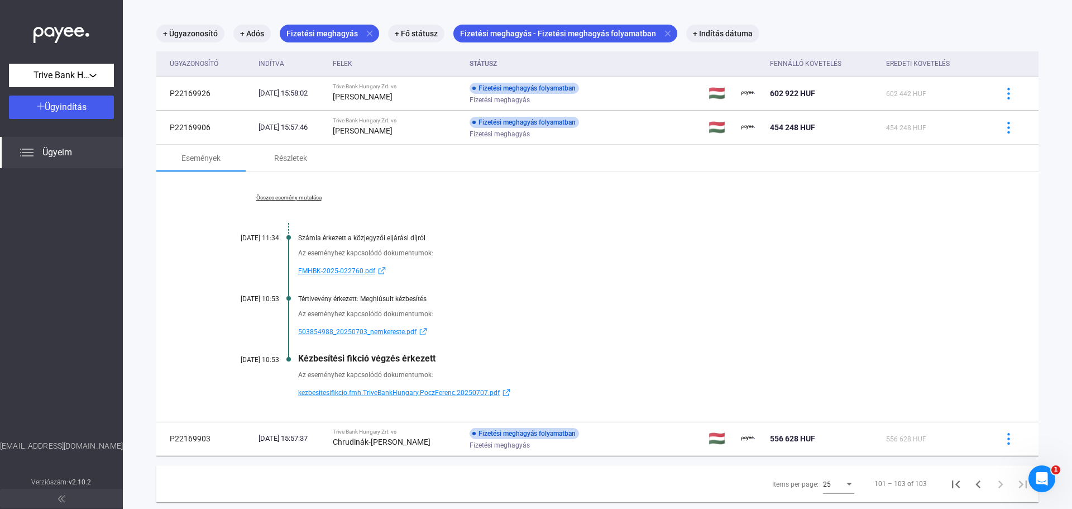
click at [303, 195] on link "Összes esemény mutatása" at bounding box center [288, 197] width 153 height 7
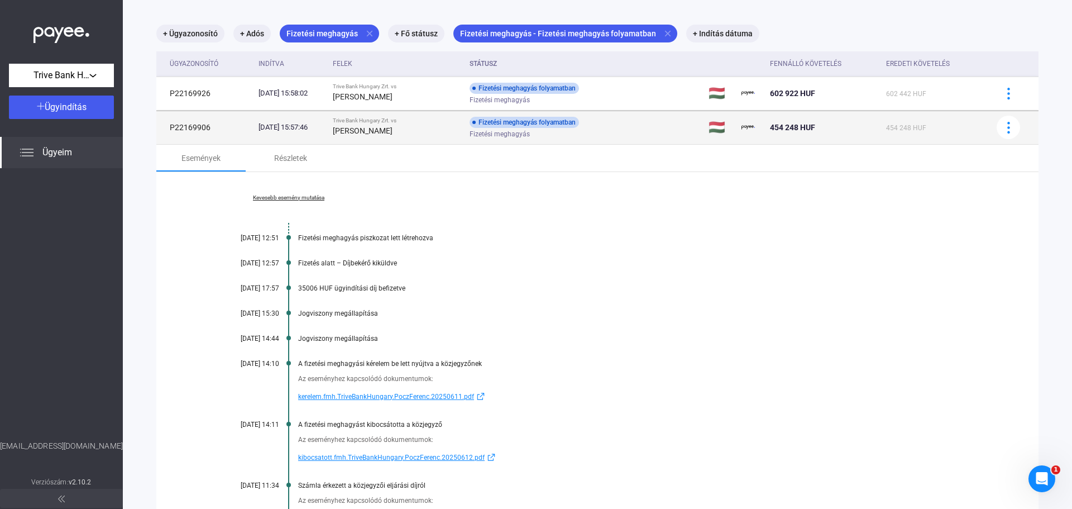
click at [642, 122] on div "Fizetési meghagyás folyamatban Fizetési meghagyás" at bounding box center [559, 128] width 178 height 22
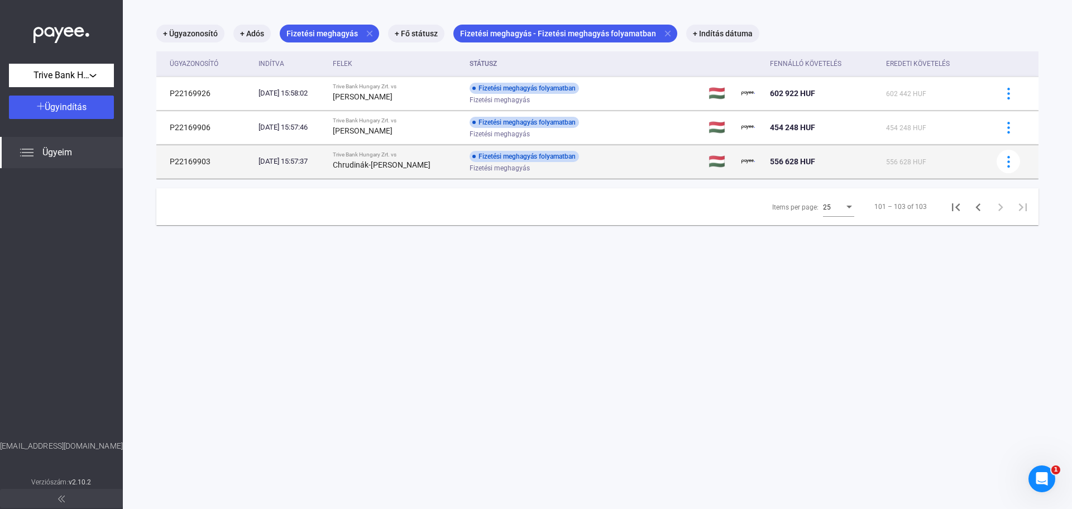
click at [644, 169] on div "Fizetési meghagyás" at bounding box center [559, 168] width 178 height 8
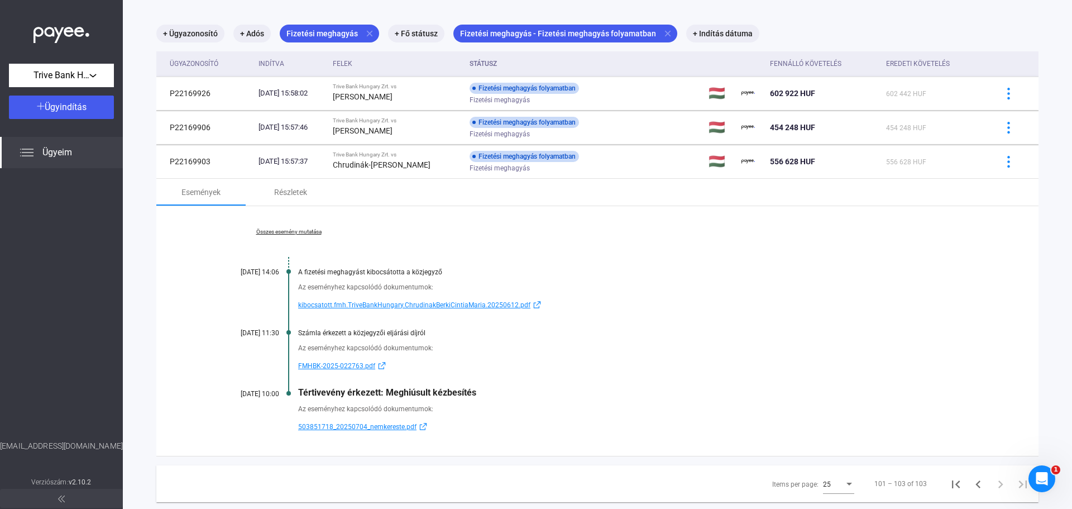
click at [299, 229] on link "Összes esemény mutatása" at bounding box center [288, 231] width 153 height 7
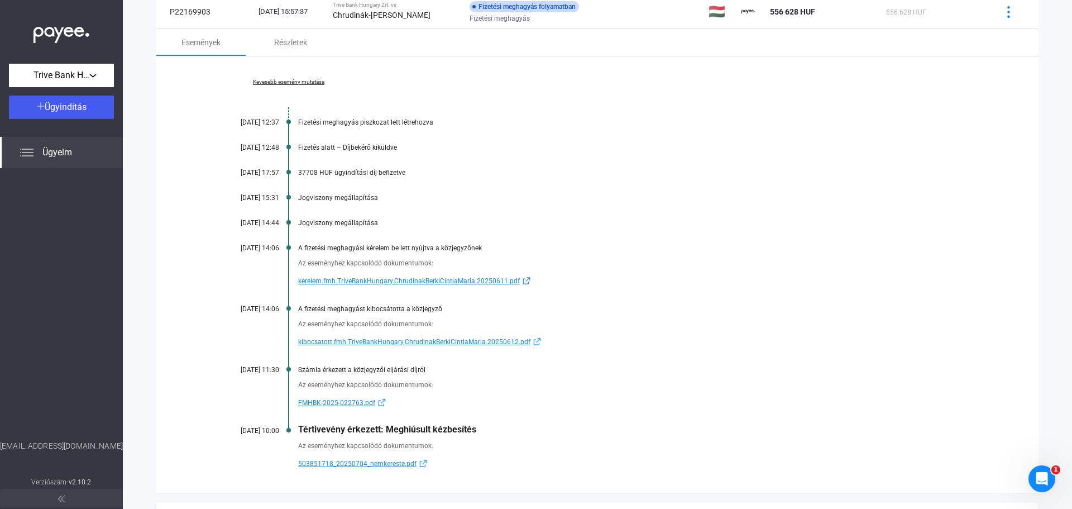
scroll to position [124, 0]
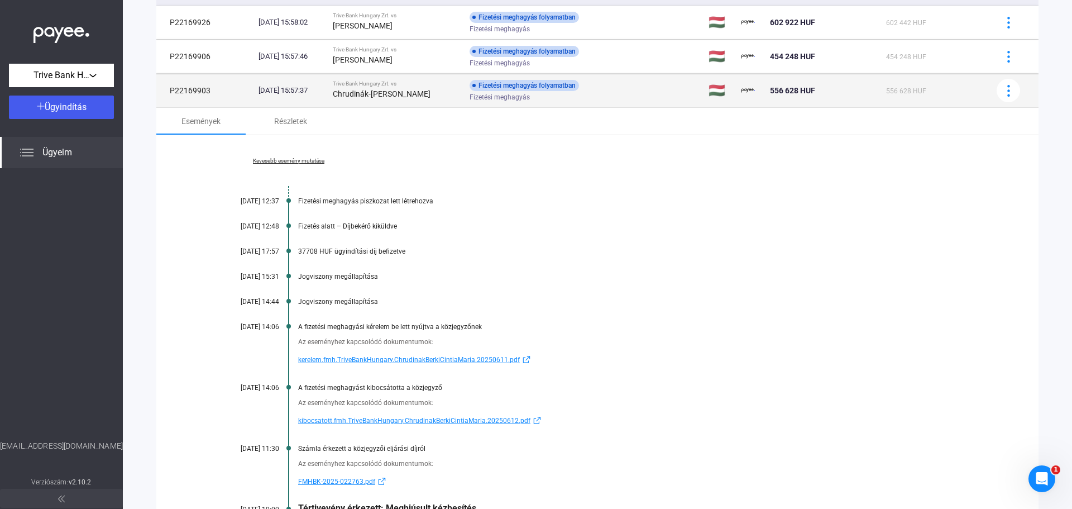
click at [648, 99] on div "Fizetési meghagyás" at bounding box center [559, 97] width 178 height 8
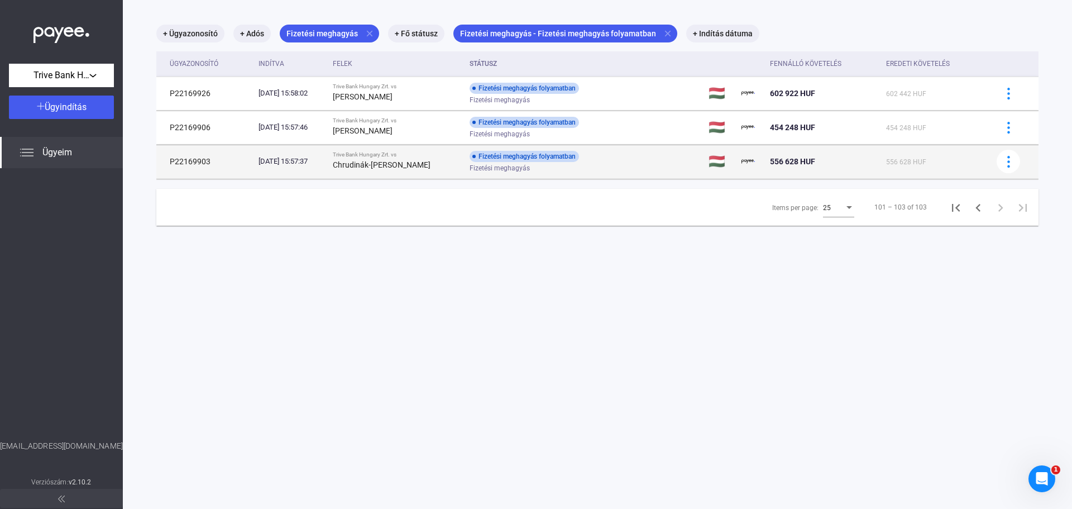
scroll to position [53, 0]
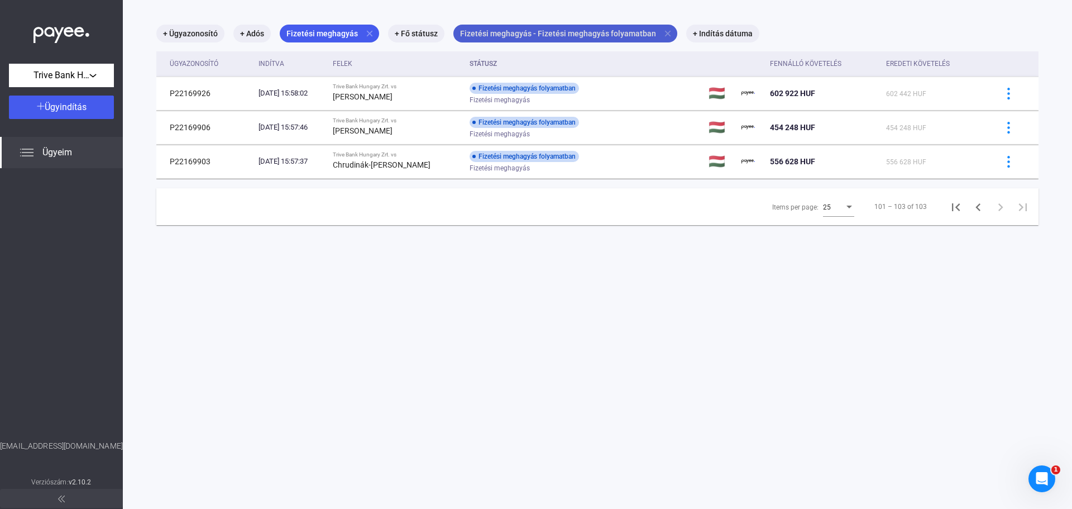
click at [663, 33] on mat-icon "close" at bounding box center [668, 33] width 10 height 10
